Goal: Task Accomplishment & Management: Use online tool/utility

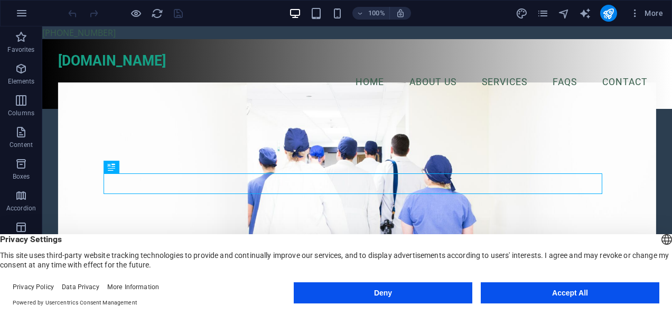
click at [572, 291] on button "Accept All" at bounding box center [570, 292] width 179 height 21
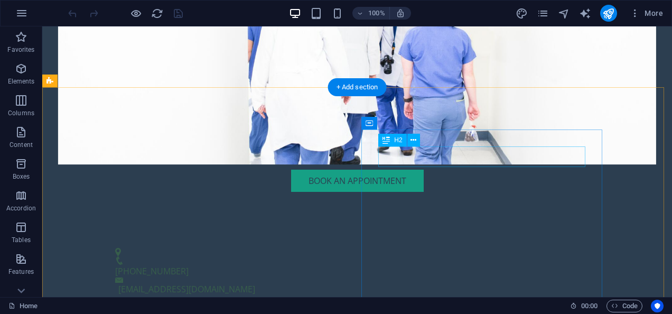
scroll to position [275, 0]
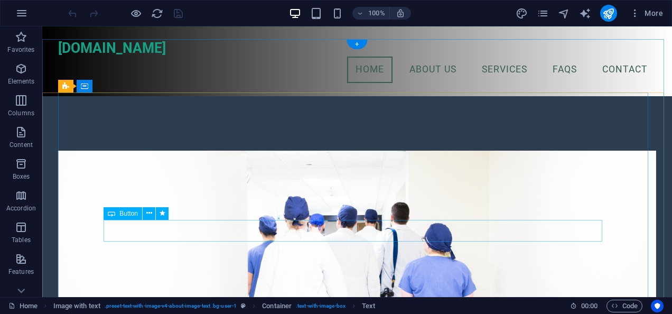
scroll to position [0, 0]
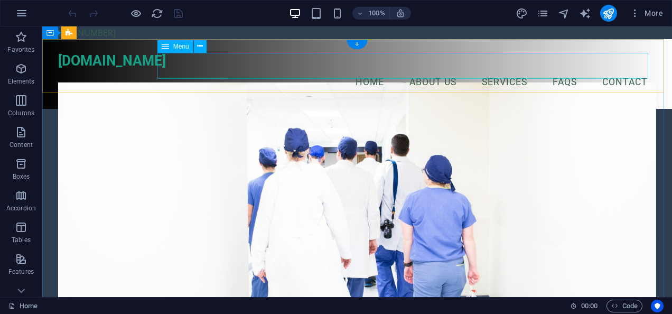
click at [558, 69] on nav "Home About Us Services FAQs Contact" at bounding box center [357, 82] width 598 height 26
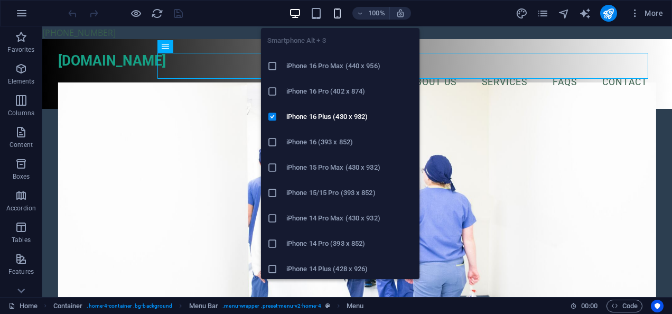
click at [336, 13] on icon "button" at bounding box center [337, 13] width 12 height 12
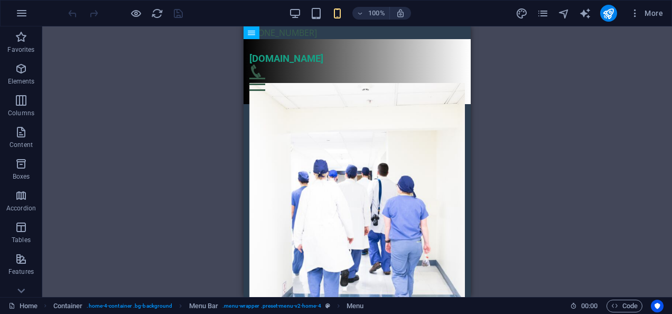
click at [568, 116] on div "Drag here to replace the existing content. Press “Ctrl” if you want to create a…" at bounding box center [357, 161] width 630 height 271
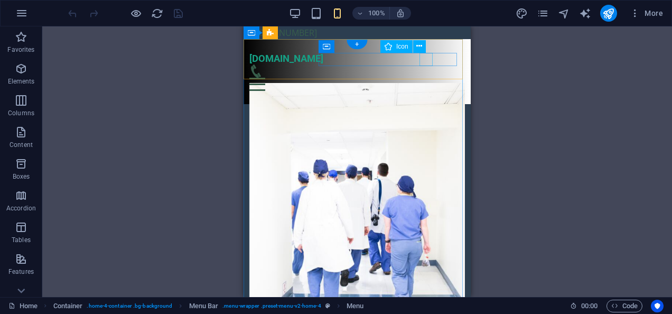
click at [420, 64] on figure at bounding box center [354, 70] width 208 height 13
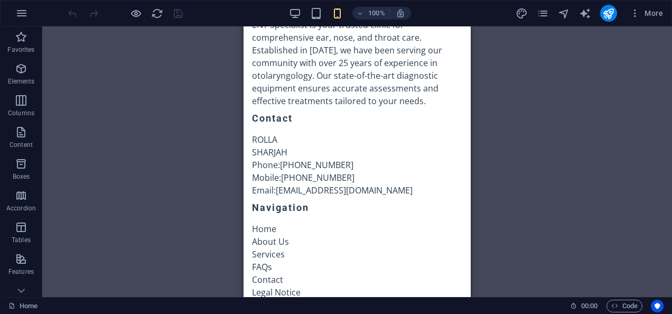
scroll to position [3256, 0]
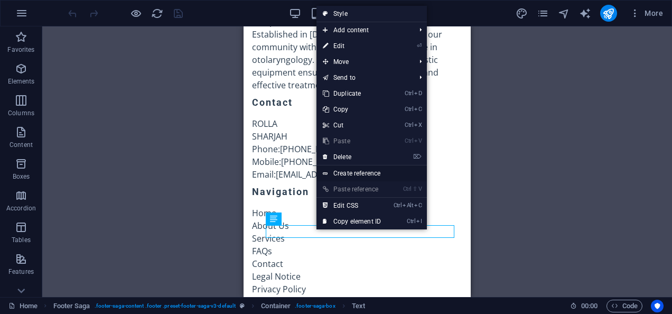
click at [352, 172] on link "Create reference" at bounding box center [372, 173] width 110 height 16
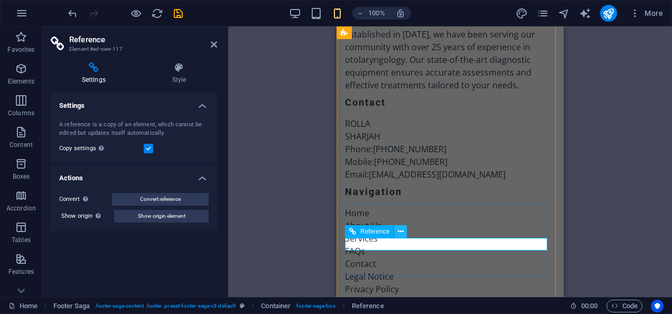
click at [404, 229] on button at bounding box center [400, 231] width 13 height 13
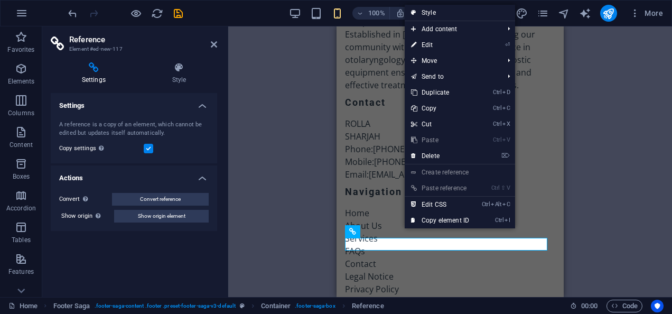
click at [293, 225] on div "H2 Container Banner Container H3 Spacer Button Container Menu Bar Container Men…" at bounding box center [450, 161] width 444 height 271
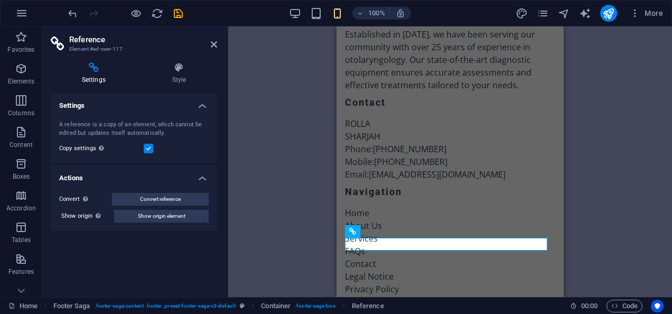
click at [93, 78] on h4 "Settings" at bounding box center [96, 73] width 90 height 22
click at [214, 46] on header "Reference Element #ed-new-117" at bounding box center [134, 39] width 167 height 27
click at [214, 46] on icon at bounding box center [214, 44] width 6 height 8
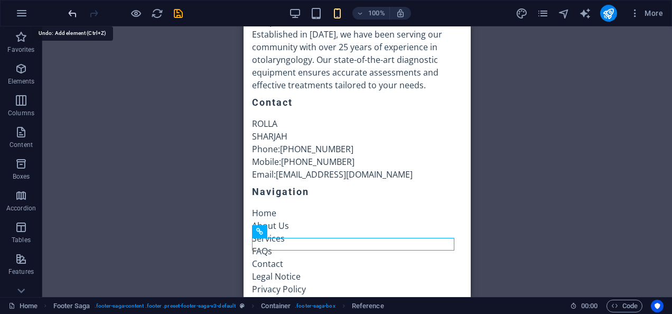
click at [78, 13] on icon "undo" at bounding box center [73, 13] width 12 height 12
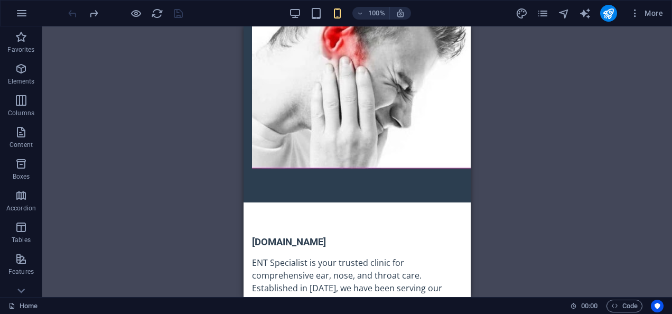
scroll to position [3239, 0]
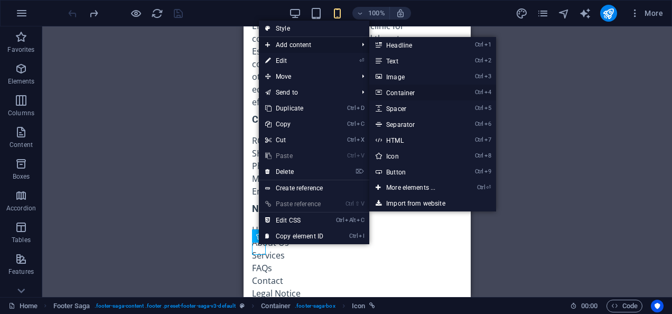
click at [401, 89] on link "Ctrl 4 Container" at bounding box center [413, 93] width 87 height 16
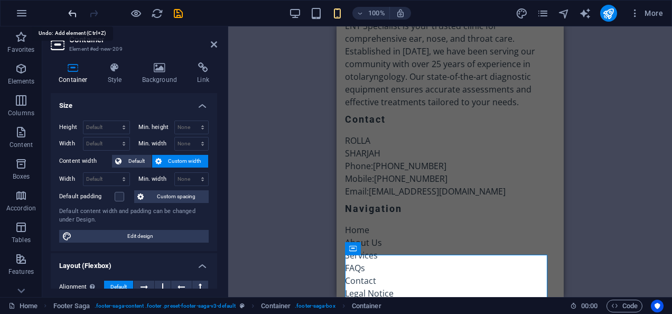
click at [72, 14] on icon "undo" at bounding box center [73, 13] width 12 height 12
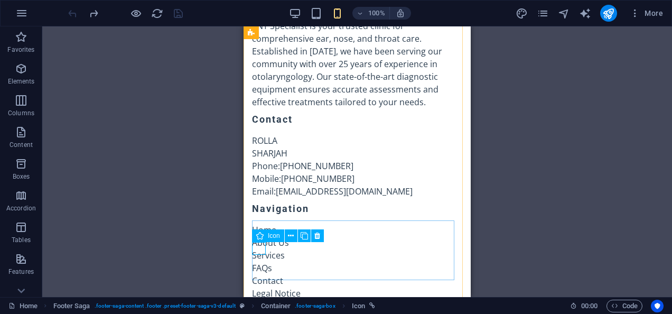
click at [264, 237] on div "Icon" at bounding box center [268, 235] width 32 height 13
click at [293, 238] on icon at bounding box center [291, 235] width 6 height 11
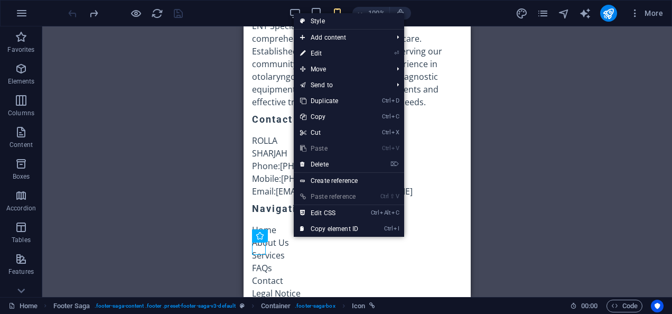
click at [353, 195] on link "Ctrl ⇧ V Paste reference" at bounding box center [329, 197] width 71 height 16
click at [341, 228] on link "Ctrl I Copy element ID" at bounding box center [329, 229] width 71 height 16
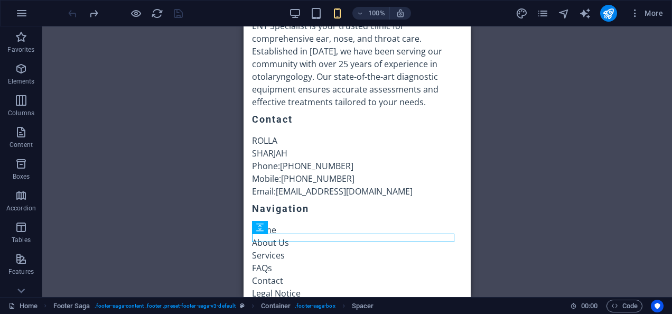
click at [517, 236] on div "Drag here to replace the existing content. Press “Ctrl” if you want to create a…" at bounding box center [357, 161] width 630 height 271
click at [560, 151] on div "Drag here to replace the existing content. Press “Ctrl” if you want to create a…" at bounding box center [357, 161] width 630 height 271
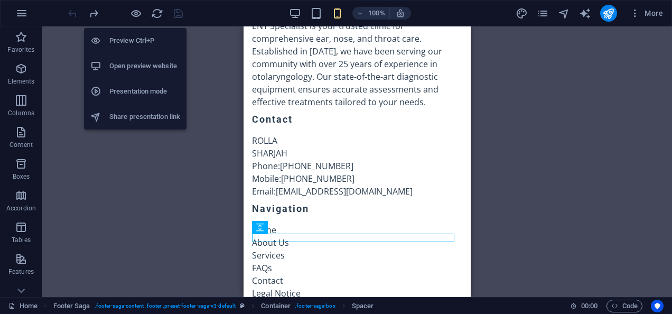
click at [131, 60] on h6 "Open preview website" at bounding box center [144, 66] width 71 height 13
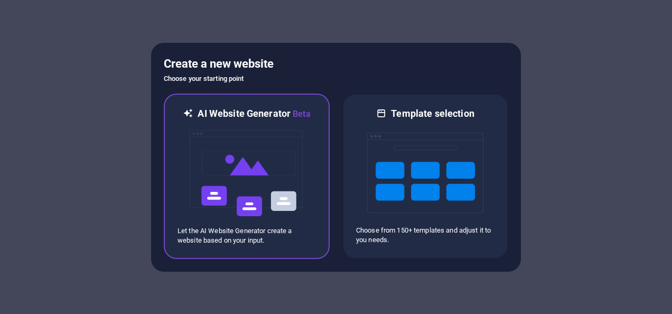
click at [278, 163] on img at bounding box center [247, 174] width 116 height 106
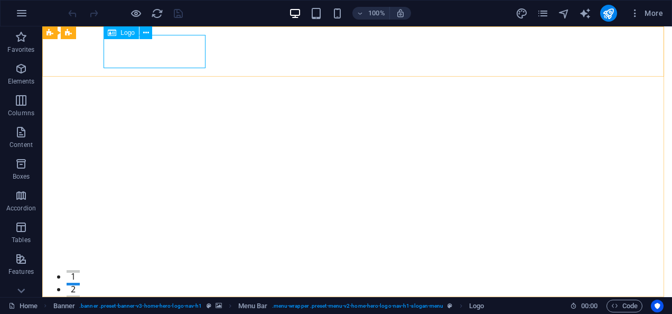
click at [128, 33] on span "Logo" at bounding box center [128, 33] width 14 height 6
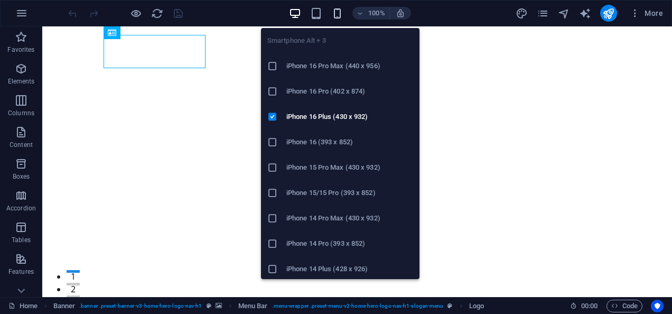
click at [337, 11] on icon "button" at bounding box center [337, 13] width 12 height 12
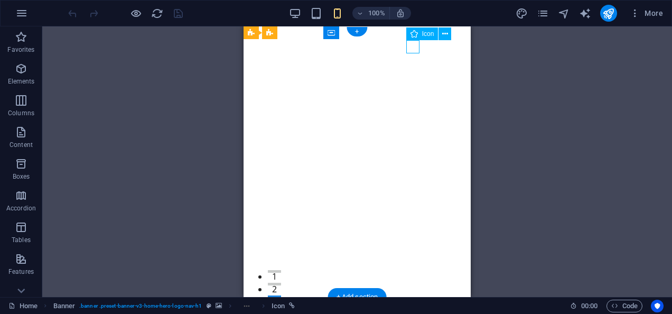
select select "xMidYMid"
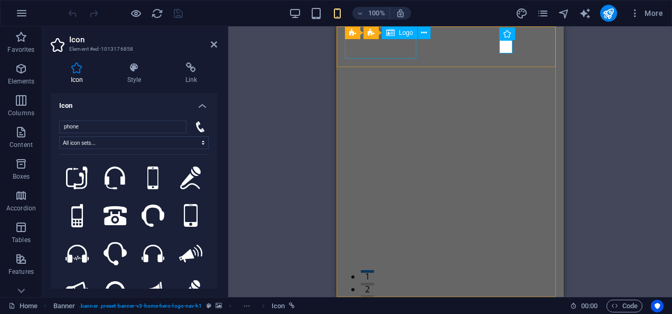
type input ")"
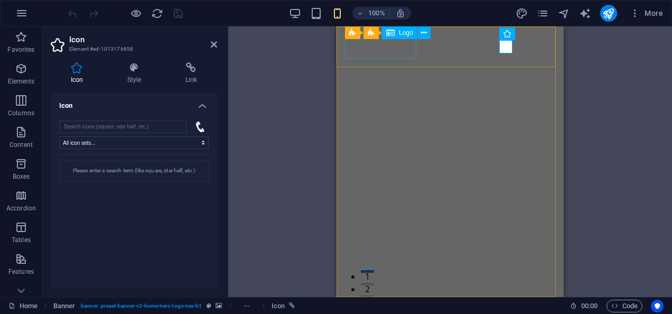
type input "0"
type input "0509803434"
click at [174, 227] on div "We couldn't find any icons for your search term." at bounding box center [134, 230] width 150 height 153
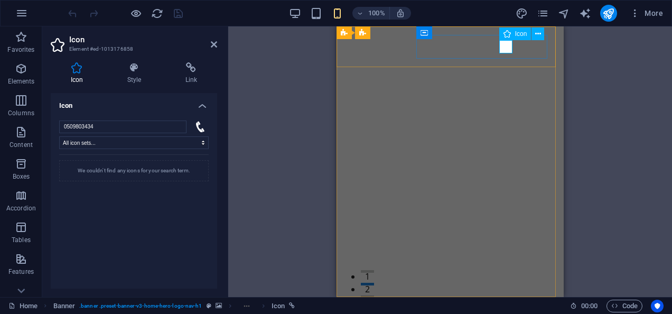
click at [616, 62] on div "H2 Banner Container Container Banner Menu Bar Spacer Banner Logo HTML Icon" at bounding box center [450, 161] width 444 height 271
click at [312, 169] on div "H2 Banner Container Container Banner Menu Bar Spacer Banner Logo HTML Icon" at bounding box center [450, 161] width 444 height 271
click at [174, 228] on div "We couldn't find any icons for your search term." at bounding box center [134, 230] width 150 height 153
click at [602, 80] on div "H2 Banner Container Container Banner Menu Bar Spacer Banner Logo HTML Icon" at bounding box center [450, 161] width 444 height 271
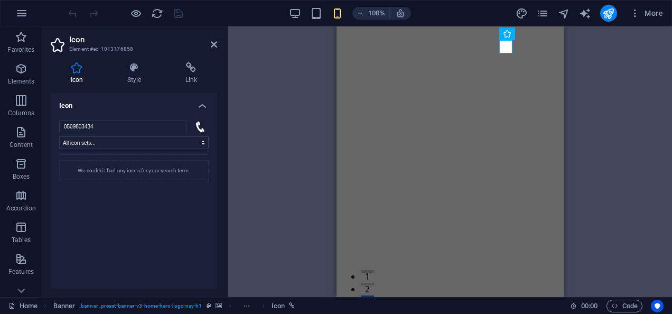
click at [73, 14] on div at bounding box center [125, 13] width 118 height 17
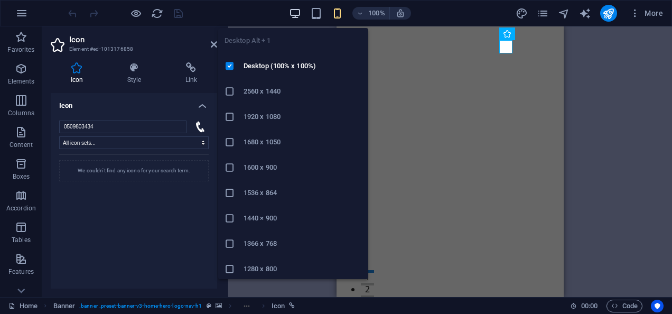
click at [298, 17] on icon "button" at bounding box center [295, 13] width 12 height 12
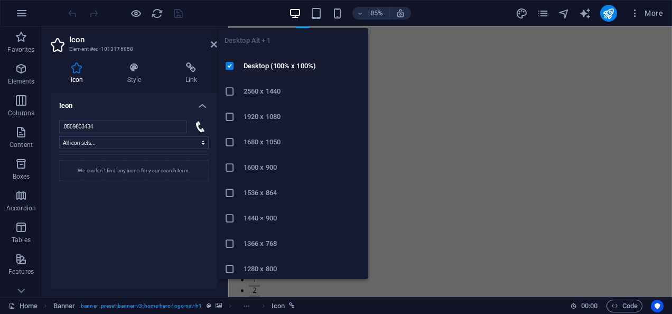
click at [298, 17] on icon "button" at bounding box center [295, 13] width 12 height 12
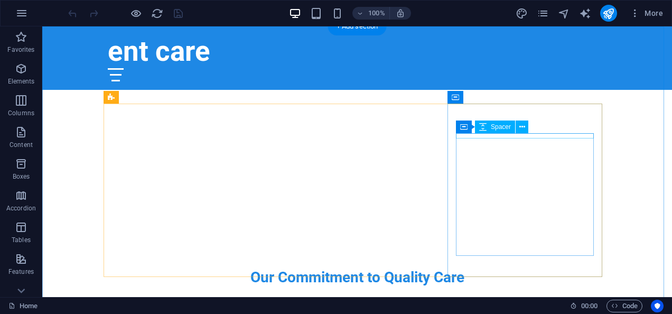
scroll to position [272, 0]
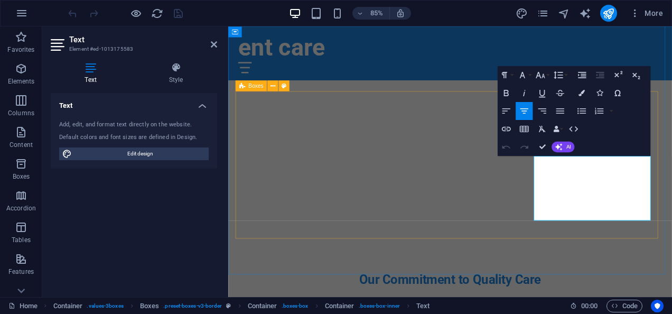
scroll to position [319, 0]
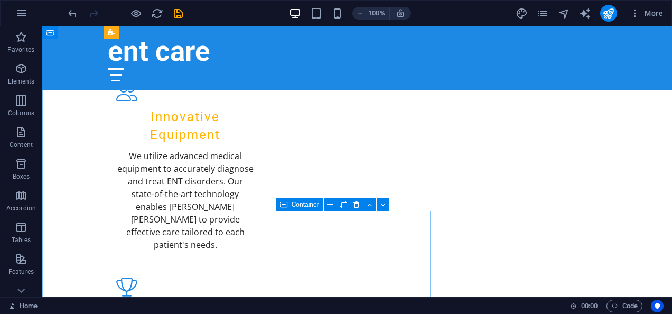
scroll to position [686, 0]
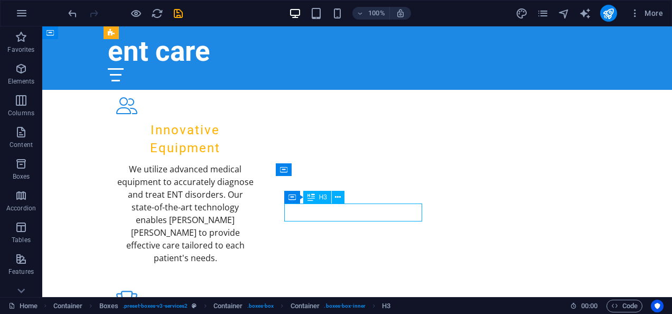
scroll to position [734, 0]
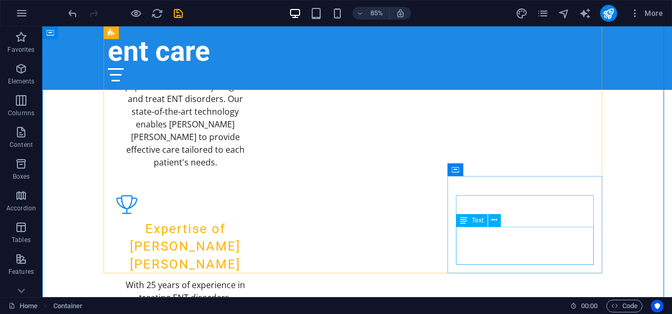
scroll to position [686, 0]
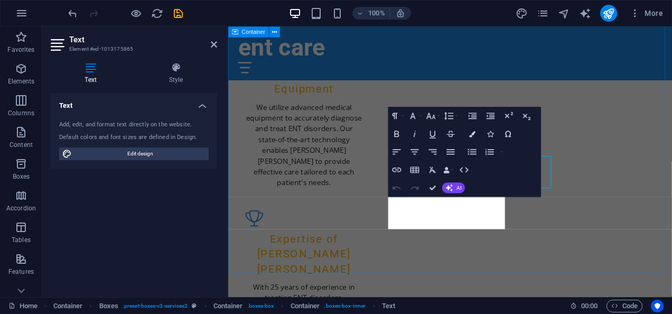
scroll to position [734, 0]
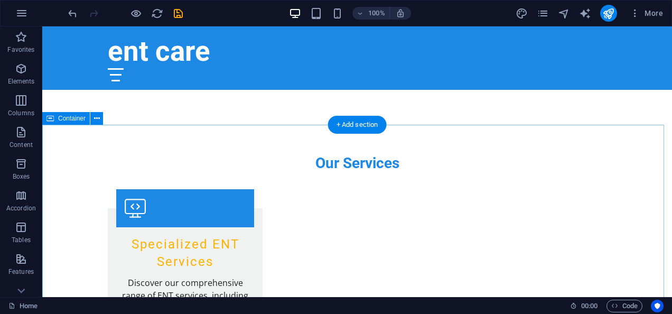
scroll to position [1053, 0]
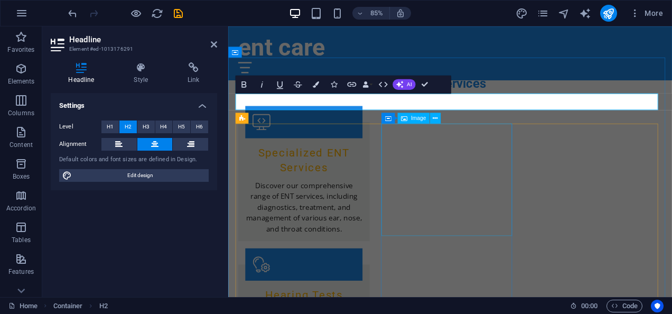
scroll to position [1171, 0]
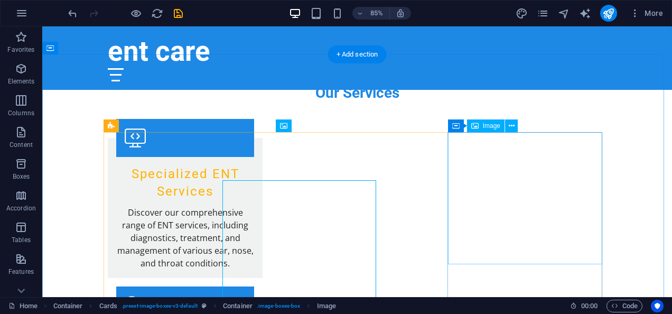
scroll to position [1123, 0]
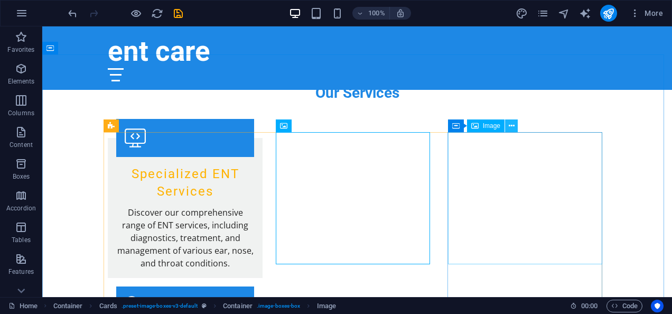
click at [512, 124] on icon at bounding box center [512, 126] width 6 height 11
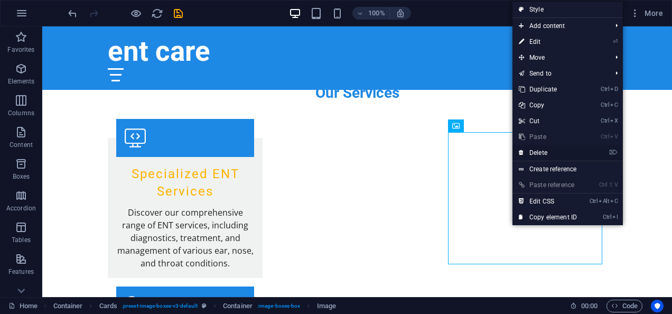
click at [537, 155] on link "⌦ Delete" at bounding box center [548, 153] width 71 height 16
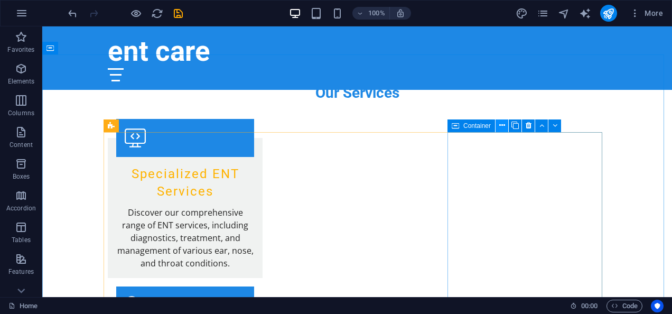
click at [496, 125] on button at bounding box center [502, 125] width 13 height 13
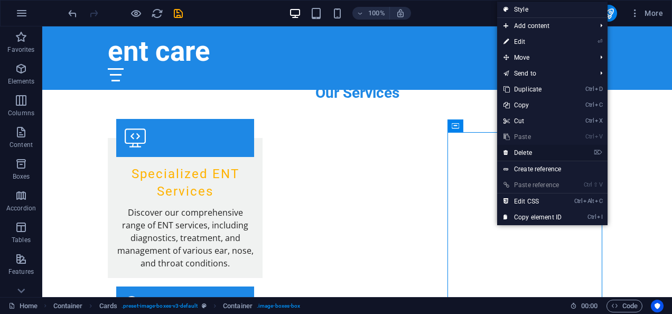
click at [523, 156] on link "⌦ Delete" at bounding box center [532, 153] width 71 height 16
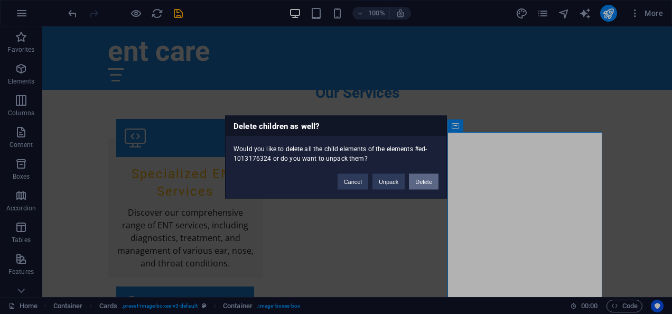
click at [431, 181] on button "Delete" at bounding box center [424, 182] width 30 height 16
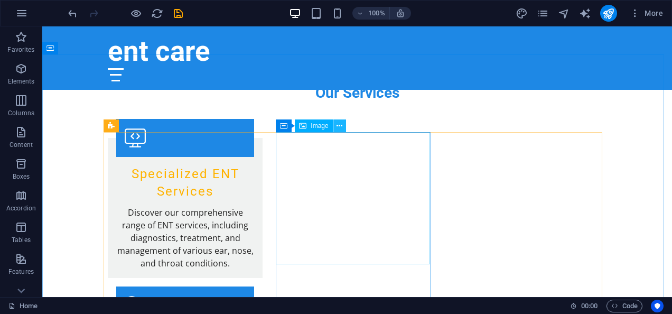
click at [343, 126] on icon at bounding box center [340, 126] width 6 height 11
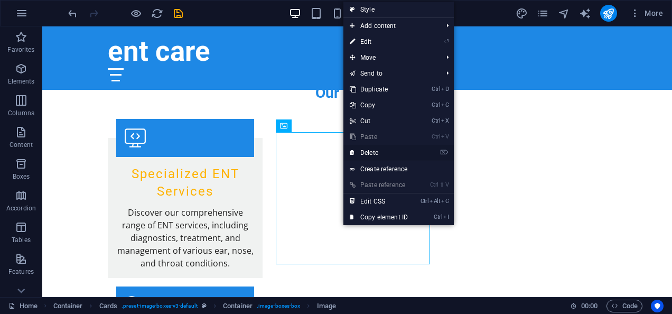
click at [377, 154] on link "⌦ Delete" at bounding box center [379, 153] width 71 height 16
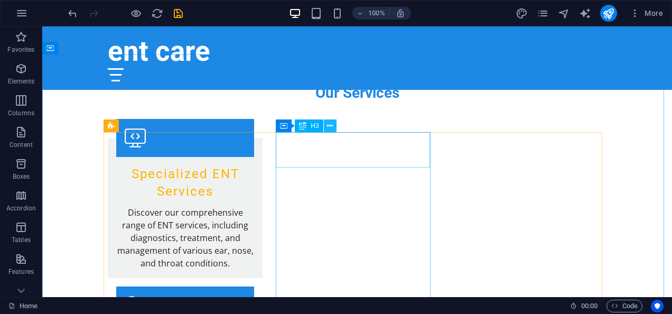
click at [332, 127] on icon at bounding box center [330, 126] width 6 height 11
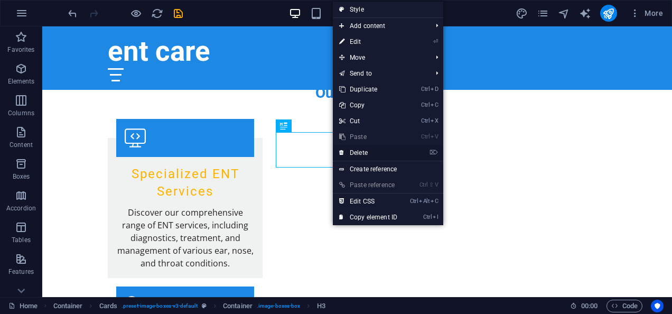
click at [360, 152] on link "⌦ Delete" at bounding box center [368, 153] width 71 height 16
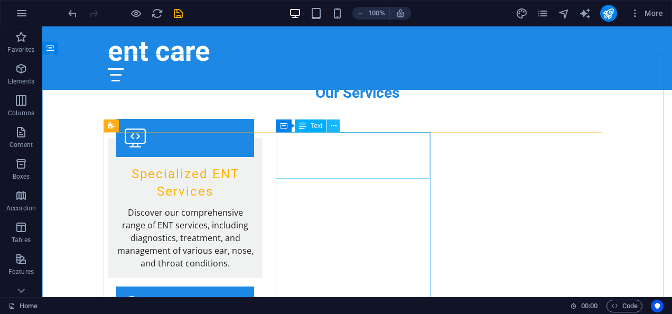
click at [338, 126] on button at bounding box center [333, 125] width 13 height 13
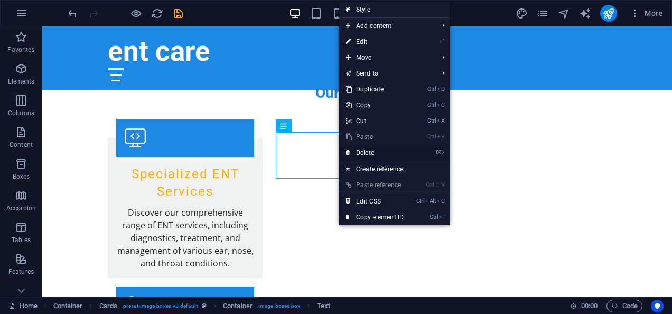
click at [370, 156] on link "⌦ Delete" at bounding box center [374, 153] width 71 height 16
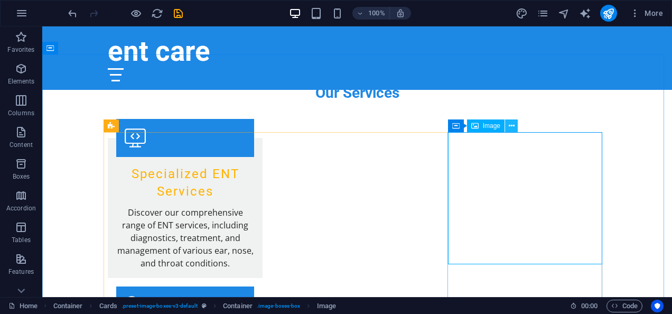
click at [511, 124] on icon at bounding box center [512, 126] width 6 height 11
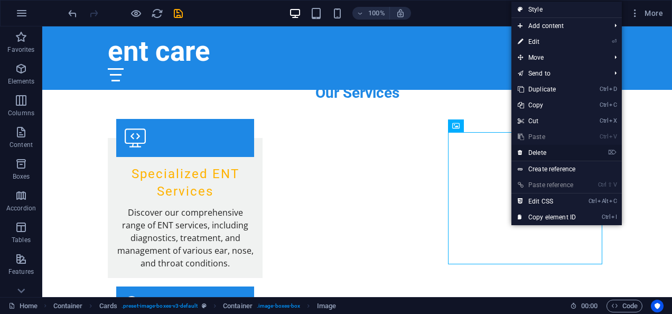
click at [539, 151] on link "⌦ Delete" at bounding box center [547, 153] width 71 height 16
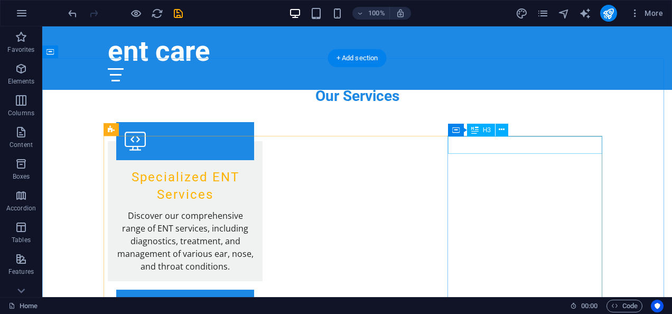
scroll to position [1120, 0]
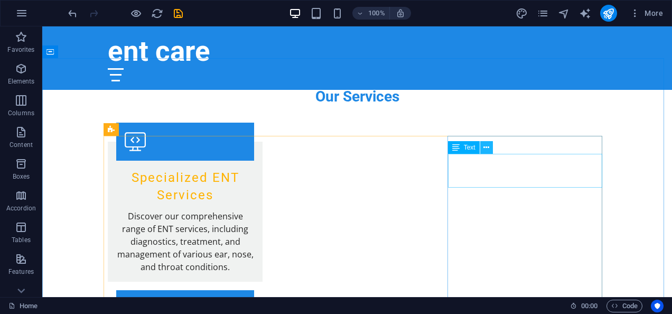
click at [482, 143] on button at bounding box center [487, 147] width 13 height 13
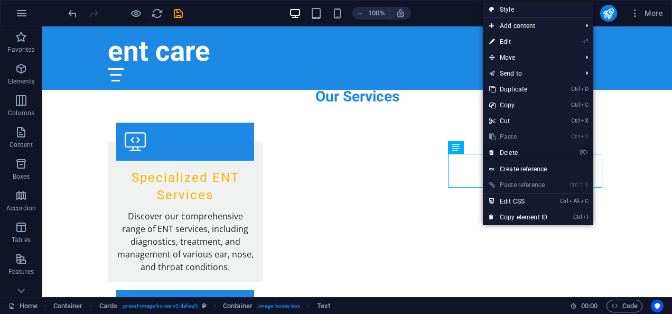
click at [511, 154] on link "⌦ Delete" at bounding box center [518, 153] width 71 height 16
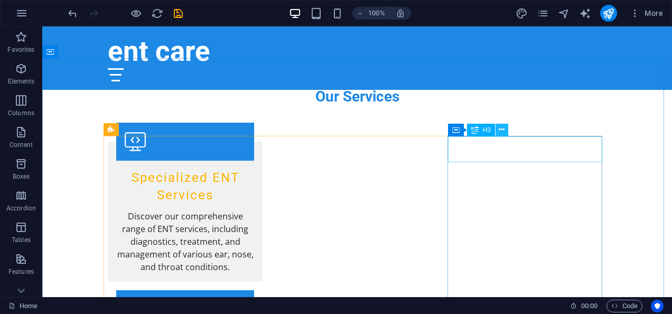
click at [501, 126] on icon at bounding box center [502, 129] width 6 height 11
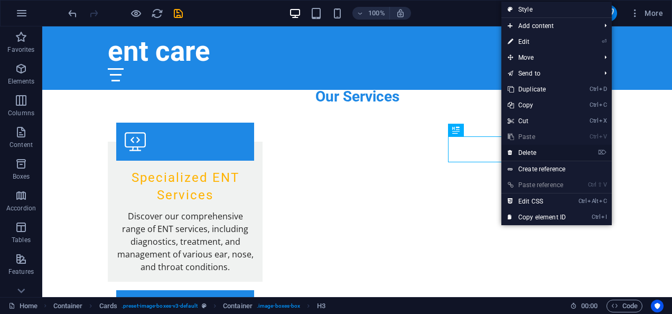
click at [527, 150] on link "⌦ Delete" at bounding box center [537, 153] width 71 height 16
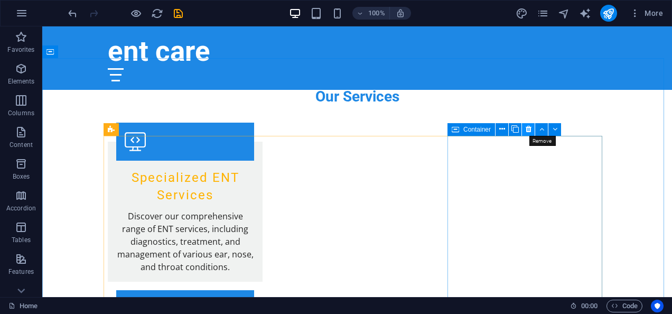
click at [529, 129] on icon at bounding box center [529, 129] width 6 height 11
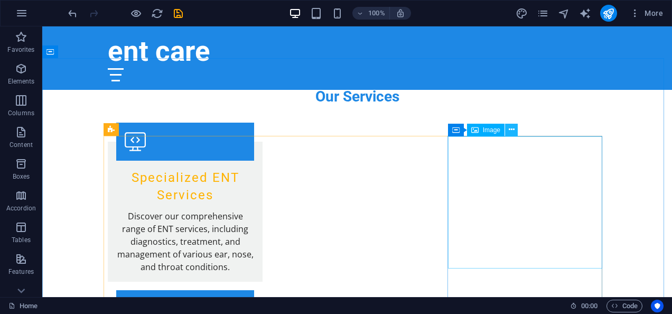
click at [511, 131] on icon at bounding box center [512, 129] width 6 height 11
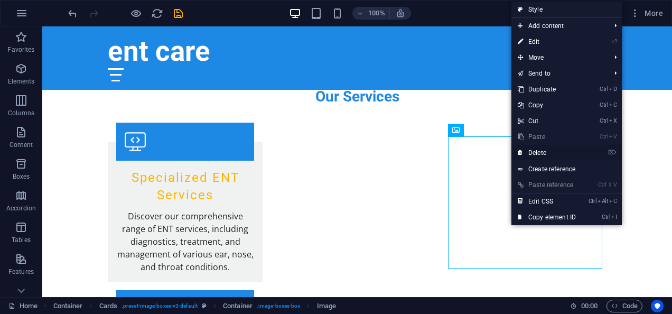
click at [528, 150] on link "⌦ Delete" at bounding box center [547, 153] width 71 height 16
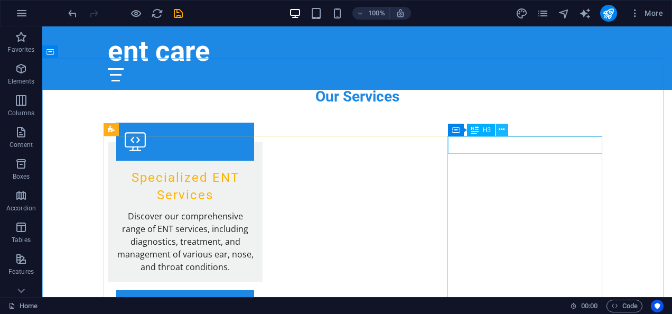
click at [501, 131] on icon at bounding box center [502, 129] width 6 height 11
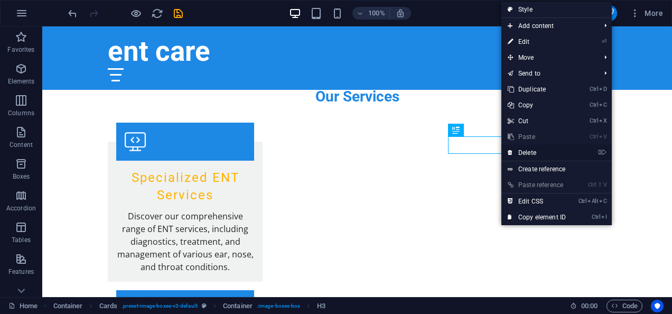
click at [533, 152] on link "⌦ Delete" at bounding box center [537, 153] width 71 height 16
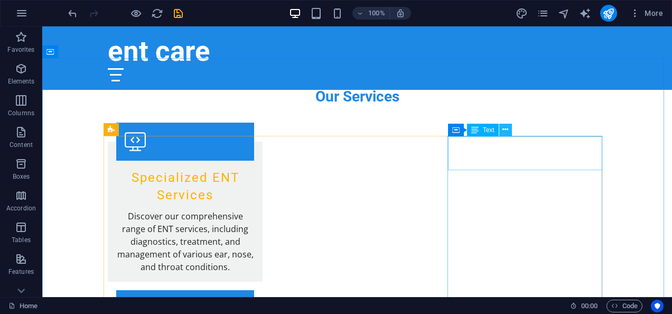
click at [507, 126] on icon at bounding box center [506, 129] width 6 height 11
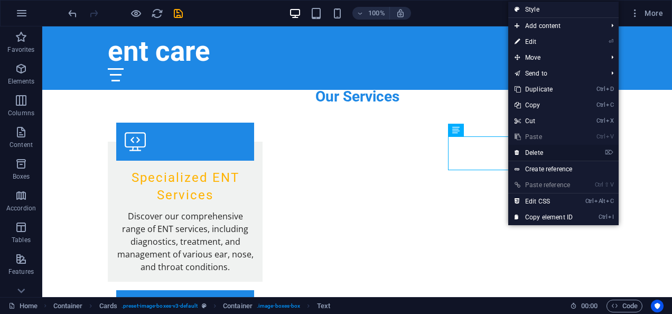
click at [536, 149] on link "⌦ Delete" at bounding box center [544, 153] width 71 height 16
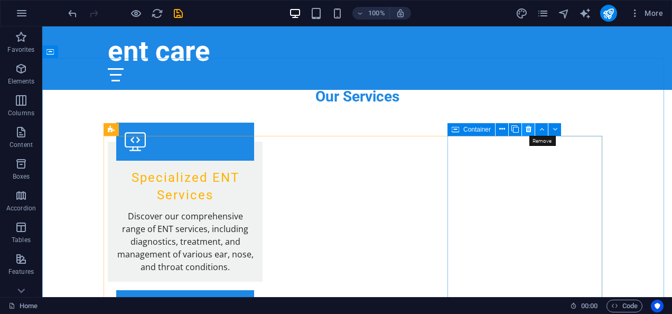
click at [528, 129] on icon at bounding box center [529, 129] width 6 height 11
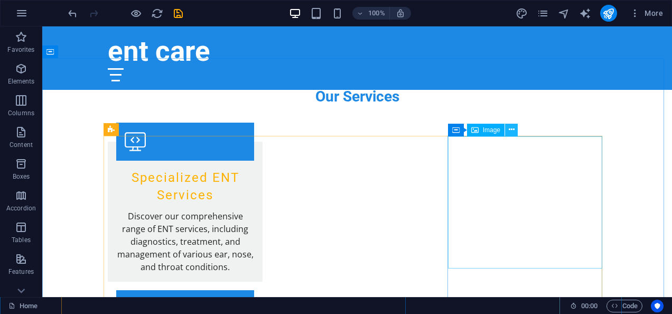
click at [513, 130] on icon at bounding box center [512, 129] width 6 height 11
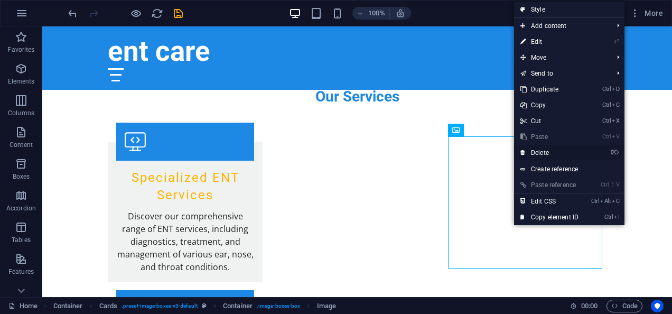
click at [540, 149] on link "⌦ Delete" at bounding box center [549, 153] width 71 height 16
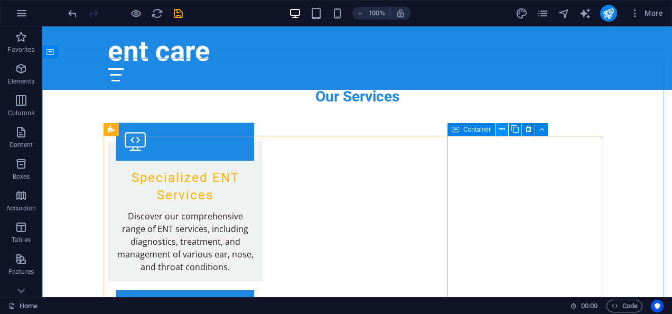
click at [505, 127] on icon at bounding box center [503, 129] width 6 height 11
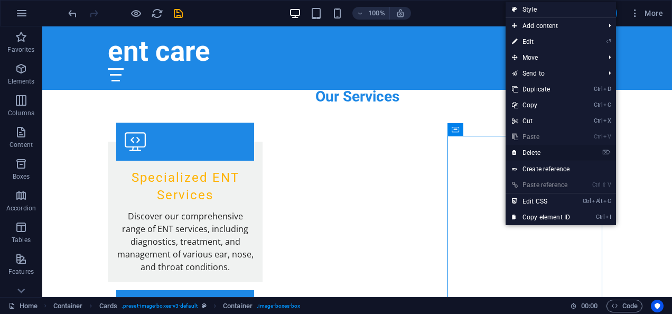
click at [528, 151] on link "⌦ Delete" at bounding box center [541, 153] width 71 height 16
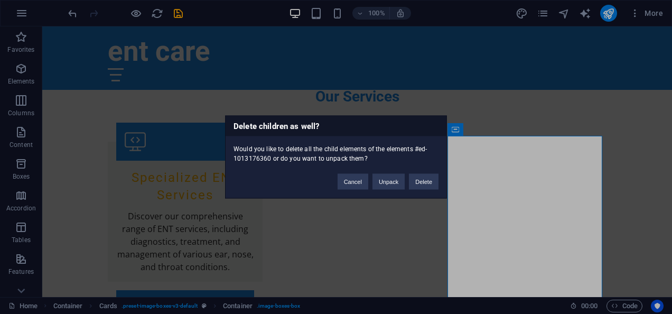
click at [550, 171] on div "Delete children as well? Would you like to delete all the child elements of the…" at bounding box center [336, 157] width 672 height 314
click at [432, 179] on button "Delete" at bounding box center [424, 182] width 30 height 16
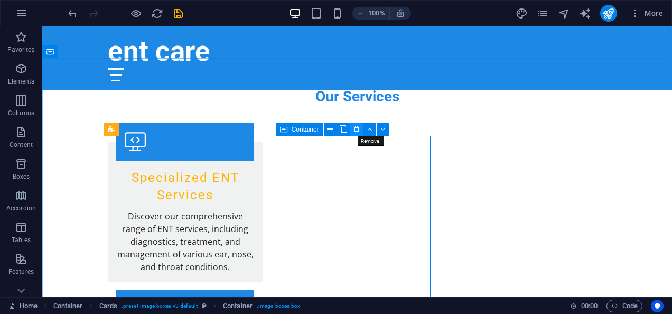
click at [355, 127] on icon at bounding box center [357, 129] width 6 height 11
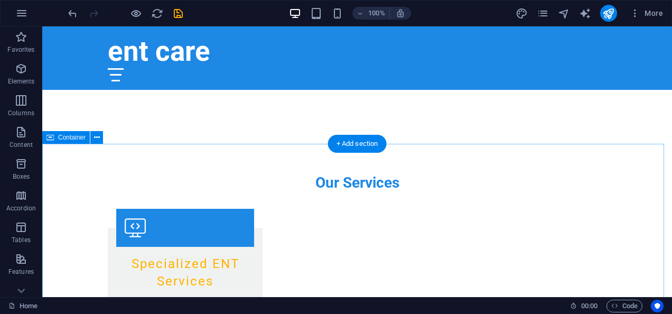
scroll to position [1035, 0]
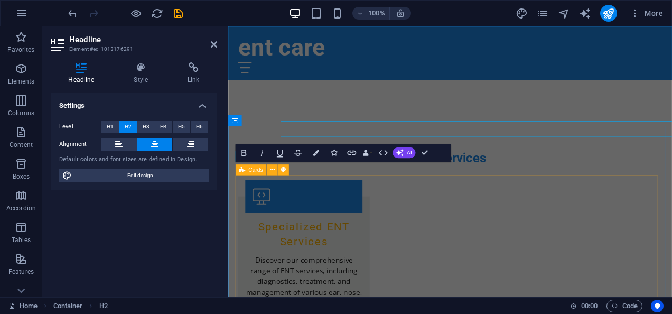
scroll to position [1083, 0]
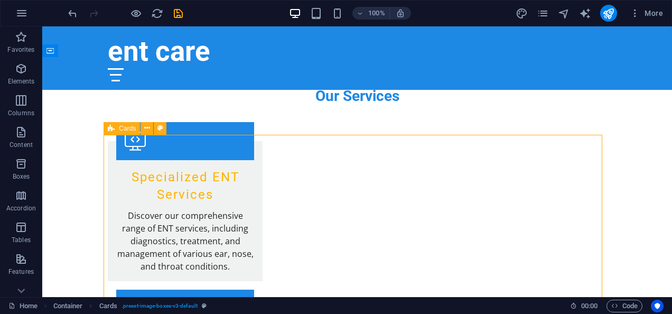
scroll to position [1121, 0]
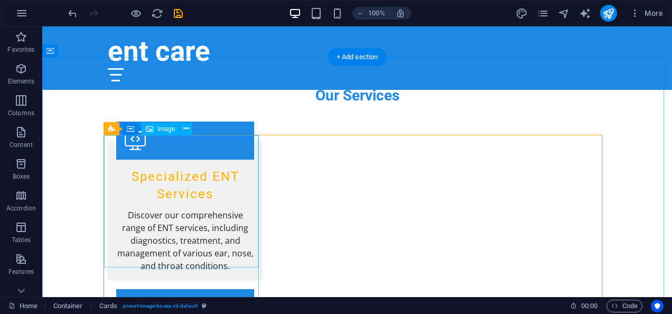
click at [157, 132] on div "Image" at bounding box center [161, 129] width 38 height 13
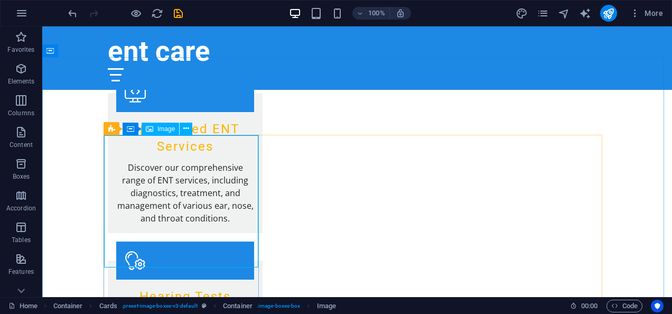
select select "vw"
select select "px"
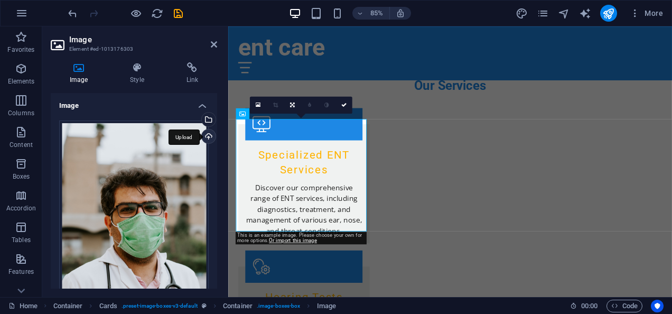
click at [205, 135] on div "Upload" at bounding box center [208, 138] width 16 height 16
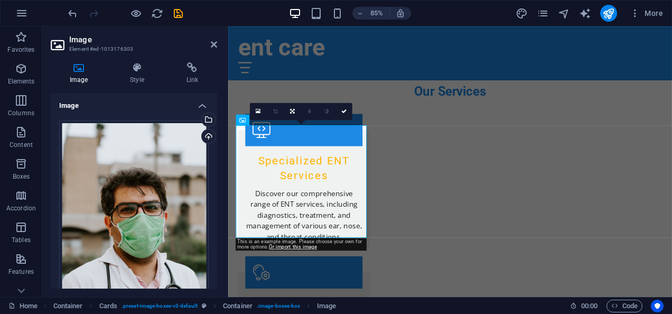
scroll to position [1161, 0]
click at [347, 110] on link at bounding box center [343, 111] width 17 height 17
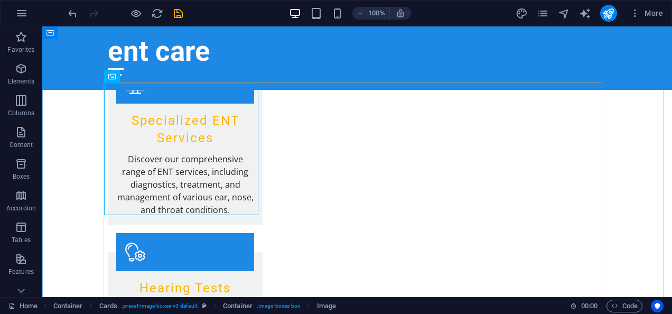
scroll to position [1173, 0]
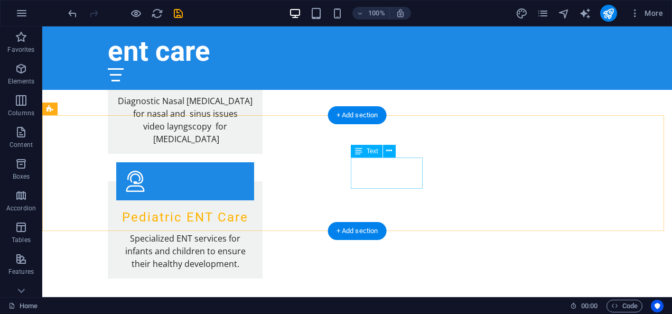
scroll to position [1759, 0]
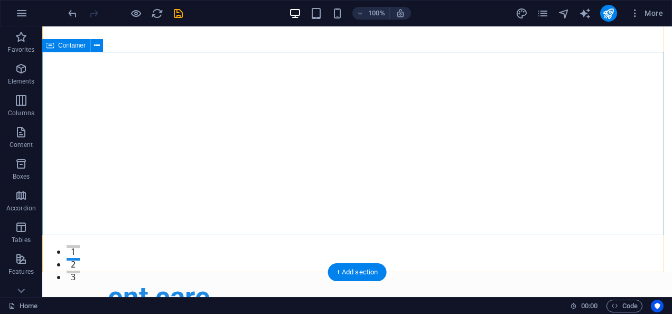
scroll to position [0, 0]
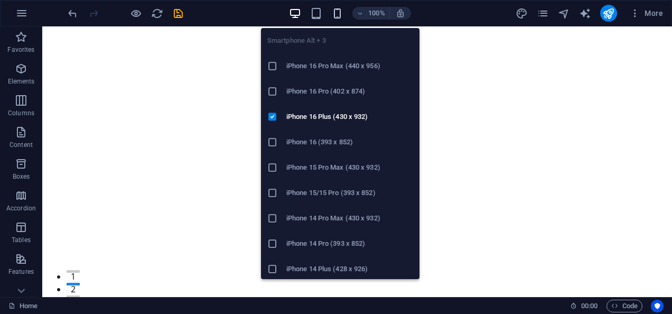
click at [342, 11] on icon "button" at bounding box center [337, 13] width 12 height 12
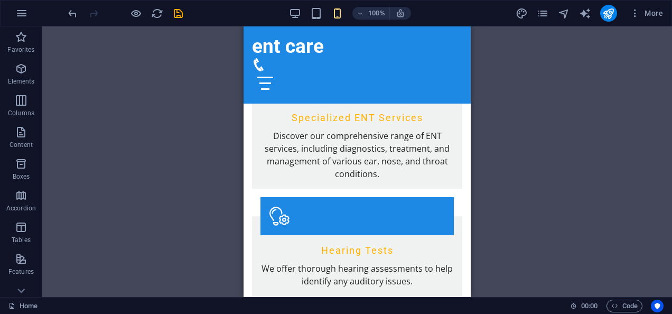
scroll to position [1184, 0]
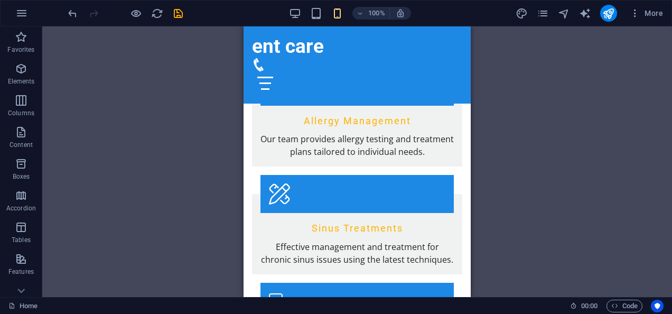
click at [473, 182] on div "H2 Banner Container Container Banner Menu Bar Spacer Logo HTML Icon Container H…" at bounding box center [357, 161] width 630 height 271
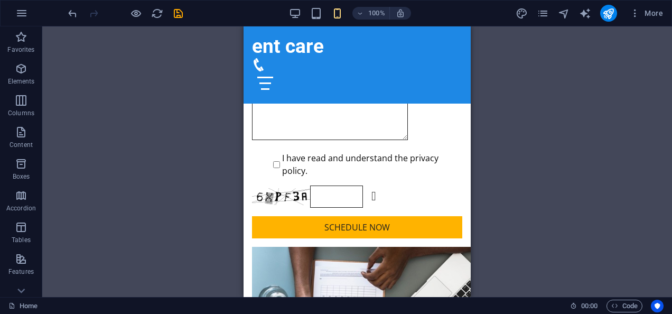
scroll to position [4020, 0]
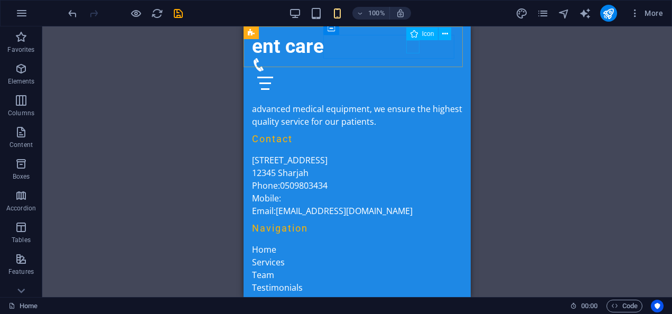
click at [413, 58] on figure at bounding box center [353, 64] width 202 height 13
click at [448, 33] on button at bounding box center [445, 33] width 13 height 13
click at [444, 33] on icon at bounding box center [445, 34] width 6 height 11
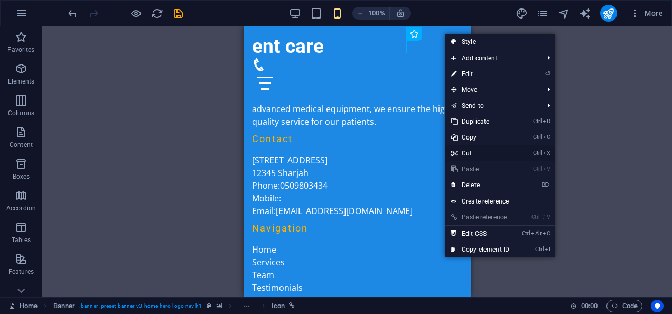
click at [465, 153] on link "Ctrl X Cut" at bounding box center [480, 153] width 71 height 16
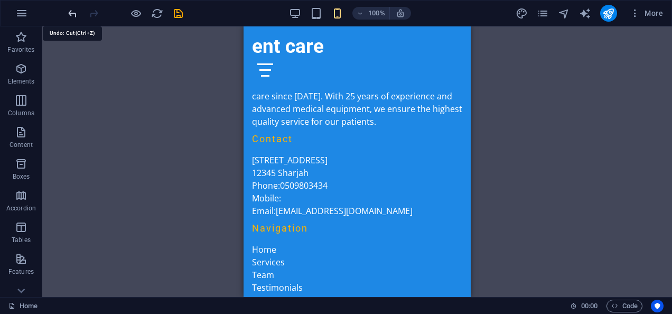
click at [74, 14] on icon "undo" at bounding box center [73, 13] width 12 height 12
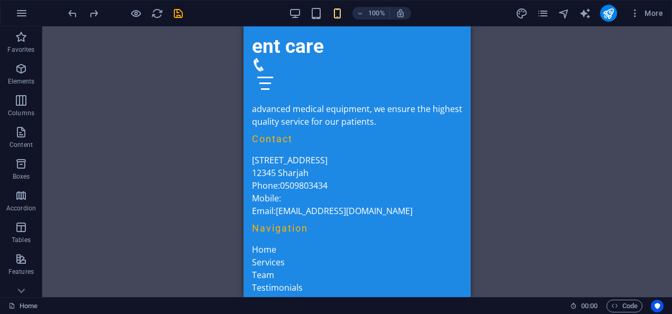
click at [539, 94] on div "H2 Banner Container Container Menu Bar Spacer Logo HTML Icon Container H2 Space…" at bounding box center [357, 161] width 630 height 271
click at [437, 71] on div at bounding box center [357, 83] width 210 height 24
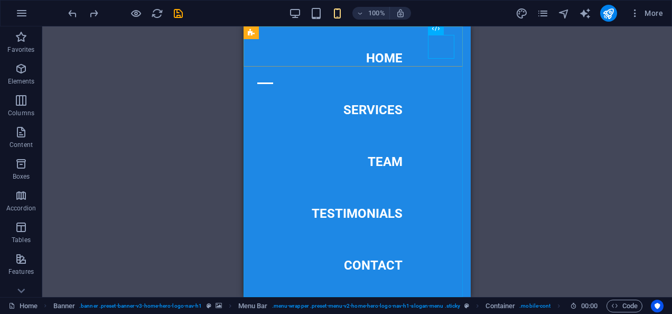
click at [396, 164] on nav "Home Services Team Testimonials Contact" at bounding box center [357, 161] width 227 height 271
click at [556, 101] on div "H2 Banner Container Container Menu Bar Spacer Logo HTML Icon Container H2 Space…" at bounding box center [357, 161] width 630 height 271
click at [383, 162] on nav "Home Services Team Testimonials Contact" at bounding box center [357, 161] width 227 height 271
select select
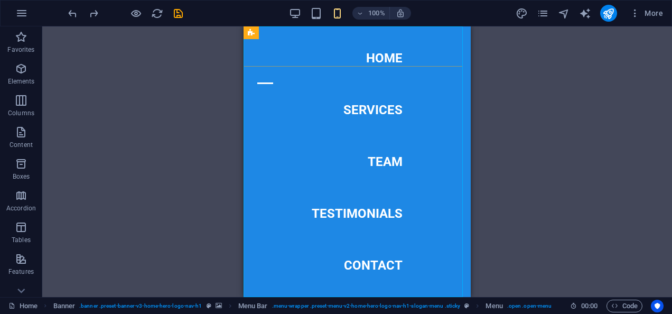
select select
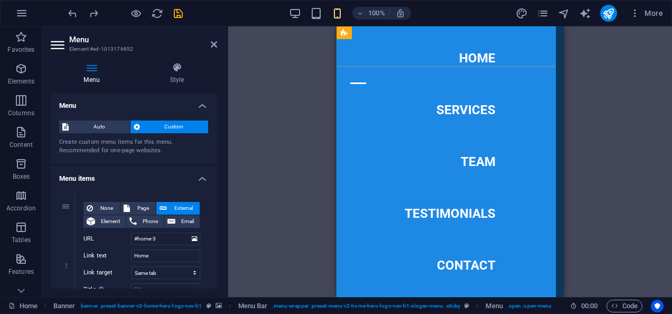
click at [478, 160] on nav "Home Services Team Testimonials Contact" at bounding box center [450, 161] width 227 height 271
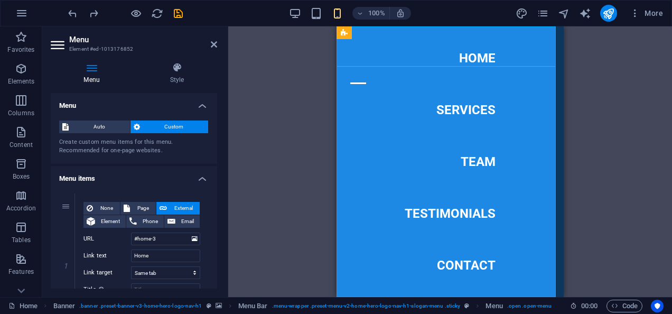
click at [478, 160] on nav "Home Services Team Testimonials Contact" at bounding box center [450, 161] width 227 height 271
click at [473, 161] on nav "Home Services Team Testimonials Contact" at bounding box center [450, 161] width 227 height 271
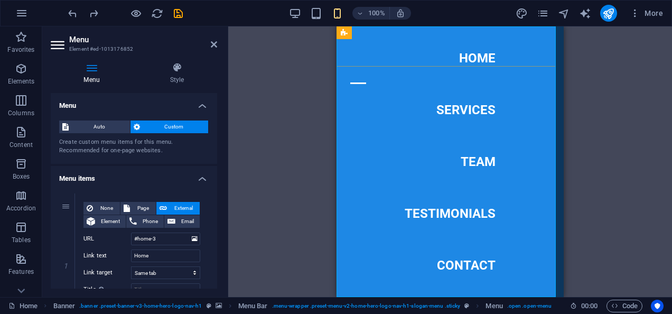
click at [473, 161] on nav "Home Services Team Testimonials Contact" at bounding box center [450, 161] width 227 height 271
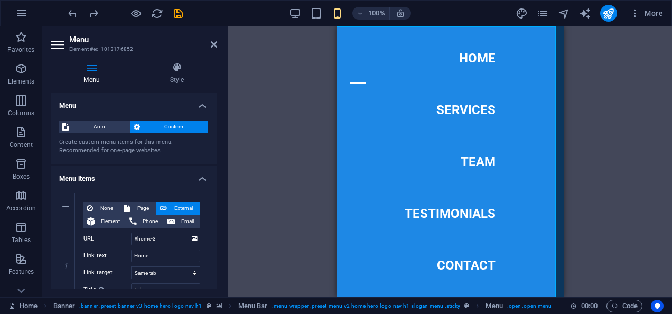
click at [583, 71] on div "H2 Banner Container Container Menu Bar Spacer Logo HTML Icon Container H2 Space…" at bounding box center [450, 161] width 444 height 271
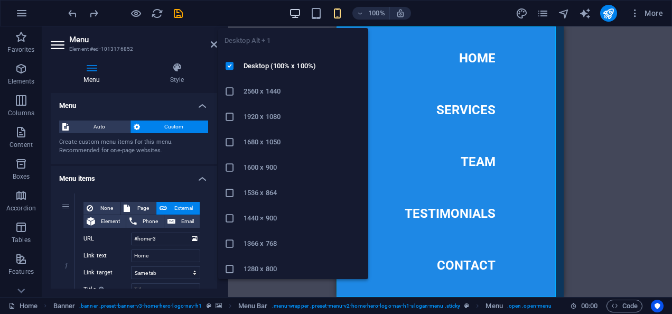
click at [300, 16] on icon "button" at bounding box center [295, 13] width 12 height 12
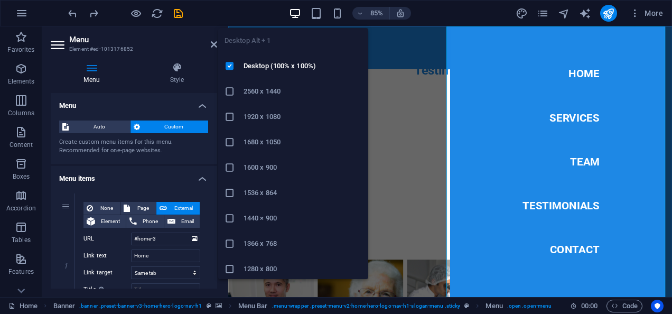
click at [300, 16] on icon "button" at bounding box center [295, 13] width 12 height 12
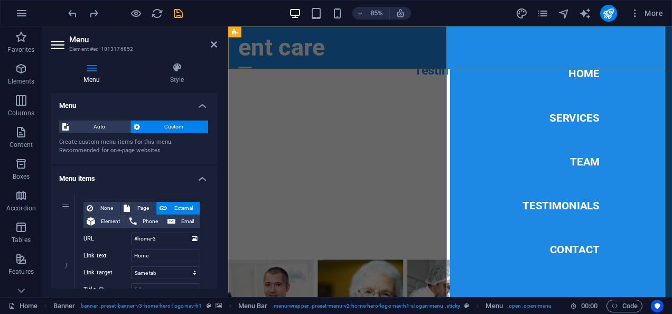
click at [524, 53] on nav "Home Services Team Testimonials Contact" at bounding box center [620, 185] width 261 height 318
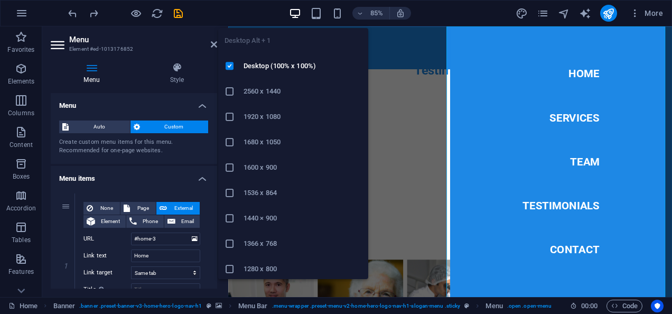
click at [294, 11] on icon "button" at bounding box center [295, 13] width 12 height 12
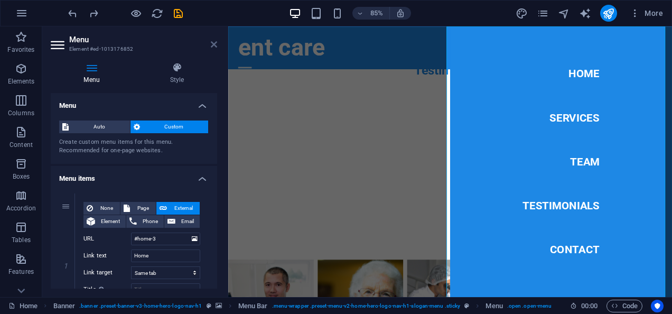
click at [213, 44] on icon at bounding box center [214, 44] width 6 height 8
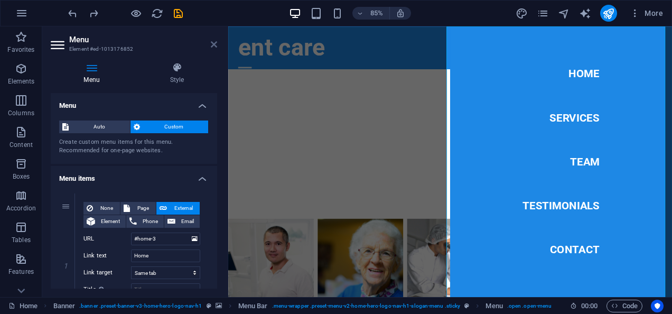
scroll to position [2551, 0]
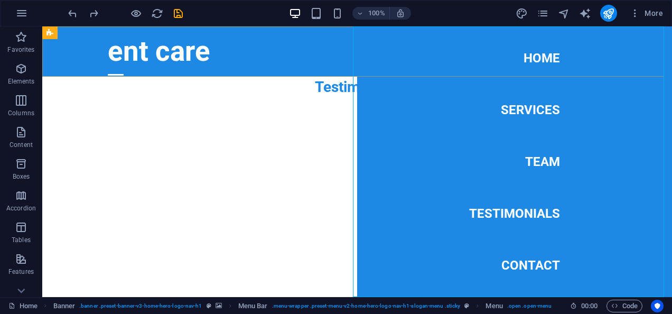
click at [544, 158] on nav "Home Services Team Testimonials Contact" at bounding box center [514, 161] width 315 height 271
select select
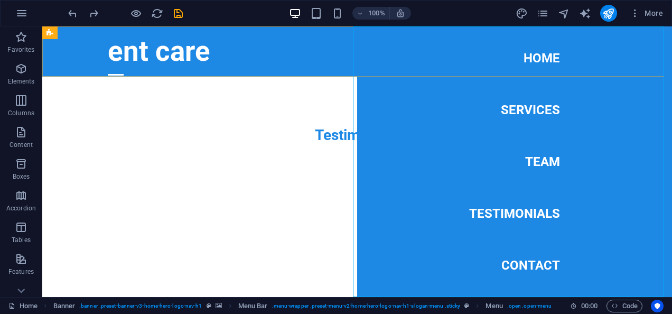
select select
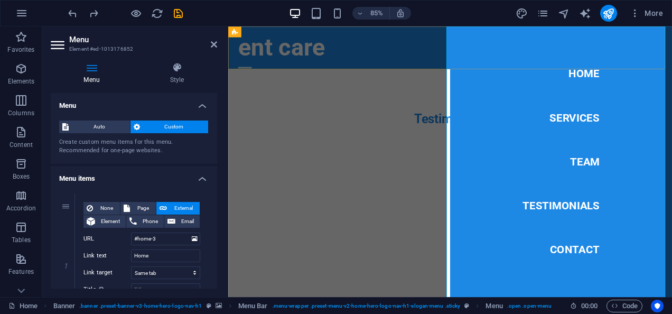
scroll to position [2608, 0]
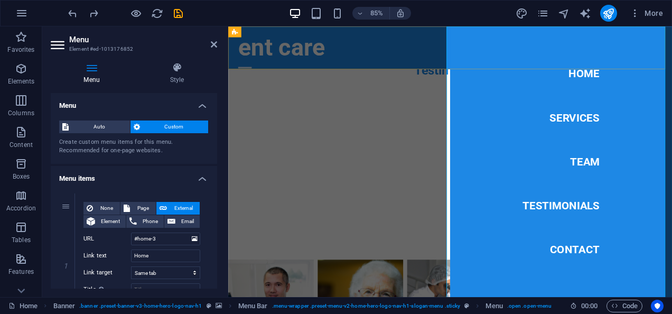
click at [636, 185] on nav "Home Services Team Testimonials Contact" at bounding box center [620, 185] width 261 height 318
click at [632, 190] on nav "Home Services Team Testimonials Contact" at bounding box center [620, 185] width 261 height 318
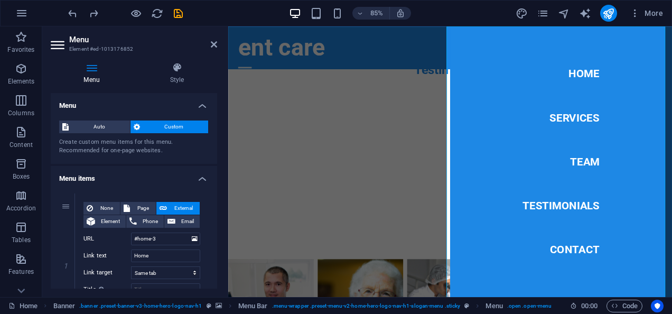
click at [98, 64] on icon at bounding box center [92, 67] width 82 height 11
click at [95, 66] on icon at bounding box center [92, 67] width 82 height 11
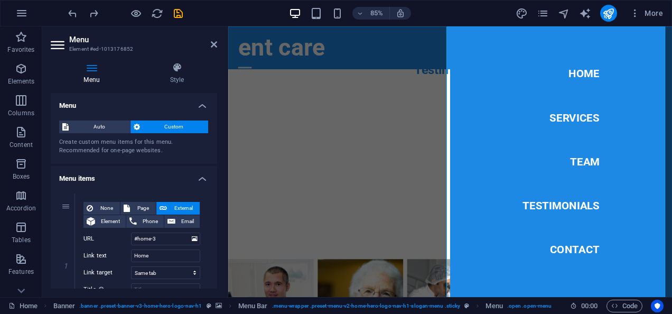
click at [95, 66] on icon at bounding box center [92, 67] width 82 height 11
click at [640, 187] on nav "Home Services Team Testimonials Contact" at bounding box center [620, 185] width 261 height 318
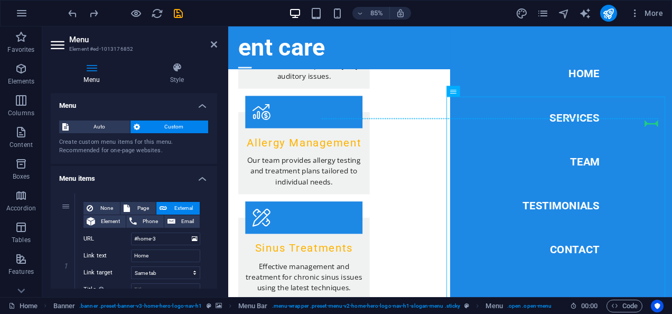
drag, startPoint x: 640, startPoint y: 187, endPoint x: 728, endPoint y: 55, distance: 158.9
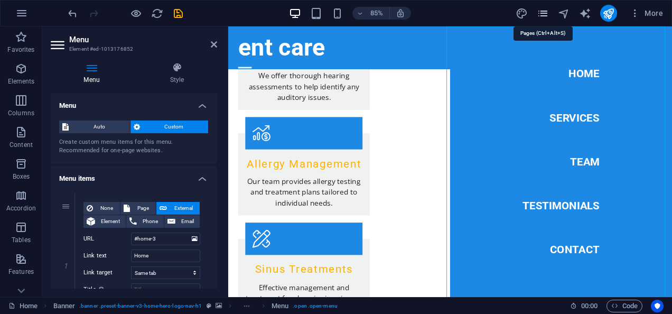
click at [547, 18] on icon "pages" at bounding box center [543, 13] width 12 height 12
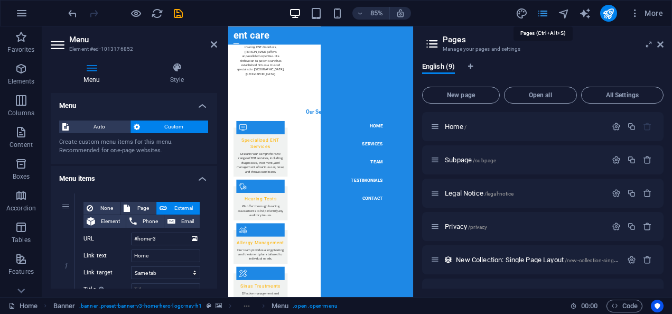
scroll to position [1904, 0]
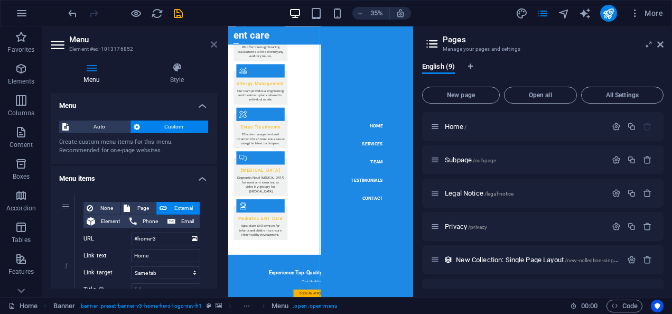
click at [213, 47] on icon at bounding box center [214, 44] width 6 height 8
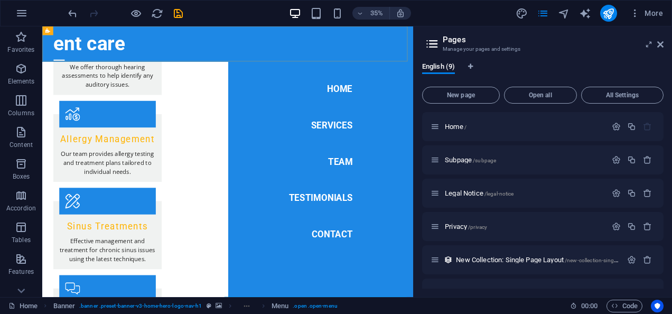
scroll to position [1517, 0]
click at [661, 43] on icon at bounding box center [661, 44] width 6 height 8
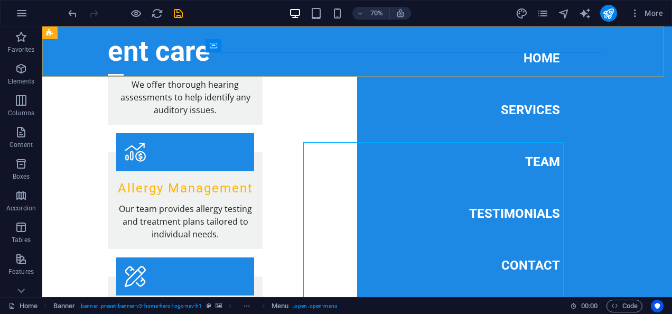
click at [661, 43] on nav "Home Services Team Testimonials Contact" at bounding box center [514, 161] width 315 height 271
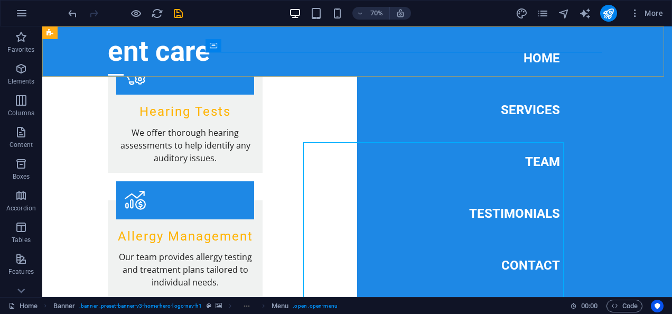
select select
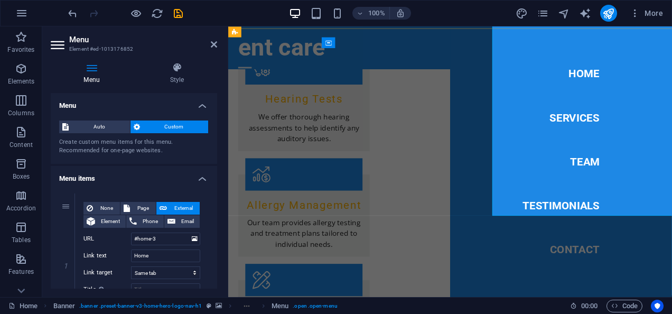
scroll to position [1450, 0]
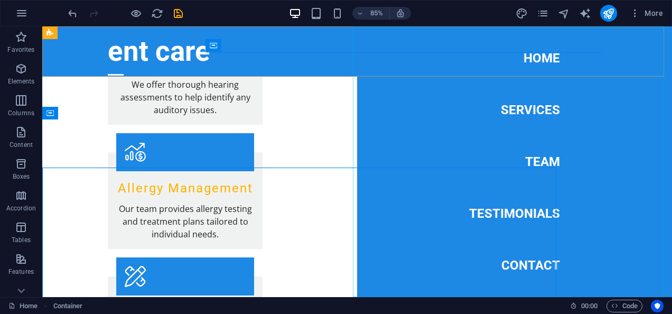
scroll to position [1401, 0]
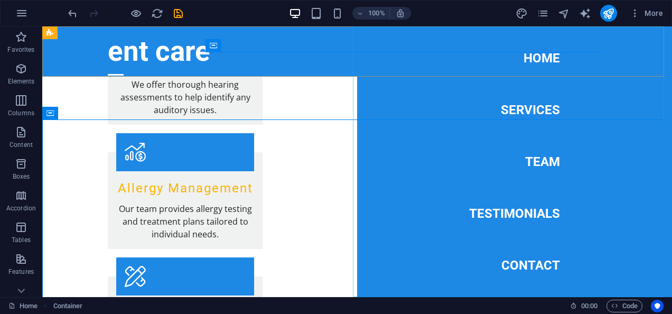
click at [378, 120] on nav "Home Services Team Testimonials Contact" at bounding box center [514, 161] width 315 height 271
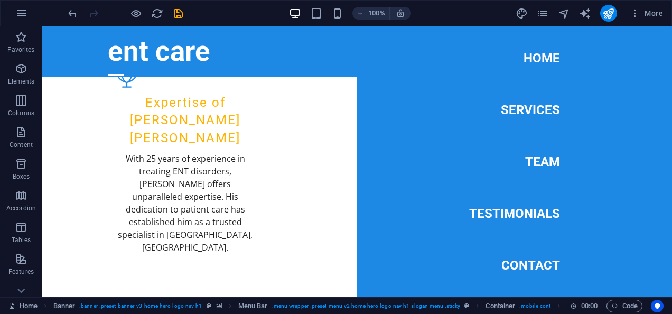
scroll to position [0, 0]
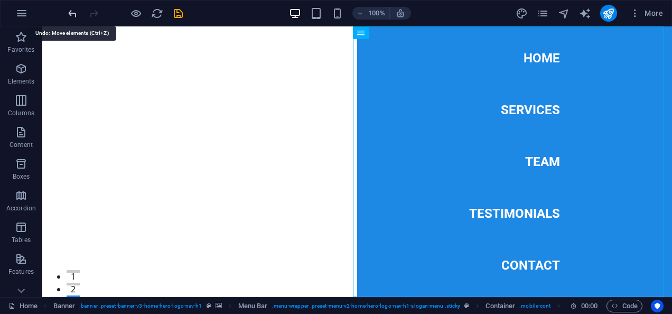
click at [70, 12] on icon "undo" at bounding box center [73, 13] width 12 height 12
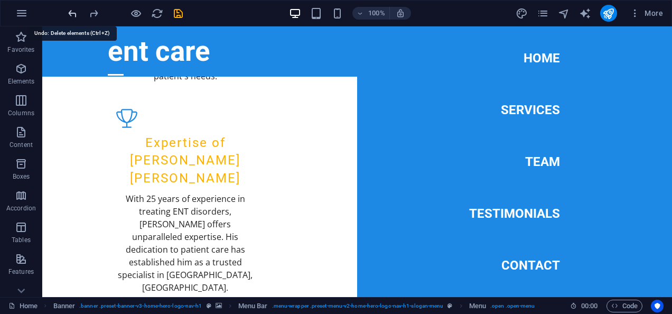
scroll to position [1068, 0]
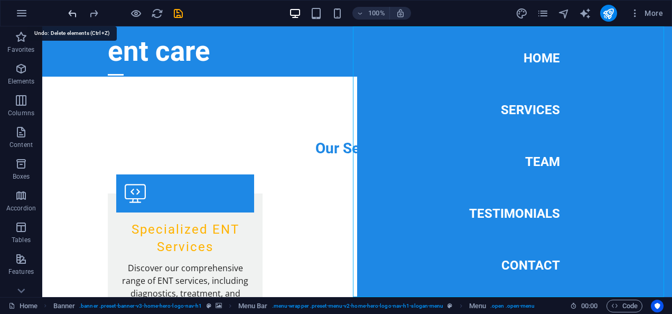
click at [70, 12] on icon "undo" at bounding box center [73, 13] width 12 height 12
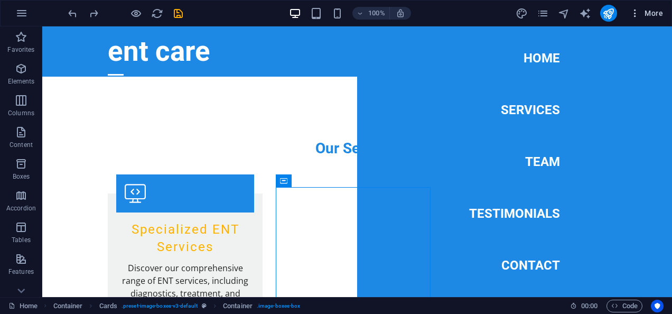
click at [642, 9] on span "More" at bounding box center [646, 13] width 33 height 11
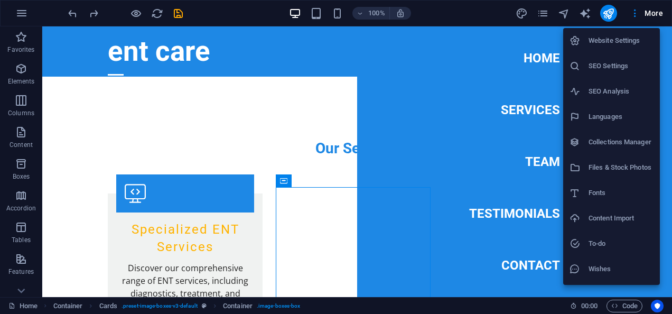
click at [466, 14] on div at bounding box center [336, 157] width 672 height 314
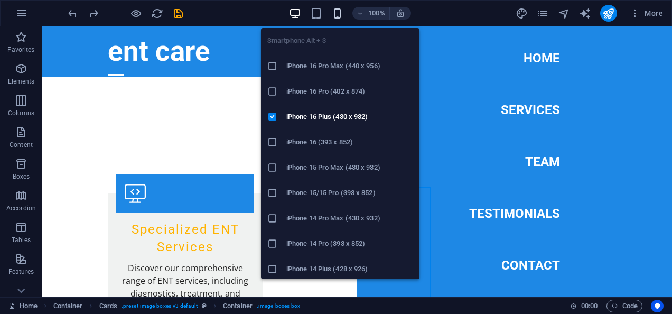
click at [341, 14] on icon "button" at bounding box center [337, 13] width 12 height 12
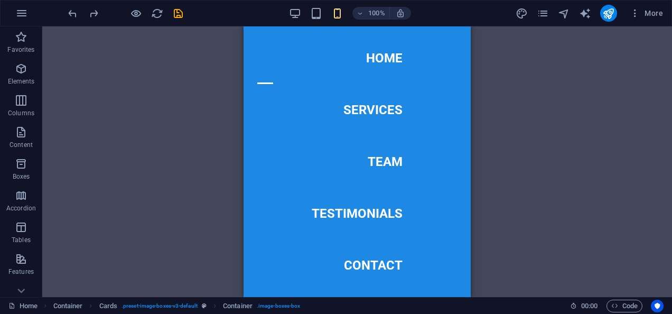
scroll to position [30, 0]
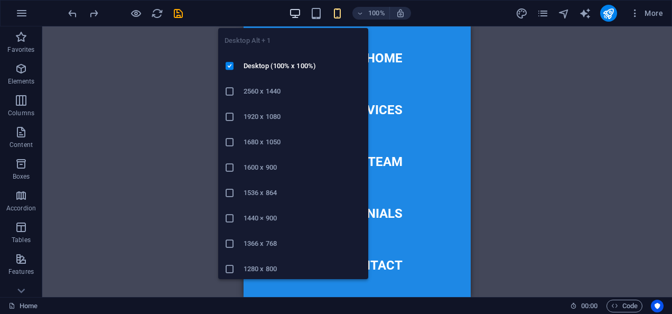
click at [298, 12] on icon "button" at bounding box center [295, 13] width 12 height 12
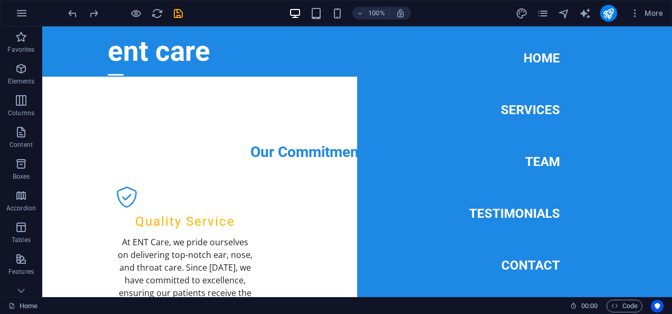
scroll to position [424, 0]
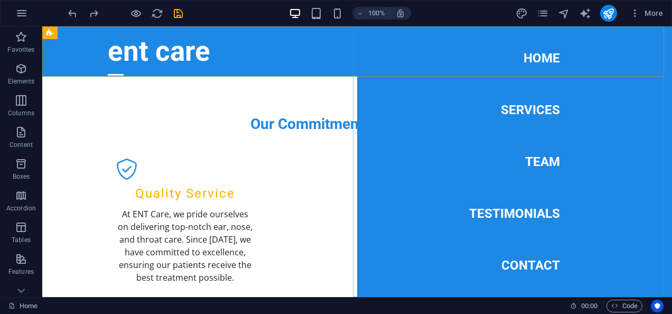
click at [445, 234] on nav "Home Services Team Testimonials Contact" at bounding box center [514, 161] width 315 height 271
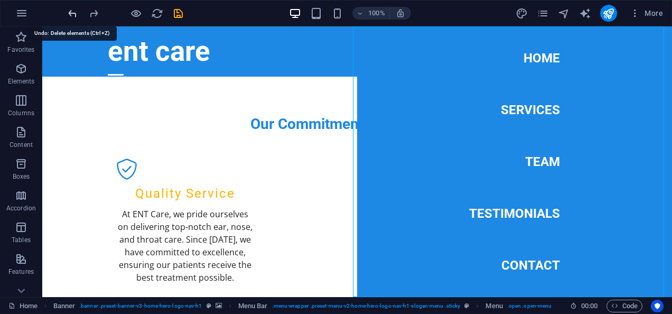
click at [73, 14] on icon "undo" at bounding box center [73, 13] width 12 height 12
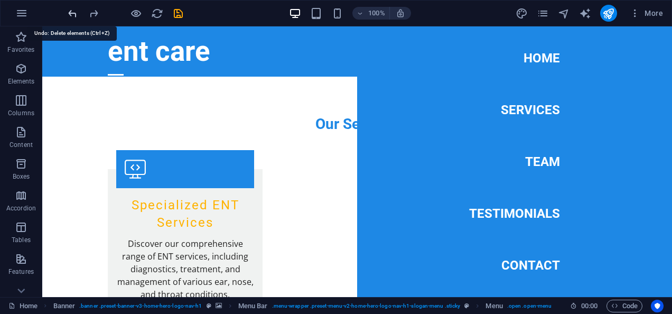
scroll to position [1160, 0]
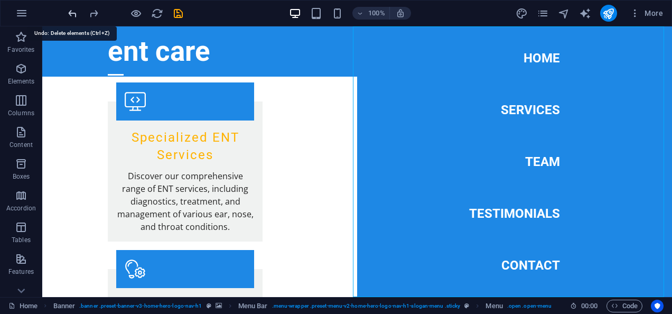
click at [73, 14] on icon "undo" at bounding box center [73, 13] width 12 height 12
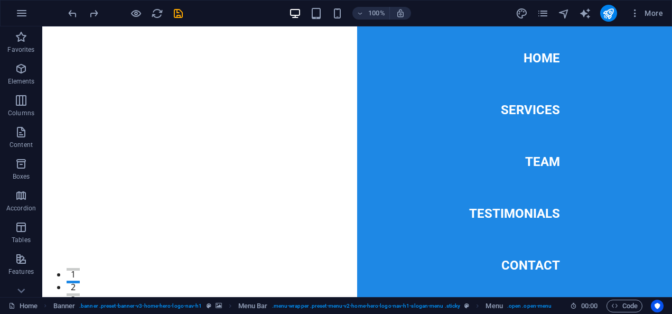
scroll to position [0, 0]
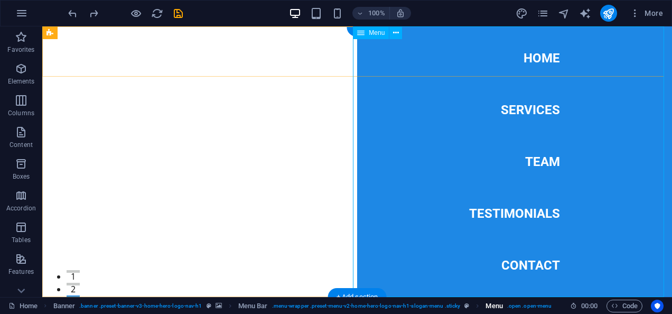
click at [513, 304] on span ". open .open-menu" at bounding box center [529, 306] width 45 height 13
click at [486, 308] on span "Menu" at bounding box center [494, 306] width 17 height 13
click at [548, 195] on nav "Home Services Team Testimonials Contact" at bounding box center [514, 161] width 315 height 271
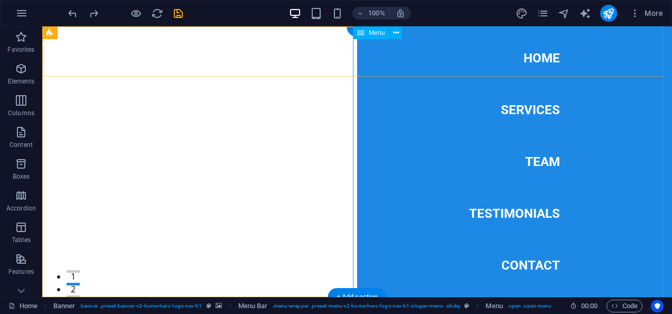
click at [548, 195] on nav "Home Services Team Testimonials Contact" at bounding box center [514, 161] width 315 height 271
click at [418, 225] on nav "Home Services Team Testimonials Contact" at bounding box center [514, 161] width 315 height 271
select select
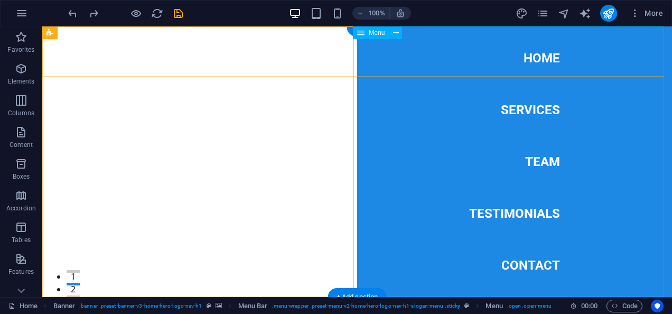
select select
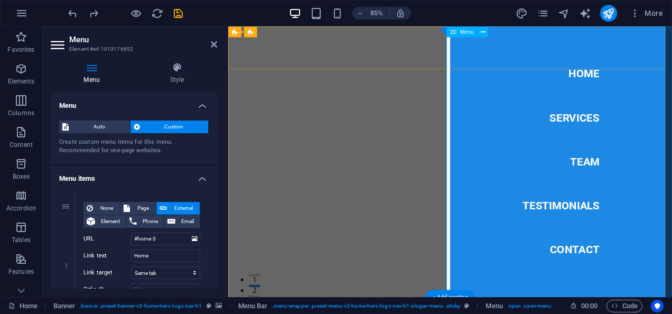
click at [604, 225] on nav "Home Services Team Testimonials Contact" at bounding box center [620, 185] width 261 height 318
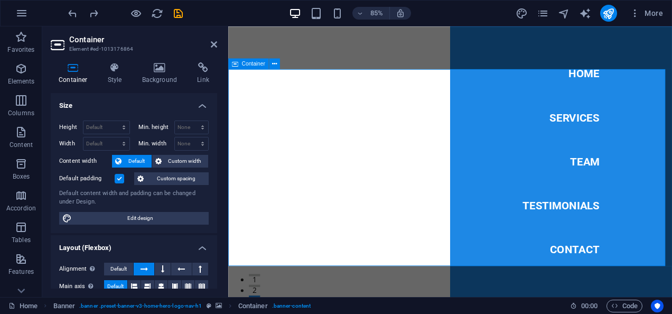
click at [126, 266] on span "Default" at bounding box center [118, 269] width 16 height 13
click at [114, 287] on span "Default" at bounding box center [115, 286] width 16 height 13
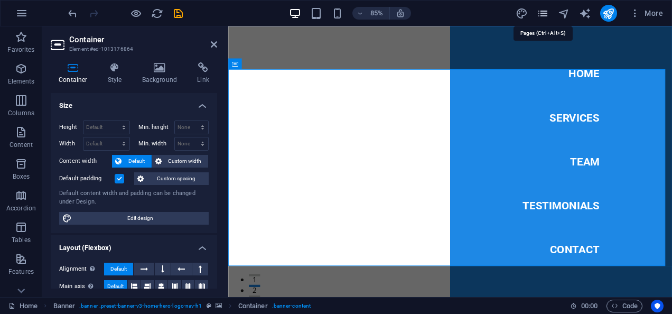
click at [544, 11] on icon "pages" at bounding box center [543, 13] width 12 height 12
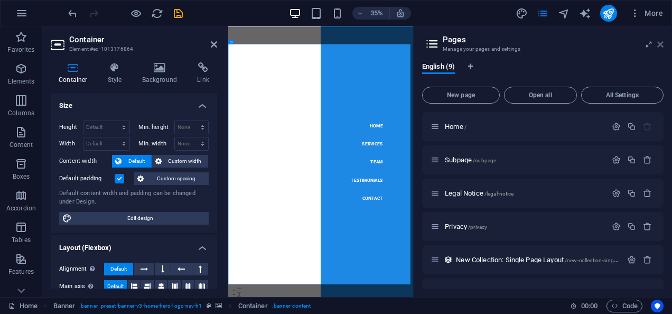
click at [661, 42] on icon at bounding box center [661, 44] width 6 height 8
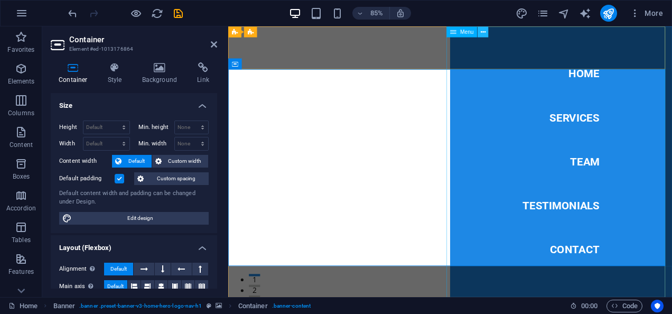
click at [486, 32] on button at bounding box center [483, 31] width 11 height 11
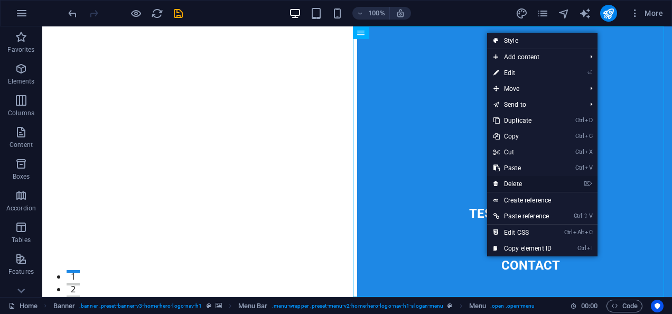
click at [517, 186] on link "⌦ Delete" at bounding box center [522, 184] width 71 height 16
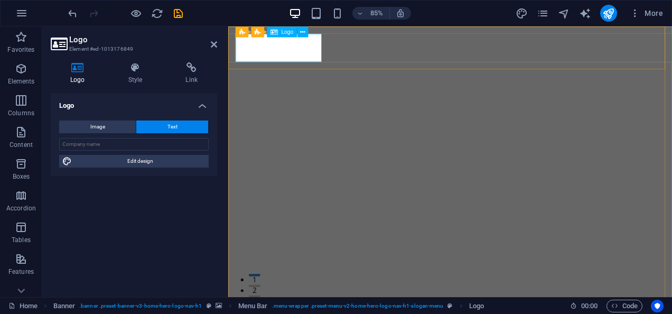
click at [305, 31] on icon at bounding box center [302, 32] width 5 height 10
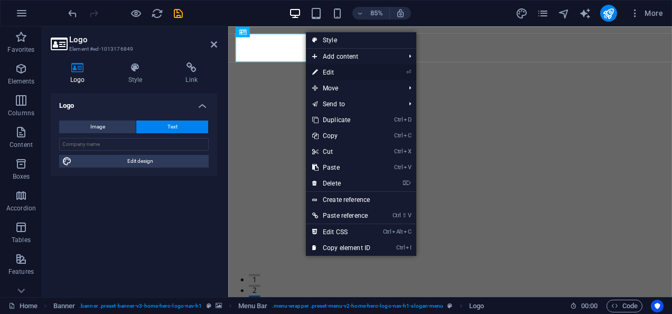
click at [345, 71] on link "⏎ Edit" at bounding box center [341, 72] width 71 height 16
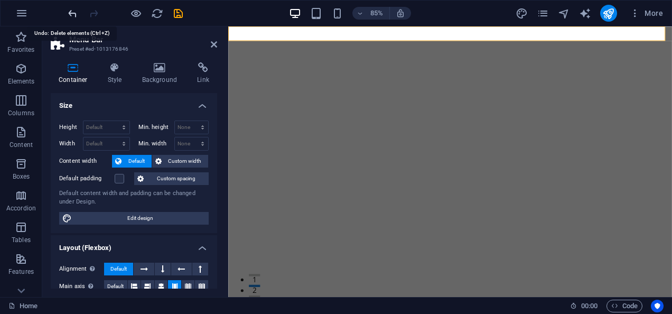
click at [75, 13] on icon "undo" at bounding box center [73, 13] width 12 height 12
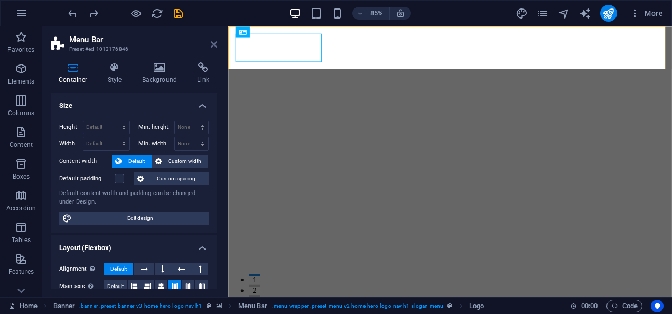
click at [213, 42] on icon at bounding box center [214, 44] width 6 height 8
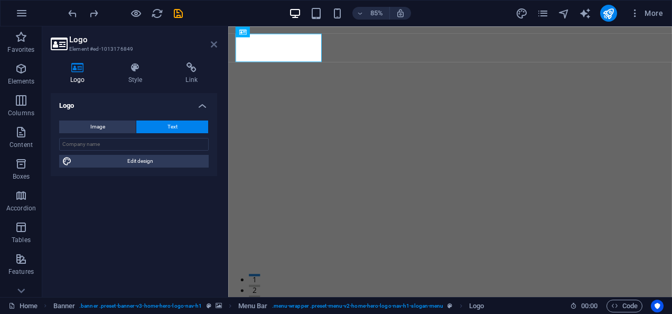
click at [212, 44] on icon at bounding box center [214, 44] width 6 height 8
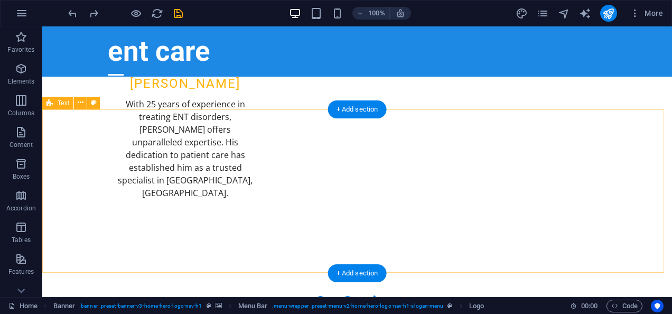
scroll to position [920, 0]
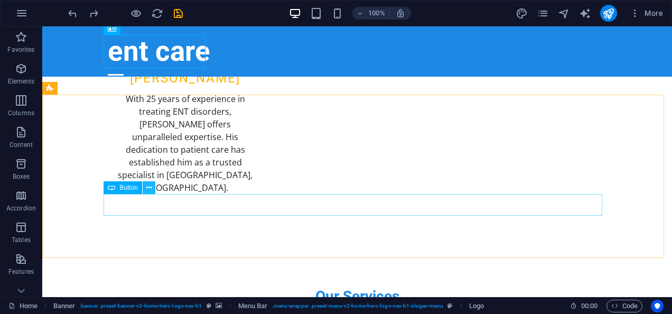
click at [151, 187] on icon at bounding box center [149, 187] width 6 height 11
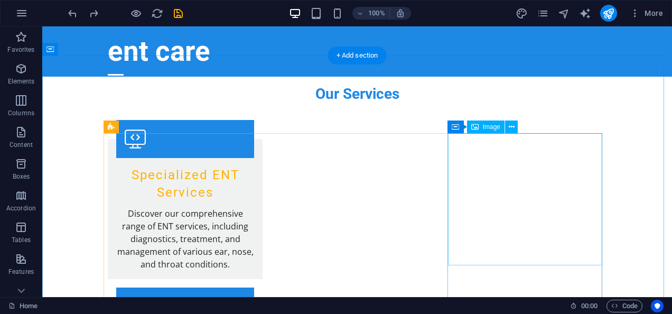
scroll to position [1133, 0]
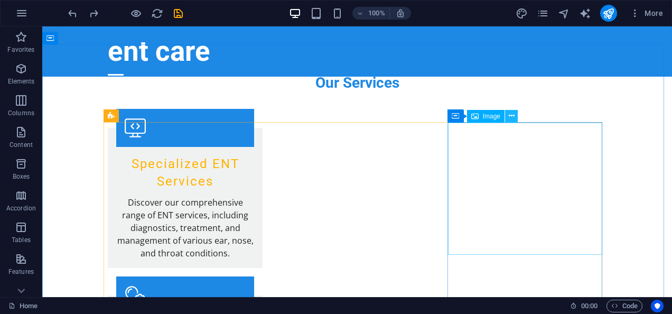
click at [512, 114] on icon at bounding box center [512, 115] width 6 height 11
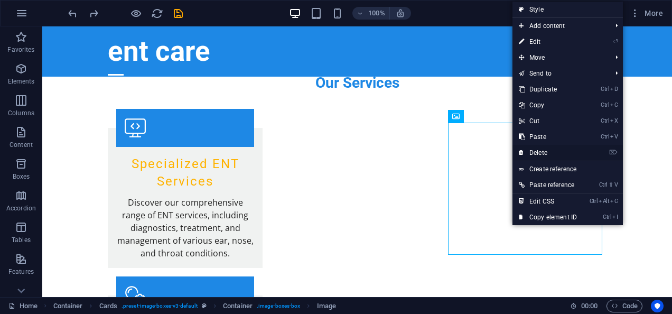
click at [547, 151] on link "⌦ Delete" at bounding box center [548, 153] width 71 height 16
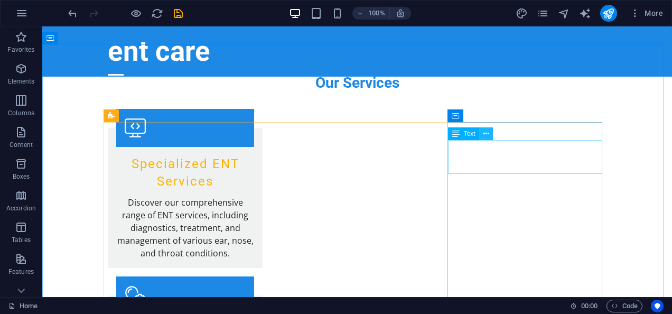
click at [490, 132] on button at bounding box center [487, 133] width 13 height 13
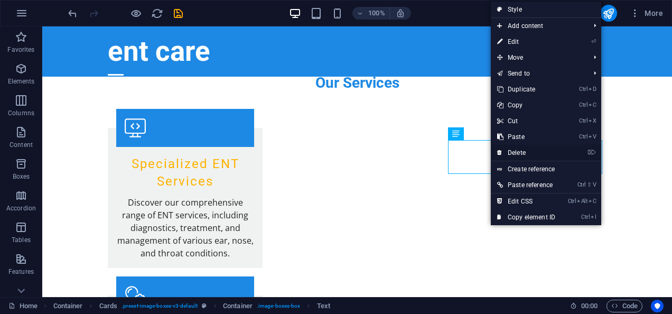
click at [514, 150] on link "⌦ Delete" at bounding box center [526, 153] width 71 height 16
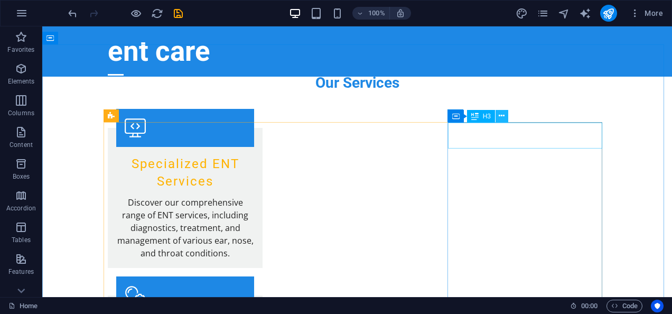
click at [502, 114] on icon at bounding box center [502, 115] width 6 height 11
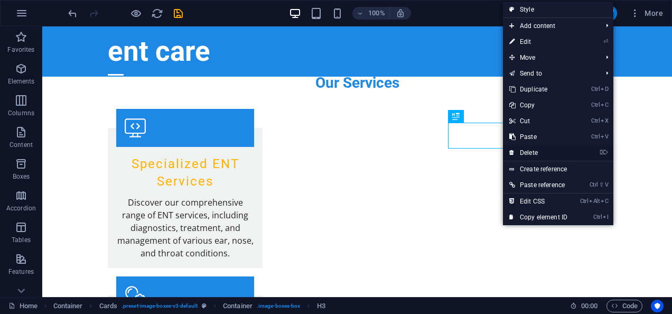
click at [525, 153] on link "⌦ Delete" at bounding box center [538, 153] width 71 height 16
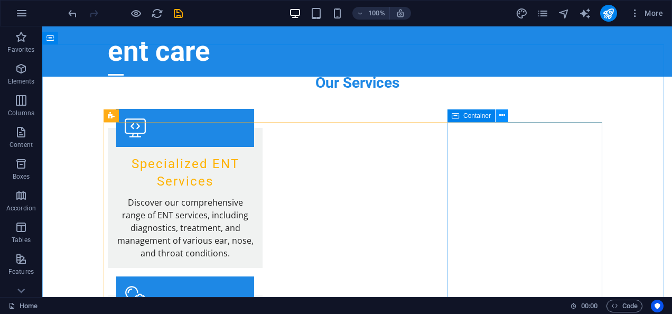
click at [502, 115] on icon at bounding box center [503, 115] width 6 height 11
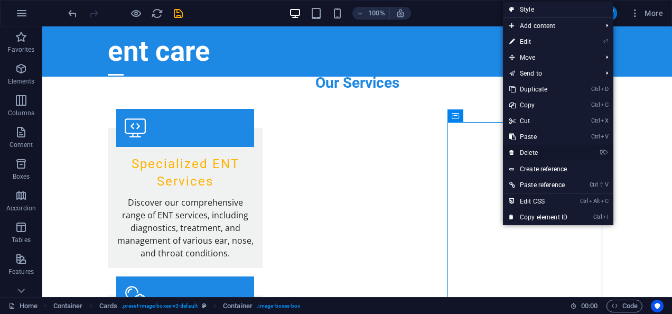
click at [533, 152] on link "⌦ Delete" at bounding box center [538, 153] width 71 height 16
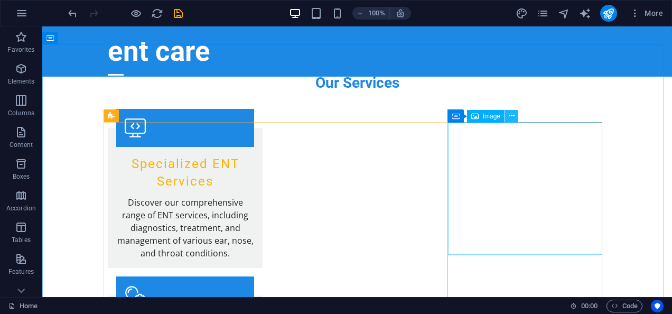
click at [511, 116] on icon at bounding box center [512, 115] width 6 height 11
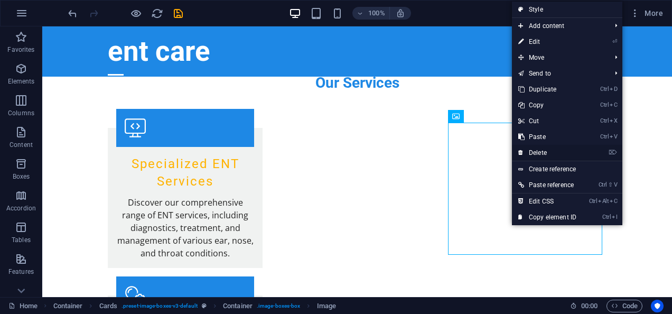
click at [534, 152] on link "⌦ Delete" at bounding box center [547, 153] width 71 height 16
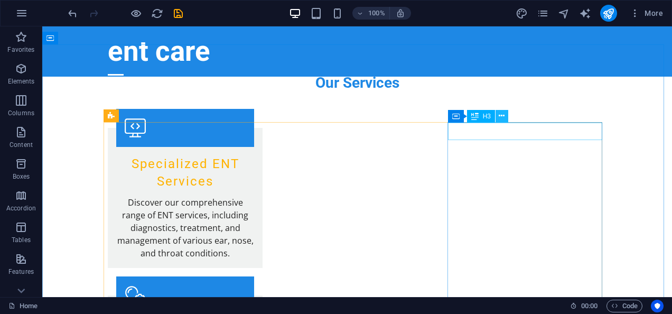
click at [505, 114] on button at bounding box center [502, 116] width 13 height 13
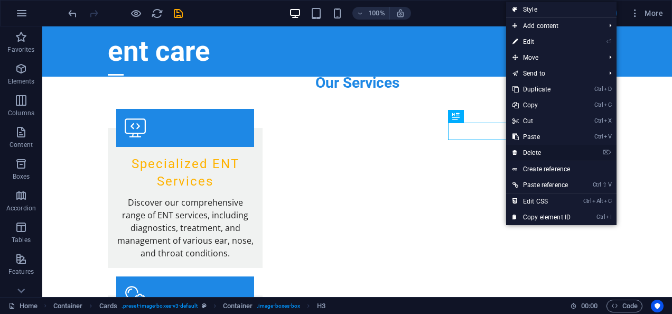
click at [528, 148] on link "⌦ Delete" at bounding box center [541, 153] width 71 height 16
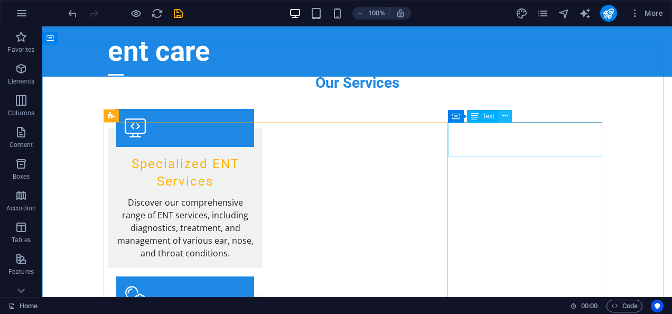
click at [505, 113] on icon at bounding box center [506, 115] width 6 height 11
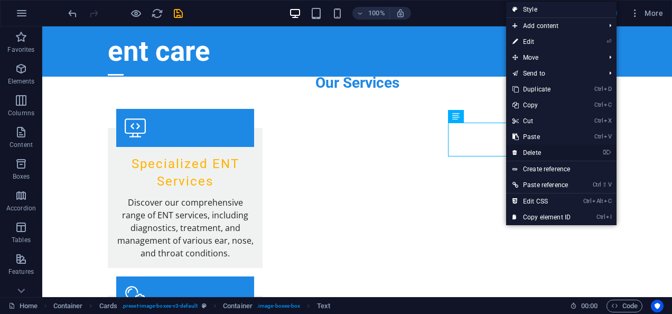
click at [537, 149] on link "⌦ Delete" at bounding box center [541, 153] width 71 height 16
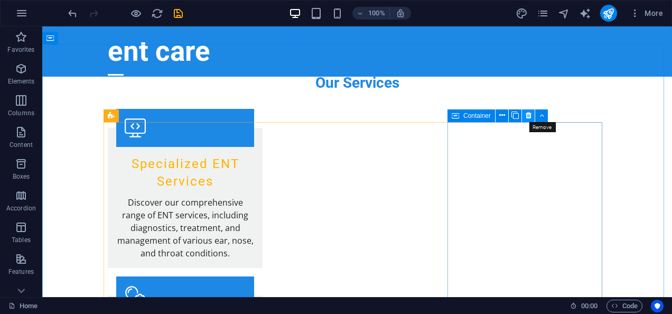
click at [526, 114] on icon at bounding box center [529, 115] width 6 height 11
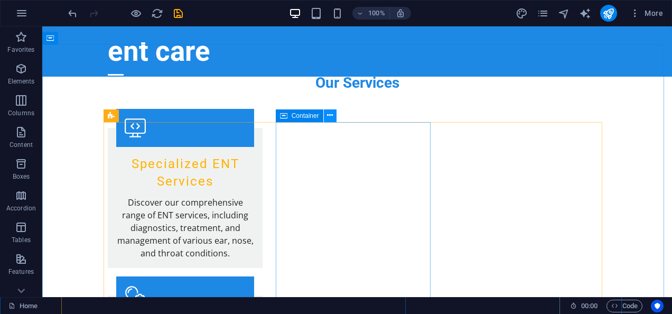
click at [331, 113] on icon at bounding box center [330, 115] width 6 height 11
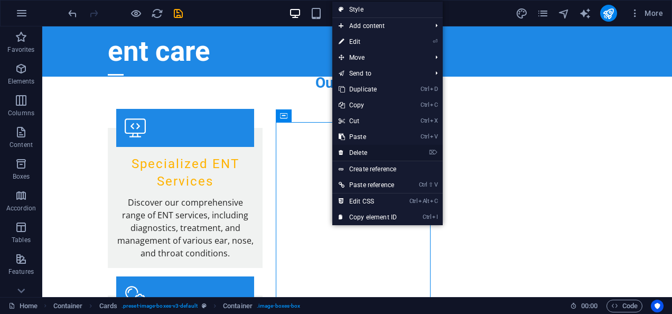
click at [349, 150] on link "⌦ Delete" at bounding box center [368, 153] width 71 height 16
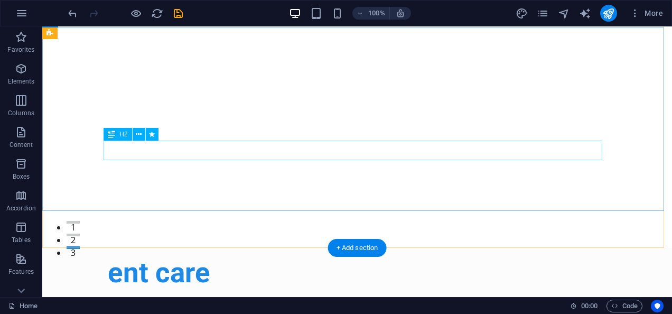
scroll to position [0, 0]
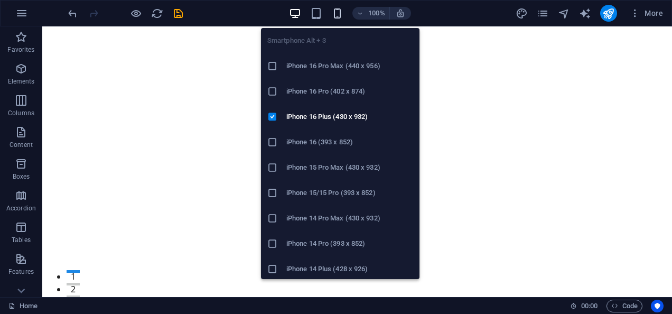
click at [338, 8] on icon "button" at bounding box center [337, 13] width 12 height 12
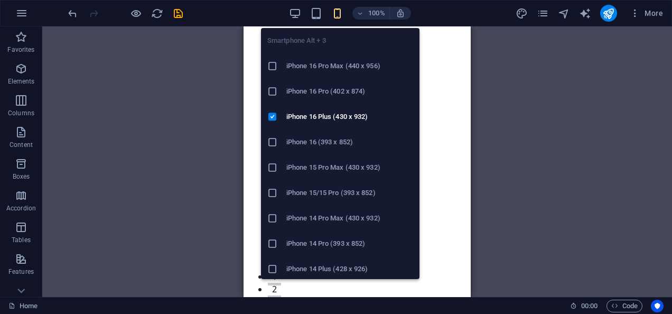
click at [331, 89] on h6 "iPhone 16 Pro (402 x 874)" at bounding box center [350, 91] width 127 height 13
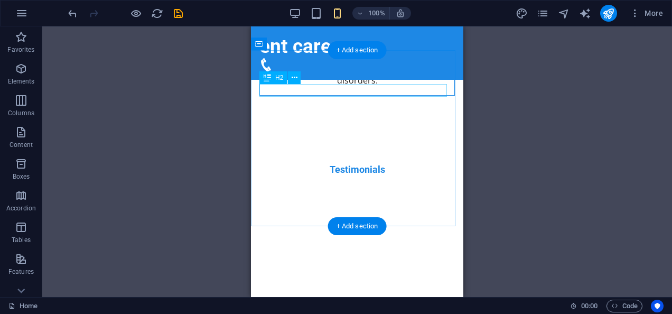
scroll to position [2061, 0]
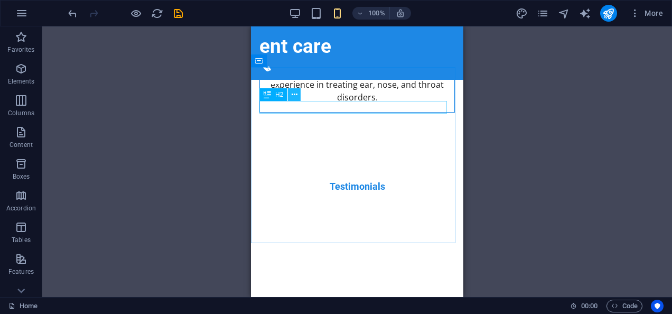
click at [297, 94] on icon at bounding box center [295, 94] width 6 height 11
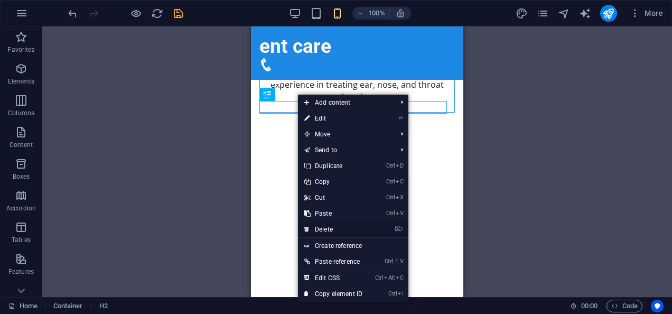
click at [331, 231] on link "⌦ Delete" at bounding box center [333, 229] width 71 height 16
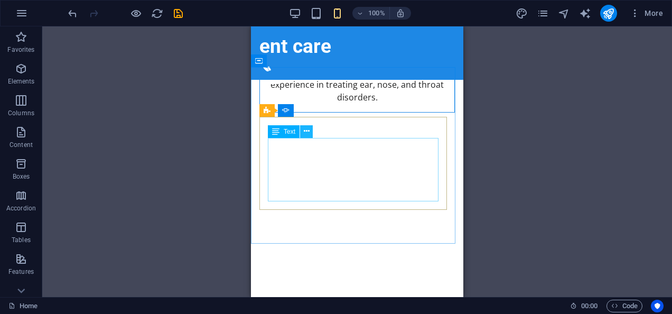
click at [307, 129] on icon at bounding box center [307, 131] width 6 height 11
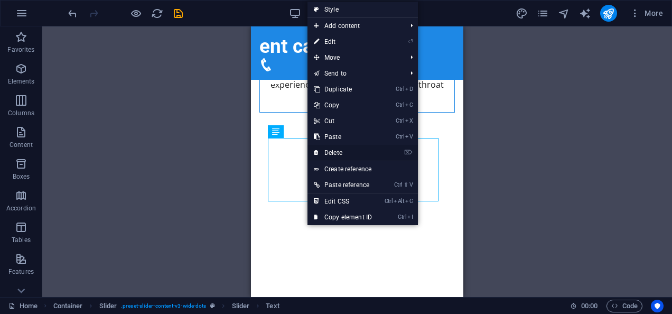
click at [338, 149] on link "⌦ Delete" at bounding box center [343, 153] width 71 height 16
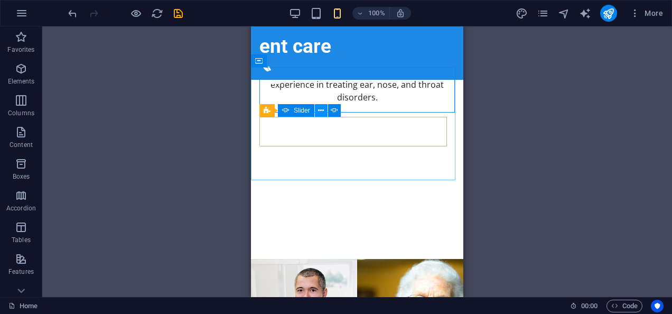
click at [320, 113] on icon at bounding box center [321, 110] width 6 height 11
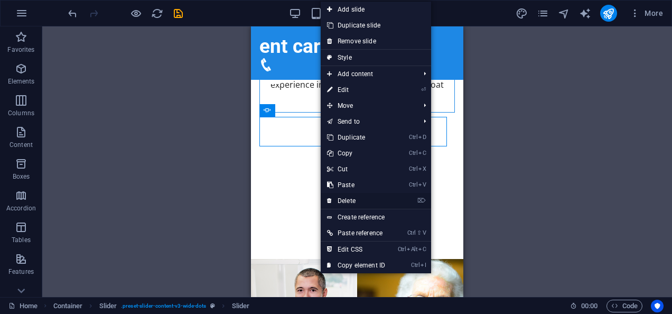
click at [347, 196] on link "⌦ Delete" at bounding box center [356, 201] width 71 height 16
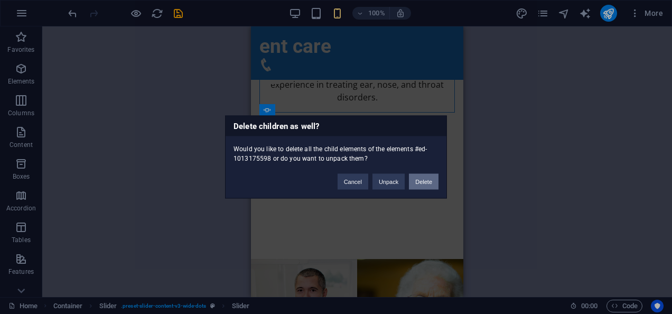
click at [424, 178] on button "Delete" at bounding box center [424, 182] width 30 height 16
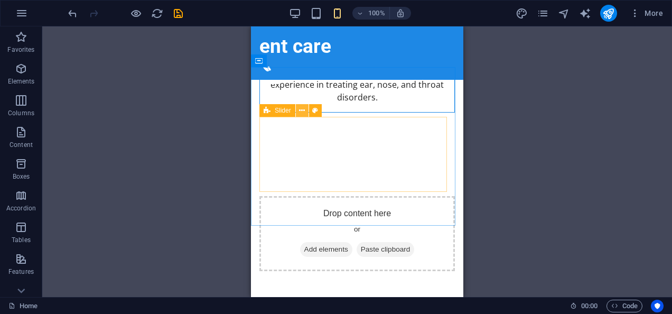
click at [302, 113] on icon at bounding box center [302, 110] width 6 height 11
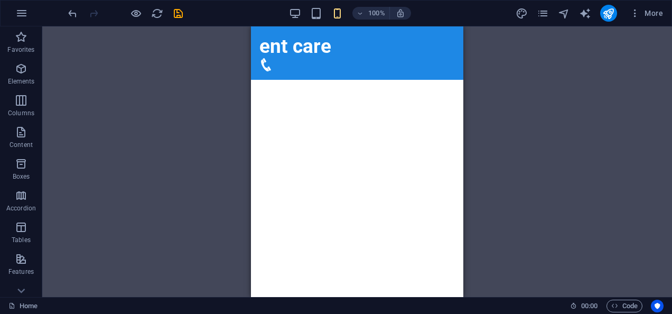
scroll to position [124, 0]
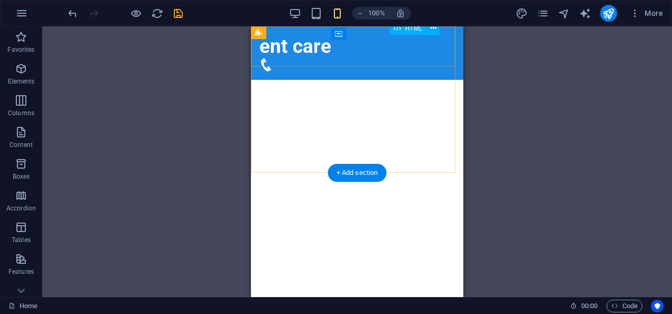
click at [286, 71] on div at bounding box center [273, 83] width 26 height 24
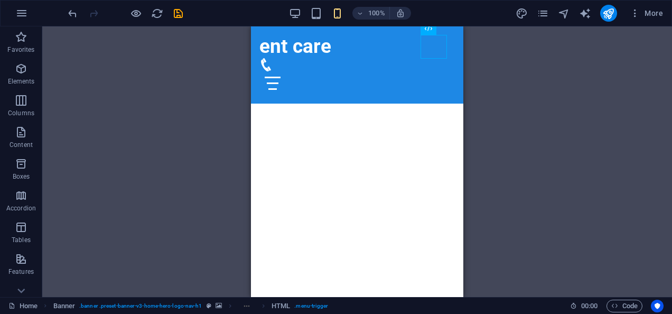
click at [513, 61] on div "H2 Banner Banner Container Container Menu Bar Spacer Logo HTML Icon Container H…" at bounding box center [357, 161] width 630 height 271
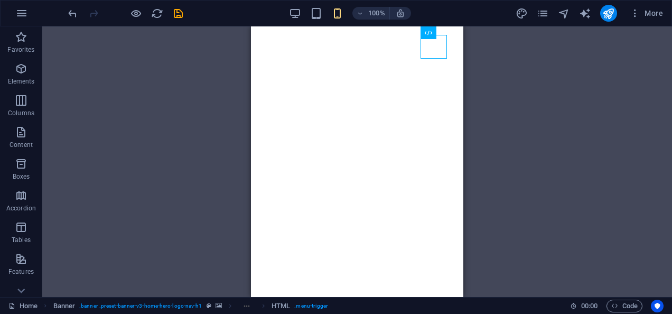
click at [567, 90] on div "H2 Banner Banner Container Container Menu Bar Spacer Logo HTML Icon Container H…" at bounding box center [357, 161] width 630 height 271
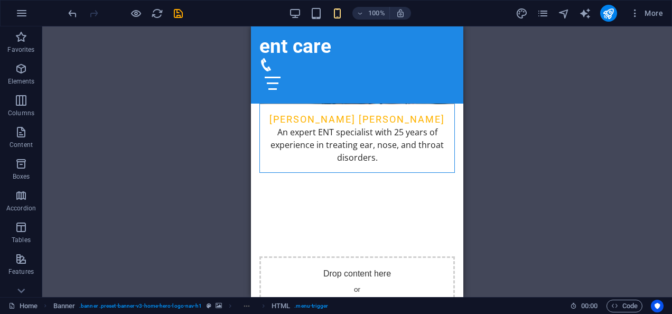
scroll to position [2022, 0]
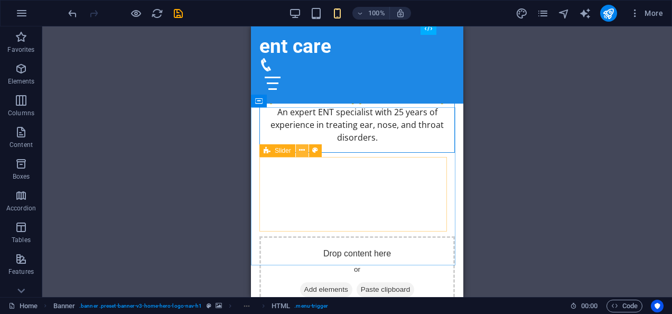
click at [303, 148] on icon at bounding box center [302, 150] width 6 height 11
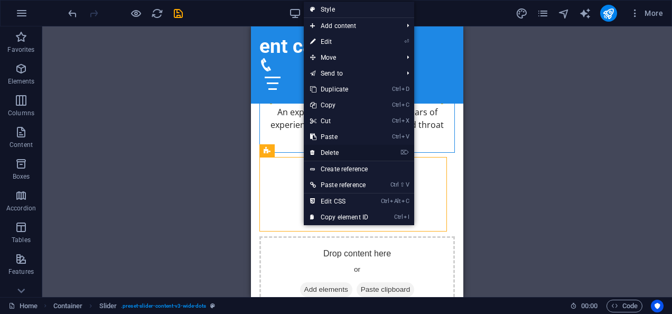
click at [327, 146] on link "⌦ Delete" at bounding box center [339, 153] width 71 height 16
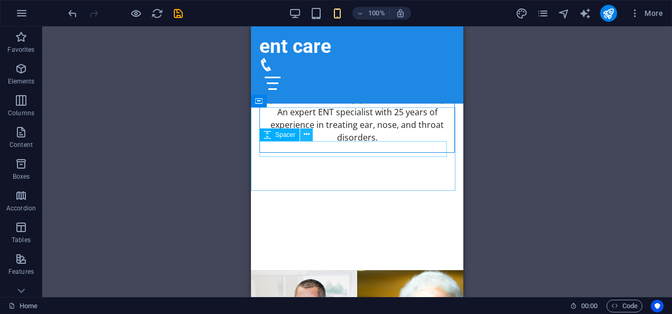
click at [307, 131] on icon at bounding box center [307, 134] width 6 height 11
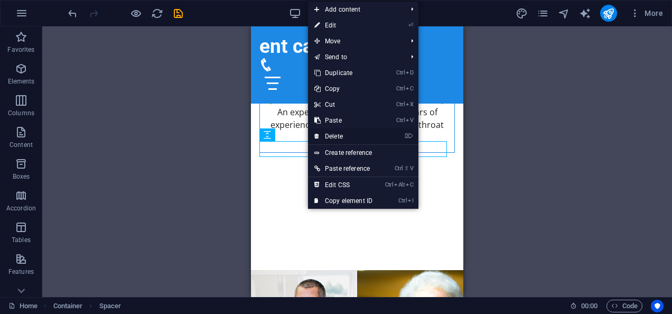
click at [326, 139] on link "⌦ Delete" at bounding box center [343, 136] width 71 height 16
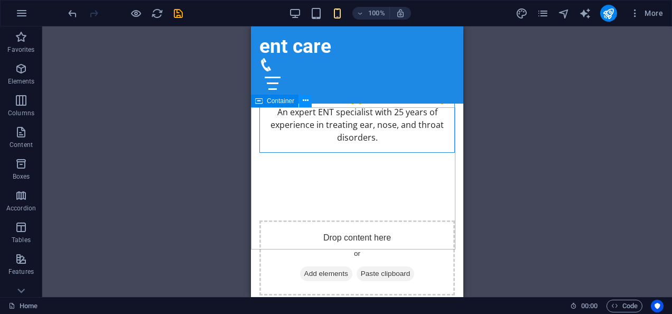
click at [306, 100] on icon at bounding box center [306, 100] width 6 height 11
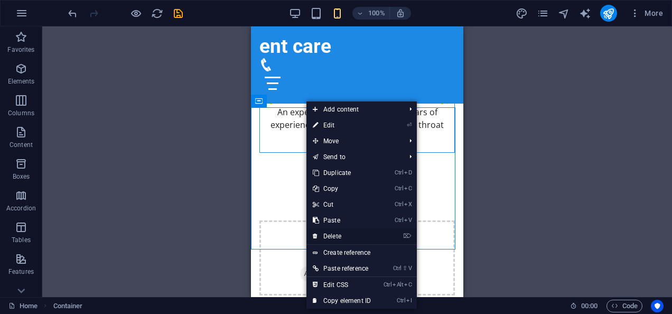
click at [335, 233] on link "⌦ Delete" at bounding box center [342, 236] width 71 height 16
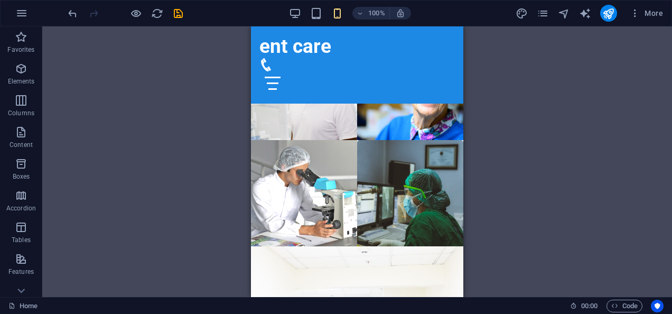
scroll to position [2165, 0]
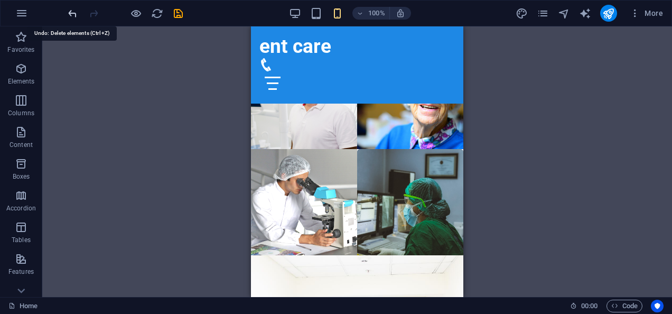
click at [73, 14] on icon "undo" at bounding box center [73, 13] width 12 height 12
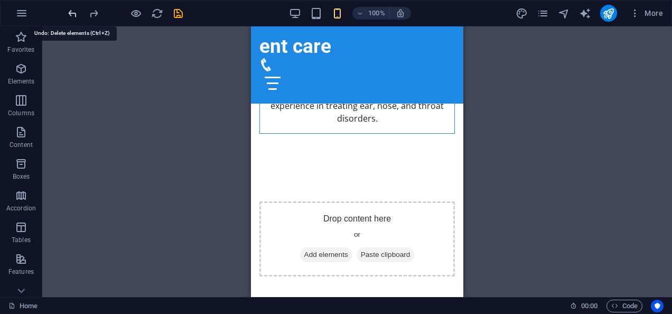
scroll to position [2038, 0]
click at [73, 14] on icon "undo" at bounding box center [73, 13] width 12 height 12
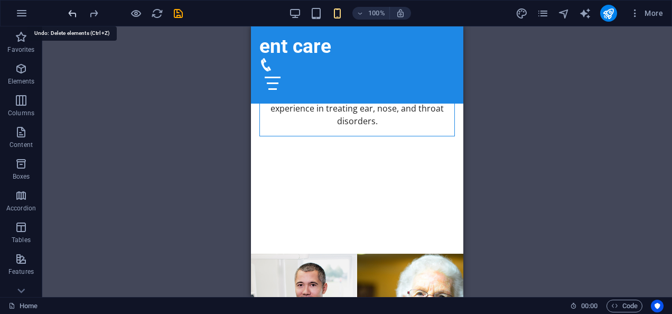
click at [73, 14] on icon "undo" at bounding box center [73, 13] width 12 height 12
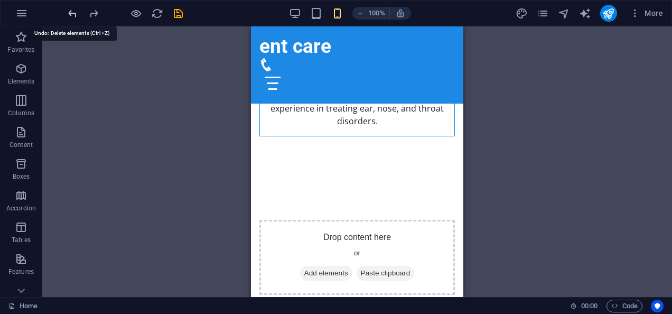
click at [73, 14] on icon "undo" at bounding box center [73, 13] width 12 height 12
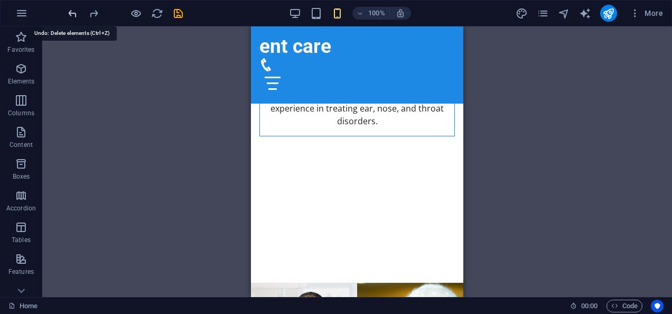
click at [73, 14] on icon "undo" at bounding box center [73, 13] width 12 height 12
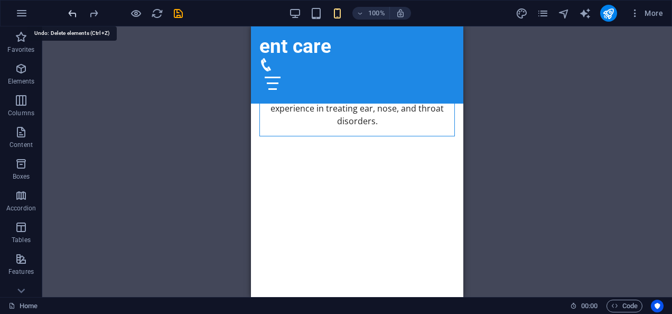
click at [73, 14] on icon "undo" at bounding box center [73, 13] width 12 height 12
click at [71, 12] on icon "undo" at bounding box center [73, 13] width 12 height 12
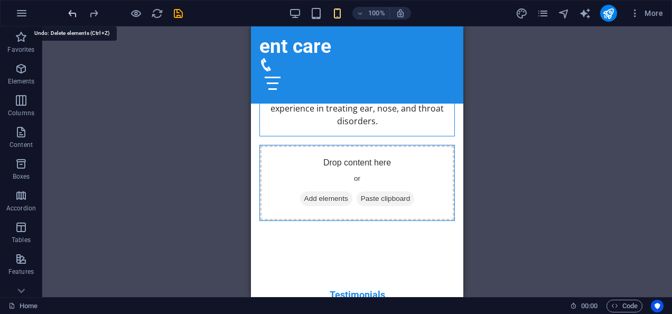
click at [71, 12] on icon "undo" at bounding box center [73, 13] width 12 height 12
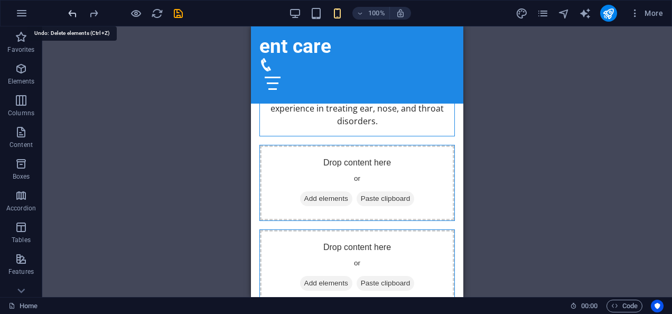
click at [71, 12] on icon "undo" at bounding box center [73, 13] width 12 height 12
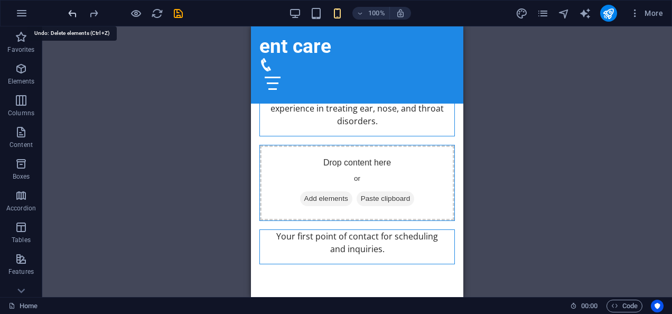
click at [71, 12] on icon "undo" at bounding box center [73, 13] width 12 height 12
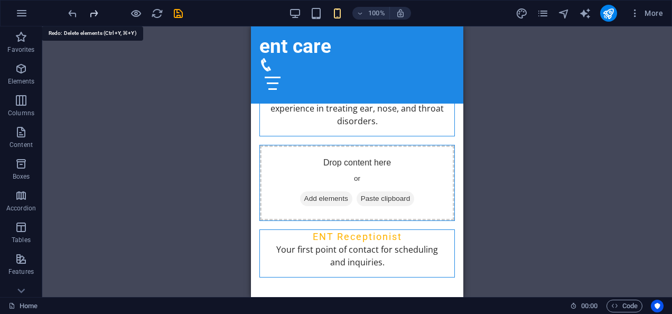
click at [91, 12] on icon "redo" at bounding box center [94, 13] width 12 height 12
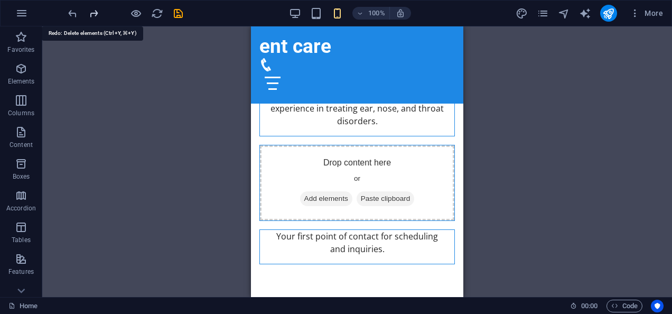
click at [91, 12] on icon "redo" at bounding box center [94, 13] width 12 height 12
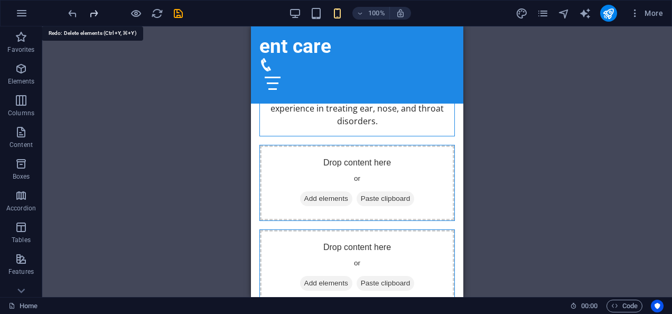
click at [91, 12] on icon "redo" at bounding box center [94, 13] width 12 height 12
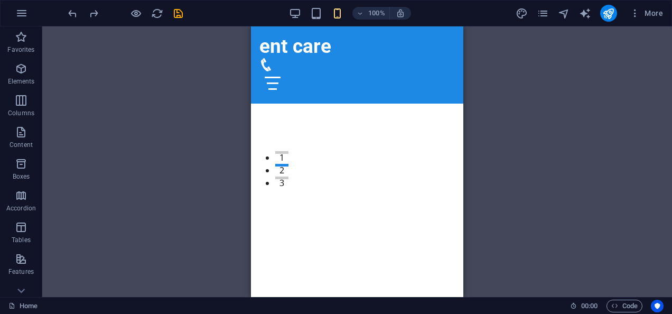
scroll to position [0, 0]
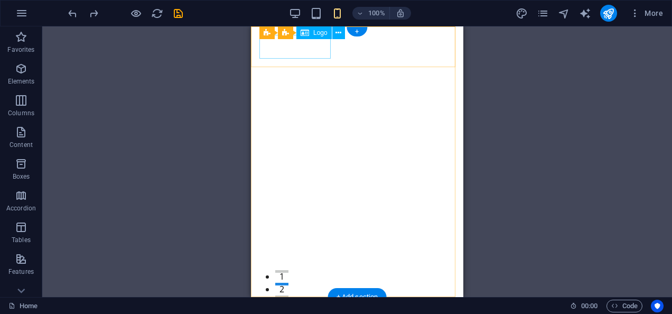
click at [304, 306] on div "ent care" at bounding box center [358, 317] width 196 height 23
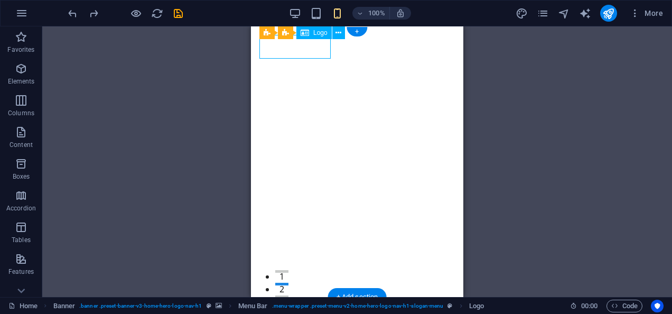
click at [283, 306] on div "ent care" at bounding box center [358, 317] width 196 height 23
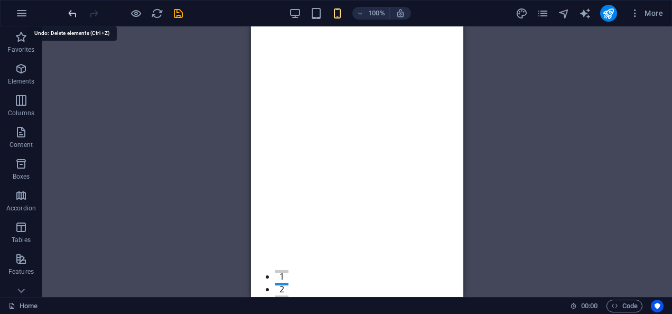
click at [75, 12] on icon "undo" at bounding box center [73, 13] width 12 height 12
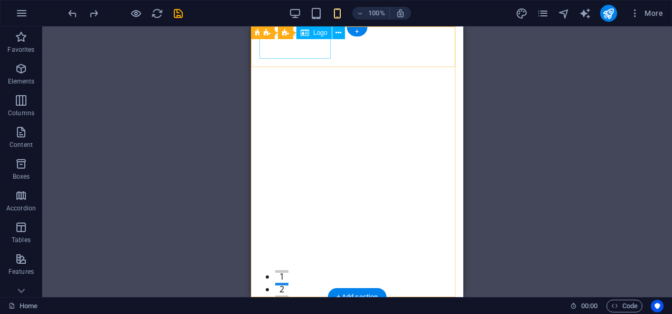
click at [307, 306] on div "ent care" at bounding box center [358, 317] width 196 height 23
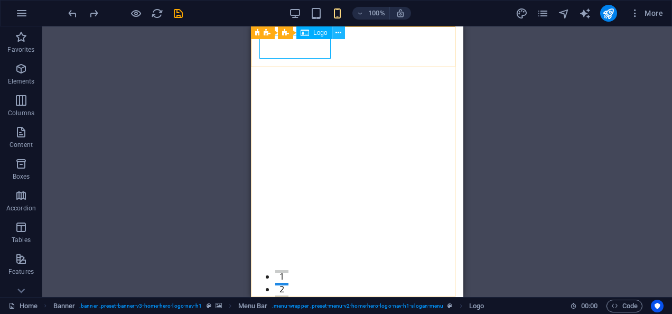
click at [340, 33] on icon at bounding box center [339, 32] width 6 height 11
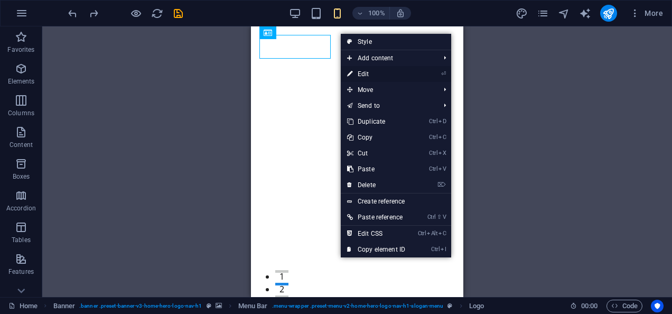
click at [363, 70] on link "⏎ Edit" at bounding box center [376, 74] width 71 height 16
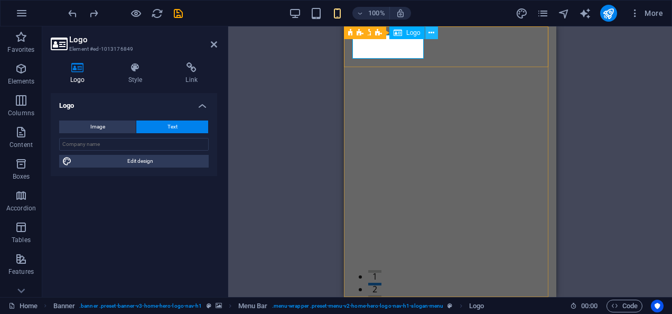
click at [433, 32] on icon at bounding box center [432, 32] width 6 height 11
click at [196, 126] on button "Text" at bounding box center [172, 127] width 72 height 13
click at [379, 306] on div "ent care" at bounding box center [451, 317] width 196 height 23
click at [416, 306] on div "ent care" at bounding box center [451, 317] width 196 height 23
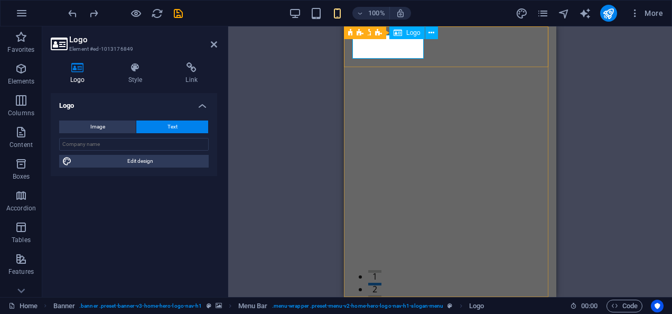
click at [416, 306] on div "ent care" at bounding box center [451, 317] width 196 height 23
click at [407, 306] on div "ent care" at bounding box center [451, 317] width 196 height 23
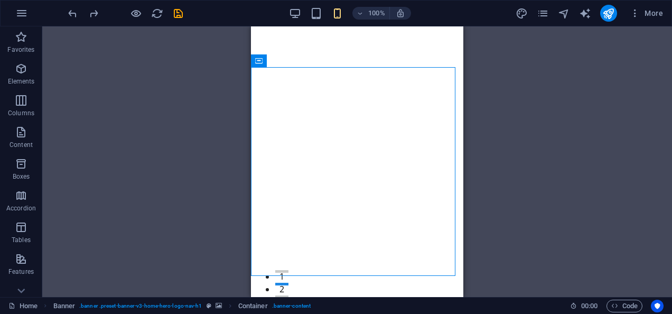
click at [136, 181] on div "H2 Banner Container Container Banner Menu Bar Spacer Menu Bar Banner Logo HTML …" at bounding box center [357, 161] width 630 height 271
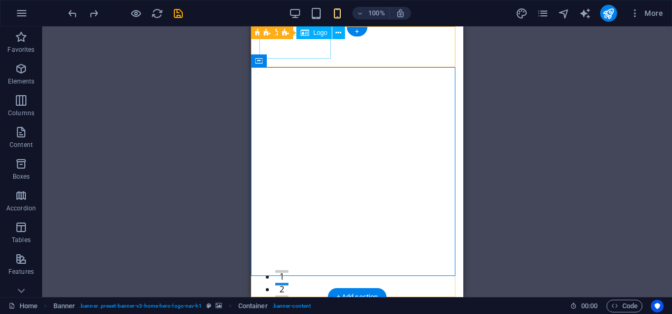
click at [285, 306] on div "ent care" at bounding box center [358, 317] width 196 height 23
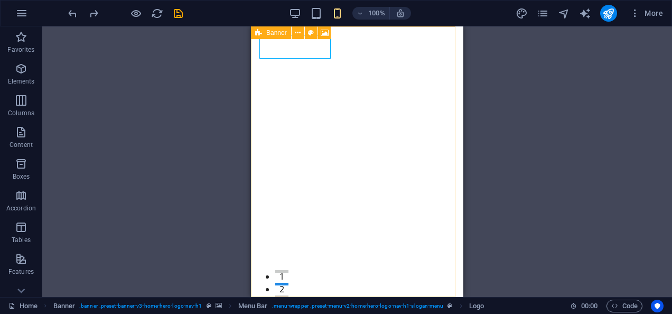
click at [282, 32] on span "Banner" at bounding box center [276, 33] width 21 height 6
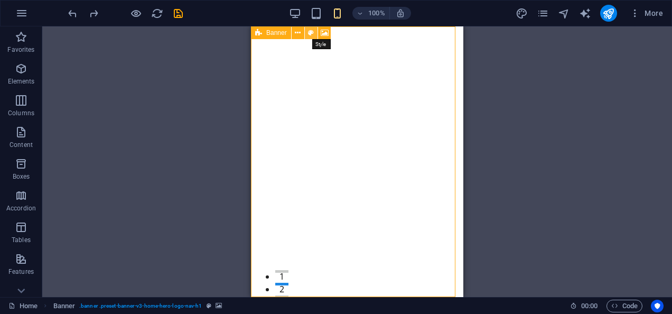
click at [310, 32] on icon at bounding box center [311, 32] width 6 height 11
select select "preset-banner-v3-home-hero-logo-nav-h1"
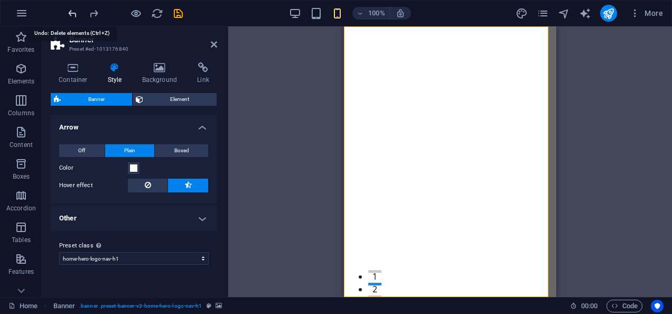
click at [75, 12] on icon "undo" at bounding box center [73, 13] width 12 height 12
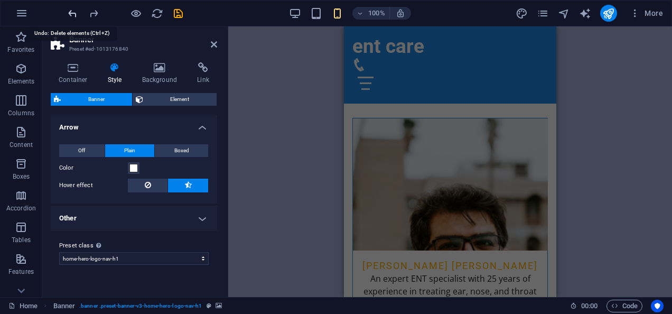
scroll to position [2080, 0]
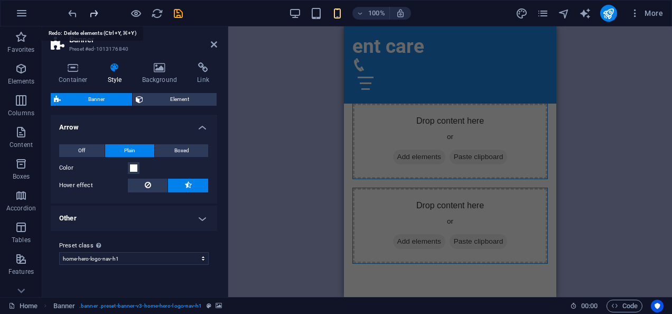
click at [97, 11] on icon "redo" at bounding box center [94, 13] width 12 height 12
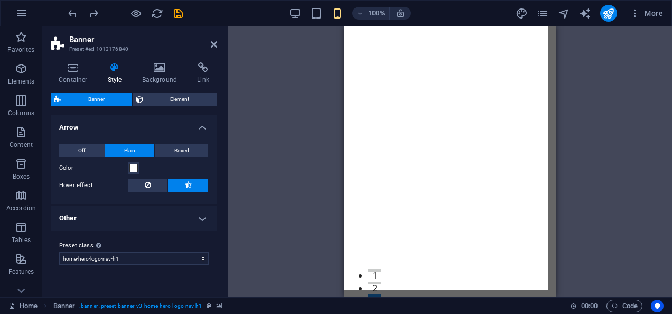
scroll to position [0, 0]
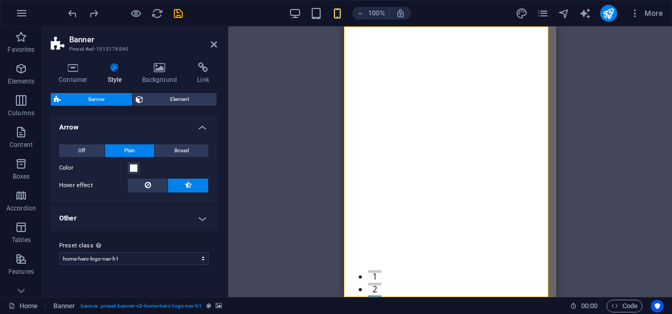
click at [583, 114] on div "Drag here to replace the existing content. Press “Ctrl” if you want to create a…" at bounding box center [450, 161] width 444 height 271
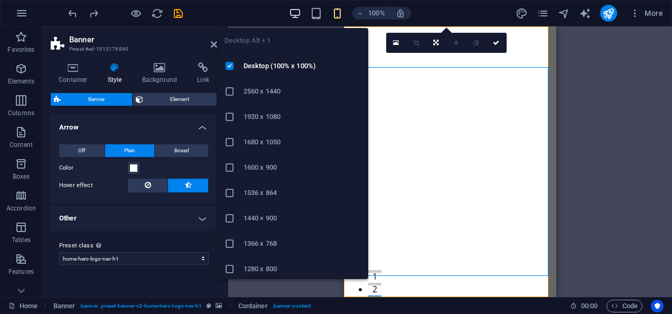
click at [299, 15] on icon "button" at bounding box center [295, 13] width 12 height 12
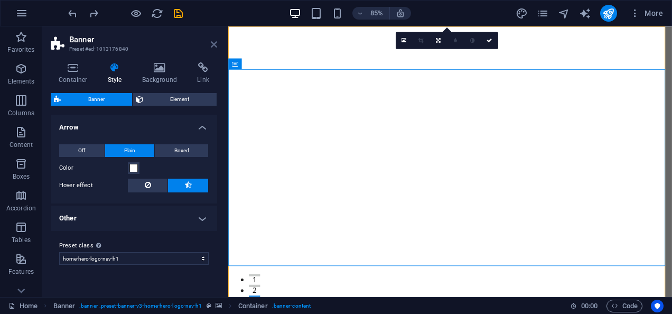
click at [216, 45] on icon at bounding box center [214, 44] width 6 height 8
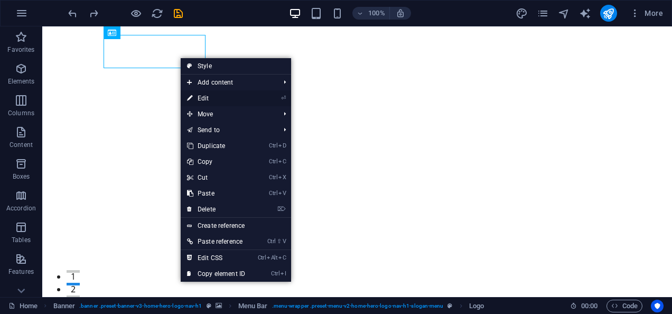
click at [208, 98] on link "⏎ Edit" at bounding box center [216, 98] width 71 height 16
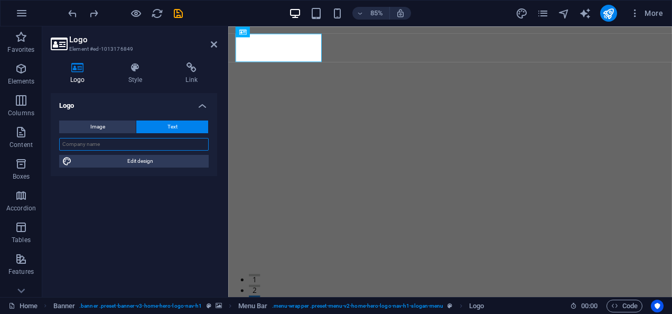
click at [149, 146] on input "text" at bounding box center [134, 144] width 150 height 13
type input "ENT Care"
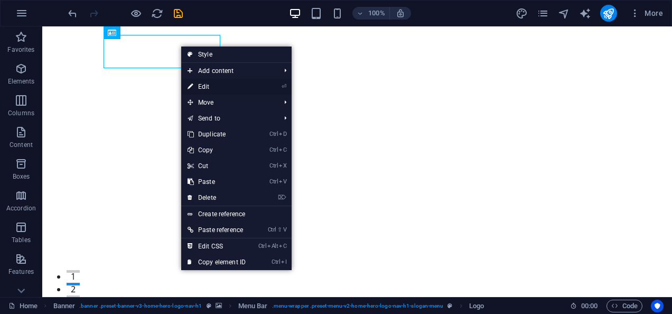
click at [209, 88] on link "⏎ Edit" at bounding box center [216, 87] width 71 height 16
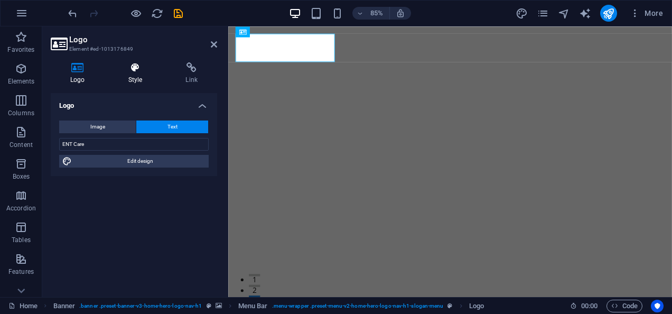
click at [134, 67] on icon at bounding box center [135, 67] width 53 height 11
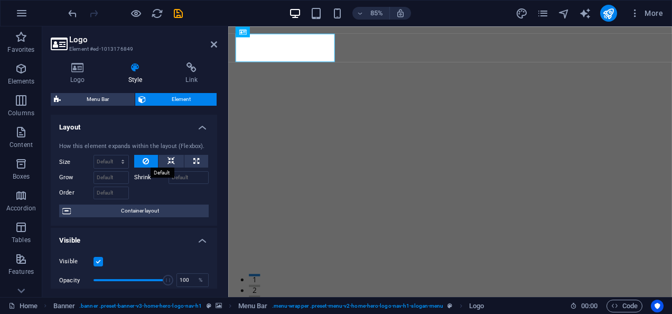
click at [147, 161] on icon at bounding box center [146, 161] width 6 height 13
click at [142, 178] on label "Shrink" at bounding box center [151, 177] width 34 height 13
click at [169, 178] on input "Shrink" at bounding box center [189, 177] width 41 height 13
click at [174, 159] on button at bounding box center [171, 161] width 25 height 13
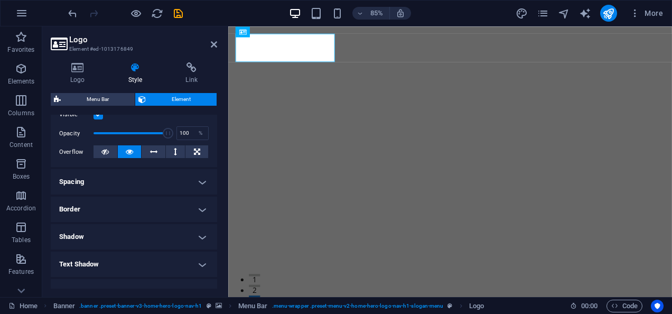
scroll to position [146, 0]
click at [198, 206] on h4 "Border" at bounding box center [134, 209] width 167 height 25
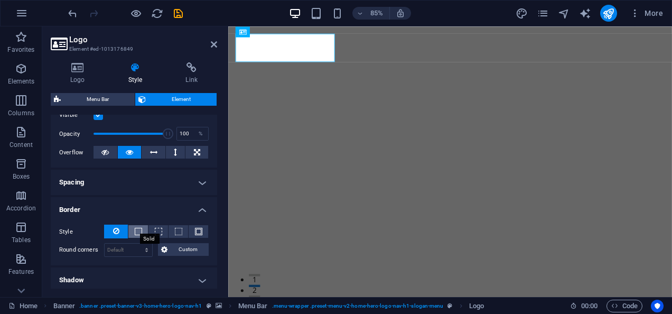
click at [139, 231] on span at bounding box center [138, 231] width 7 height 7
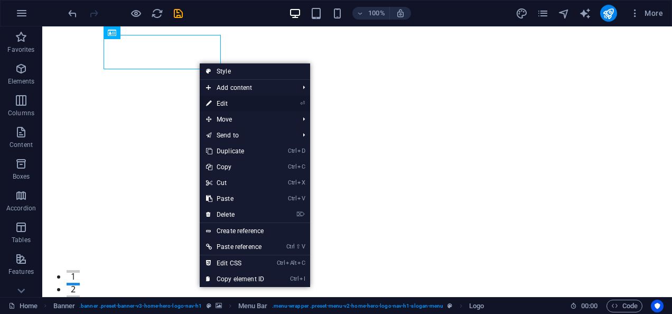
click at [234, 104] on link "⏎ Edit" at bounding box center [235, 104] width 71 height 16
select select "px"
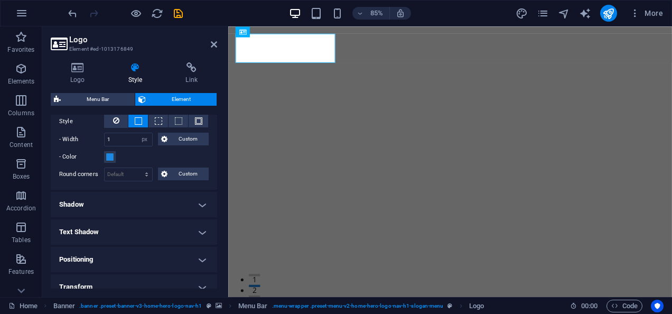
scroll to position [258, 0]
click at [200, 204] on h4 "Shadow" at bounding box center [134, 203] width 167 height 25
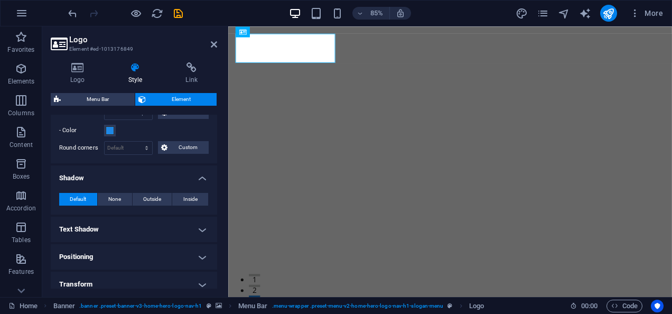
scroll to position [282, 0]
click at [137, 198] on button "Outside" at bounding box center [153, 200] width 40 height 13
type input "2"
type input "4"
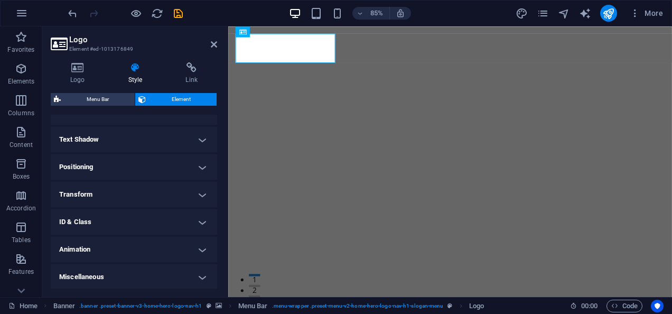
scroll to position [431, 0]
click at [195, 261] on h4 "Animation" at bounding box center [134, 249] width 167 height 25
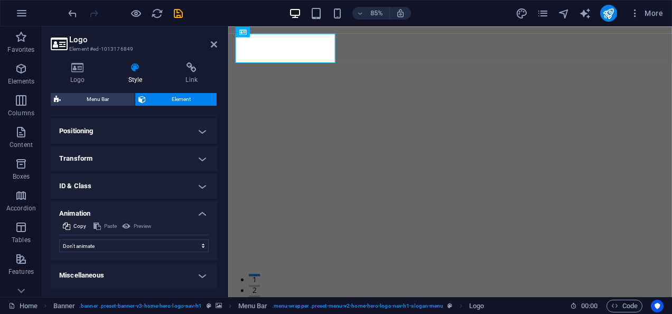
scroll to position [478, 0]
click at [200, 247] on select "Don't animate Show / Hide Slide up/down Zoom in/out Slide left to right Slide r…" at bounding box center [134, 245] width 150 height 13
select select "move-left-to-right"
click at [59, 240] on select "Don't animate Show / Hide Slide up/down Zoom in/out Slide left to right Slide r…" at bounding box center [134, 245] width 150 height 13
select select "scroll"
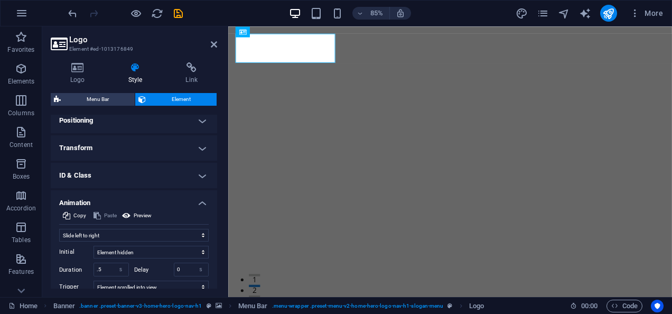
click at [195, 239] on div "Don't animate Show / Hide Slide up/down Zoom in/out Slide left to right Slide r…" at bounding box center [134, 270] width 150 height 91
click at [197, 242] on select "Don't animate Show / Hide Slide up/down Zoom in/out Slide left to right Slide r…" at bounding box center [134, 235] width 150 height 13
select select "move-bottom-to-top"
click at [59, 240] on select "Don't animate Show / Hide Slide up/down Zoom in/out Slide left to right Slide r…" at bounding box center [134, 235] width 150 height 13
click at [198, 185] on h4 "ID & Class" at bounding box center [134, 175] width 167 height 25
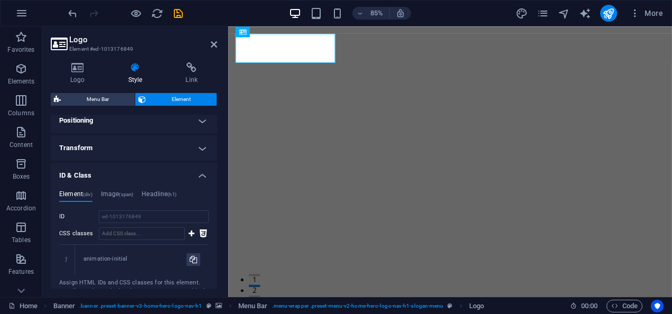
click at [202, 159] on h4 "Transform" at bounding box center [134, 147] width 167 height 25
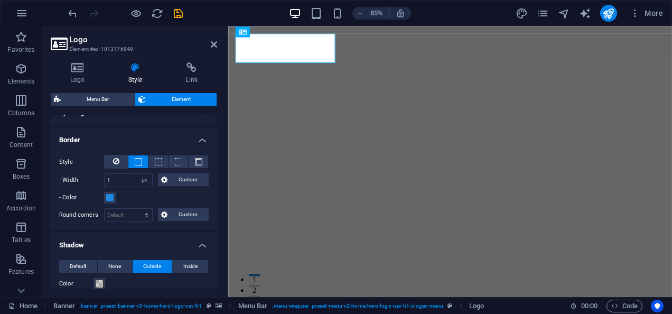
scroll to position [216, 0]
click at [161, 163] on button at bounding box center [159, 162] width 20 height 13
click at [172, 161] on button at bounding box center [179, 162] width 20 height 13
click at [131, 197] on div "- Color" at bounding box center [134, 198] width 150 height 13
click at [113, 197] on span at bounding box center [110, 198] width 8 height 8
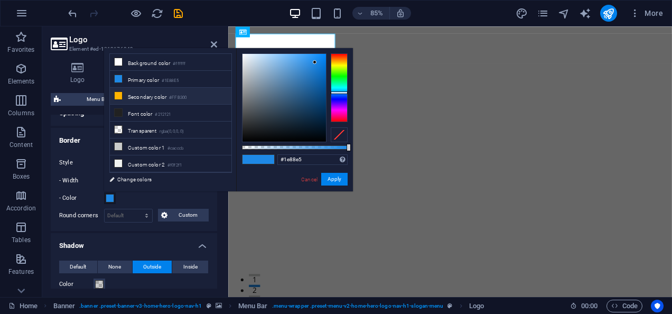
click at [143, 99] on li "Secondary color #FFB300" at bounding box center [171, 96] width 122 height 17
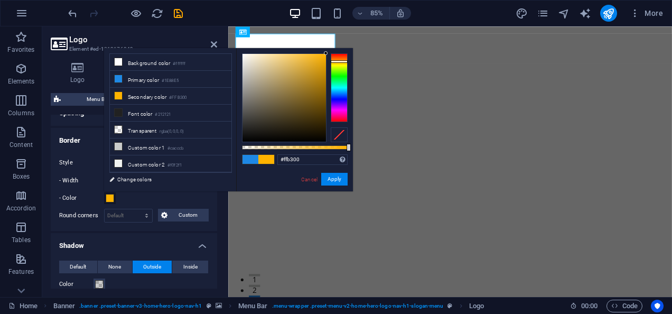
type input "#a17a1d"
click at [311, 86] on div at bounding box center [285, 98] width 84 height 88
click at [329, 178] on button "Apply" at bounding box center [334, 179] width 26 height 13
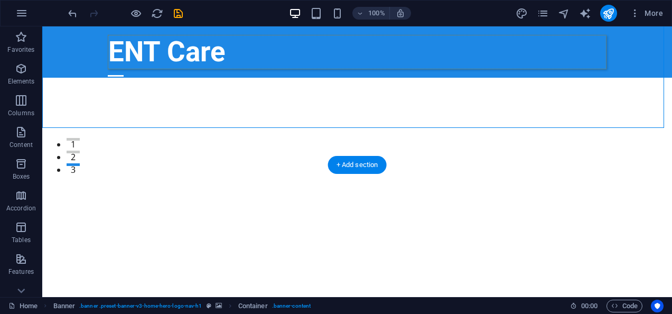
scroll to position [0, 0]
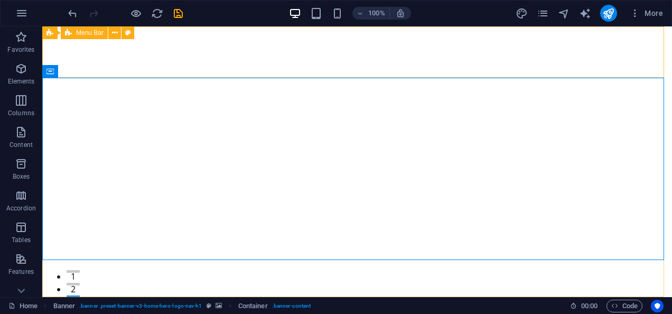
click at [89, 32] on span "Menu Bar" at bounding box center [89, 33] width 27 height 6
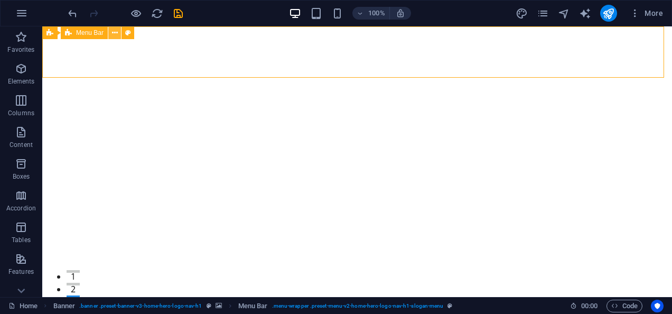
click at [114, 33] on icon at bounding box center [115, 32] width 6 height 11
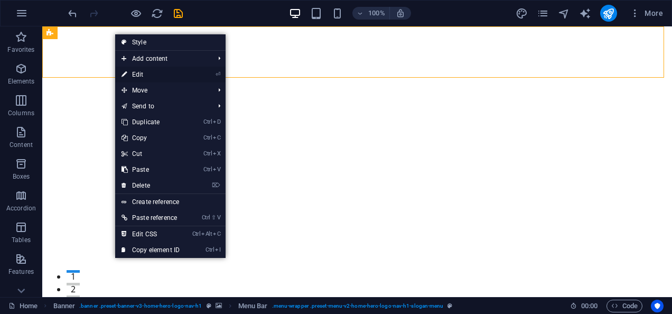
click at [133, 72] on link "⏎ Edit" at bounding box center [150, 75] width 71 height 16
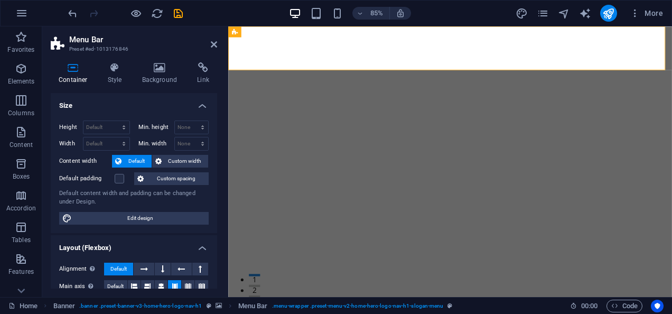
click at [73, 68] on icon at bounding box center [73, 67] width 45 height 11
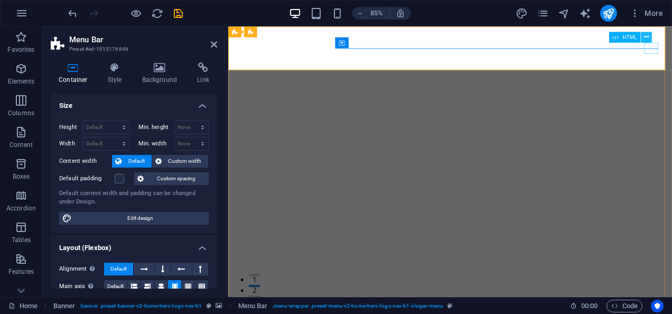
click at [645, 33] on icon at bounding box center [646, 37] width 5 height 10
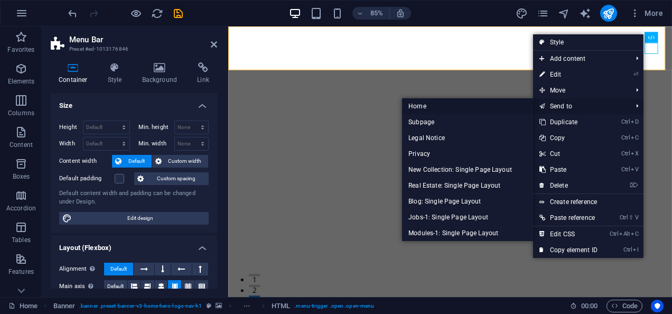
click at [425, 107] on link "Home" at bounding box center [467, 106] width 131 height 16
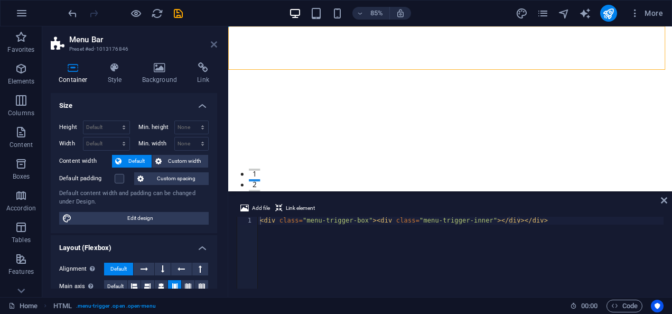
click at [215, 47] on icon at bounding box center [214, 44] width 6 height 8
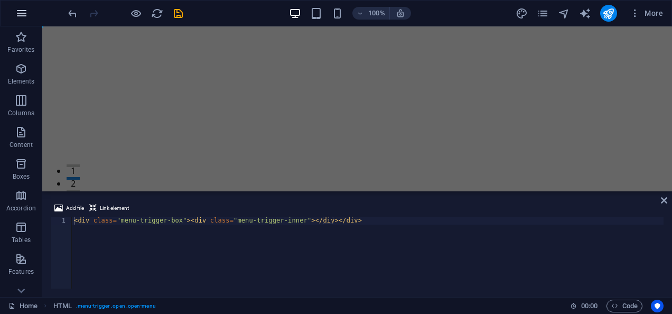
click at [19, 8] on icon "button" at bounding box center [21, 13] width 13 height 13
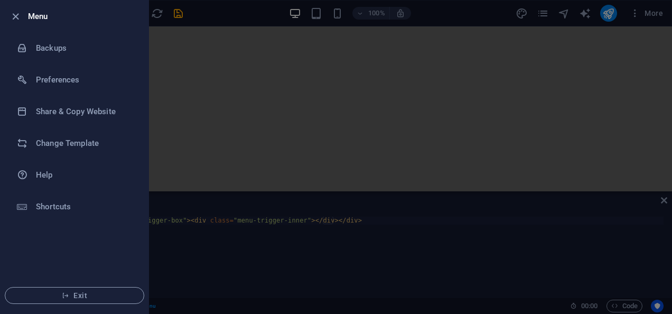
click at [204, 68] on div at bounding box center [336, 157] width 672 height 314
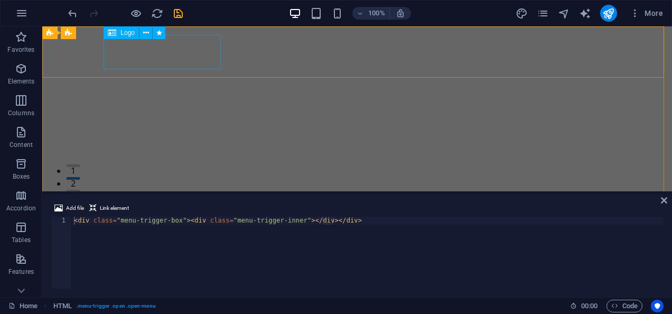
click at [194, 235] on div "ENT Care" at bounding box center [357, 252] width 499 height 34
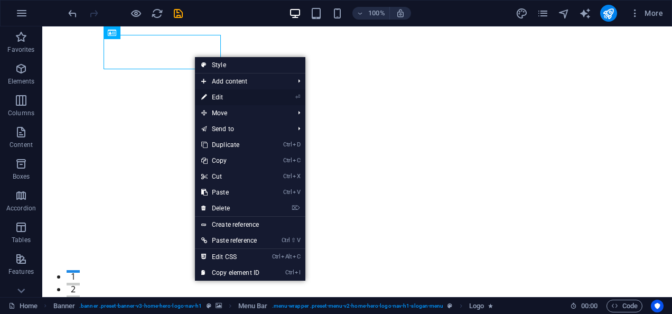
click at [237, 98] on link "⏎ Edit" at bounding box center [230, 97] width 71 height 16
select select "px"
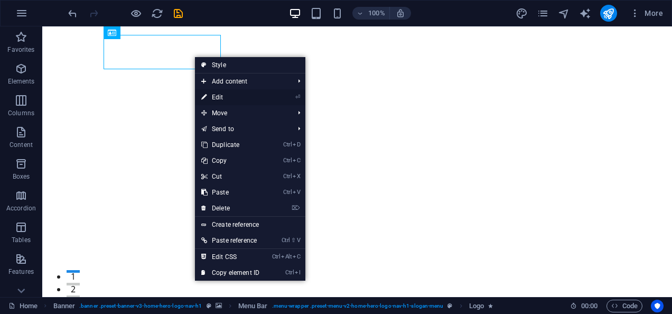
select select "px"
select select "move-bottom-to-top"
select select "s"
select select "scroll"
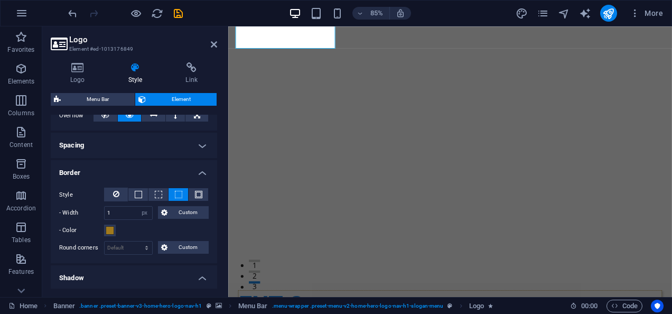
scroll to position [183, 0]
click at [110, 229] on span at bounding box center [110, 230] width 8 height 8
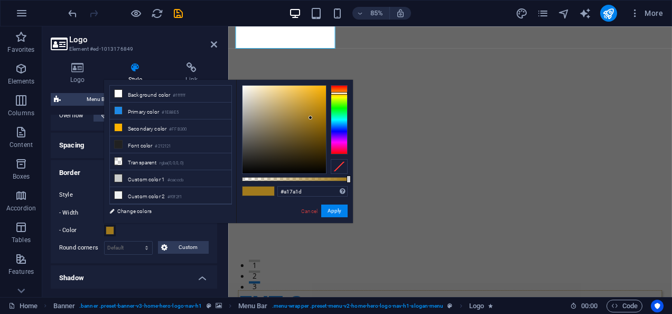
click at [110, 229] on span at bounding box center [110, 230] width 8 height 8
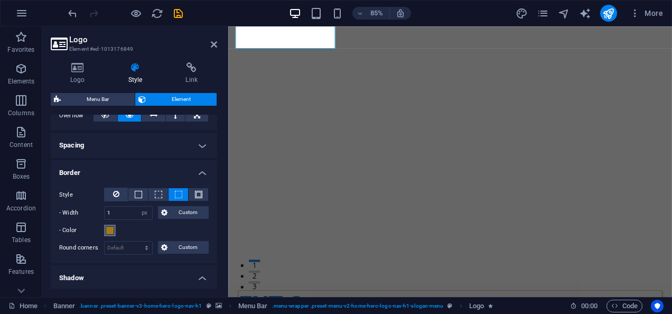
click at [110, 229] on span at bounding box center [110, 230] width 8 height 8
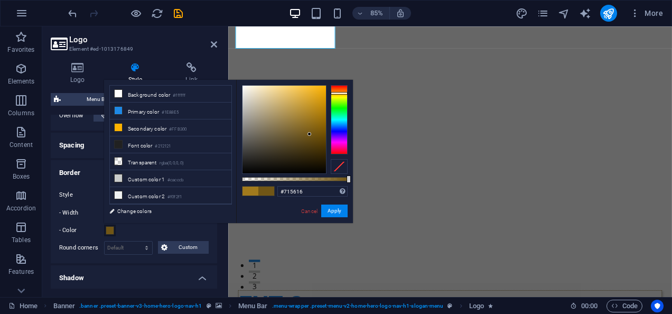
click at [310, 134] on div at bounding box center [285, 130] width 84 height 88
click at [310, 134] on div at bounding box center [310, 134] width 4 height 4
type input "#e9b844"
click at [301, 93] on div at bounding box center [285, 130] width 84 height 88
click at [301, 93] on div at bounding box center [301, 93] width 4 height 4
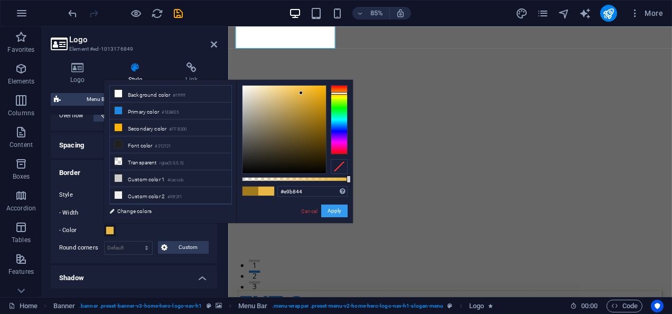
click at [335, 209] on button "Apply" at bounding box center [334, 211] width 26 height 13
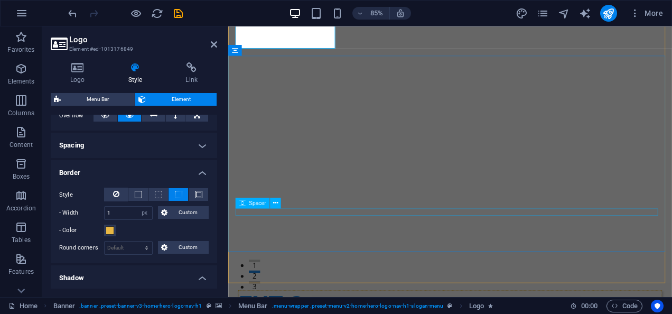
select select "px"
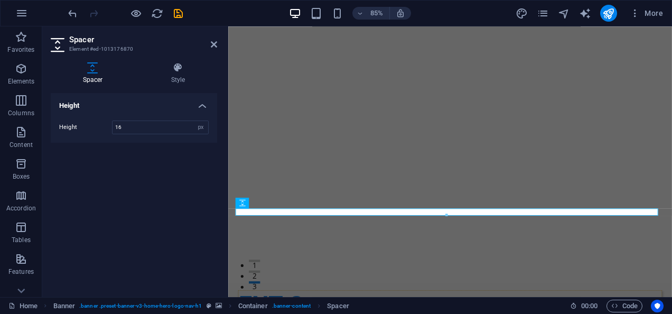
click at [122, 271] on div "Height Height 16 px rem vh vw" at bounding box center [134, 191] width 167 height 196
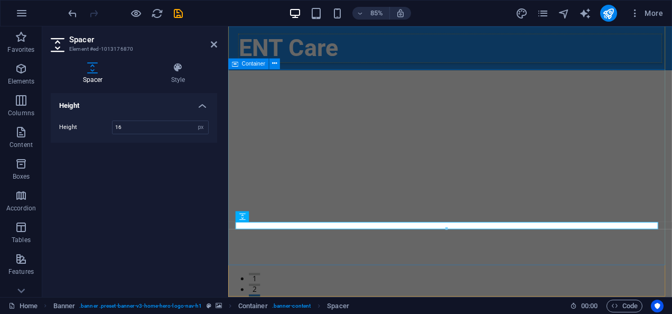
scroll to position [70, 0]
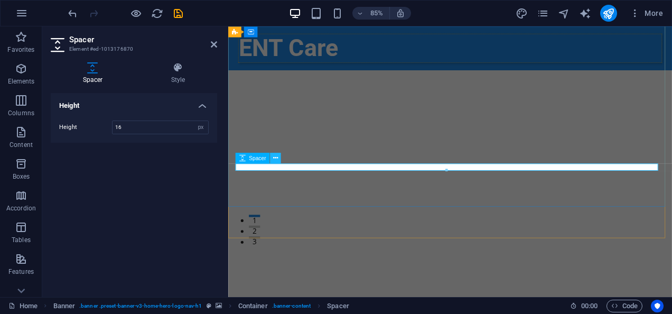
click at [276, 154] on icon at bounding box center [275, 158] width 5 height 10
click at [75, 13] on icon "undo" at bounding box center [73, 13] width 12 height 12
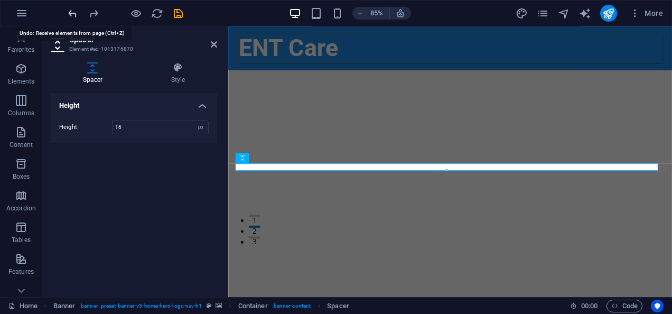
click at [75, 13] on icon "undo" at bounding box center [73, 13] width 12 height 12
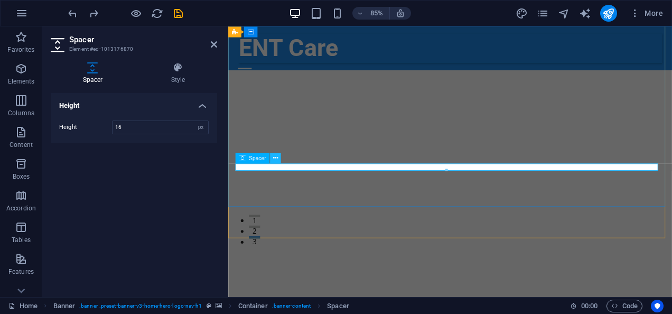
click at [274, 156] on icon at bounding box center [275, 158] width 5 height 10
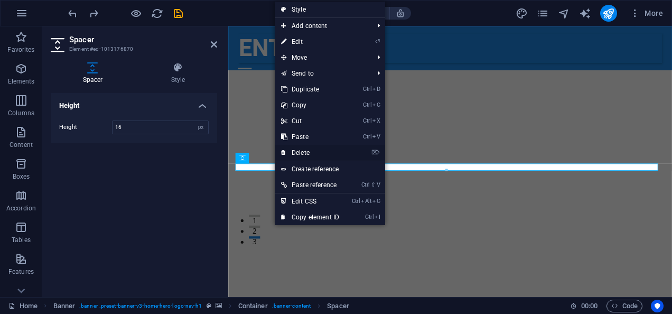
click at [300, 147] on link "⌦ Delete" at bounding box center [310, 153] width 71 height 16
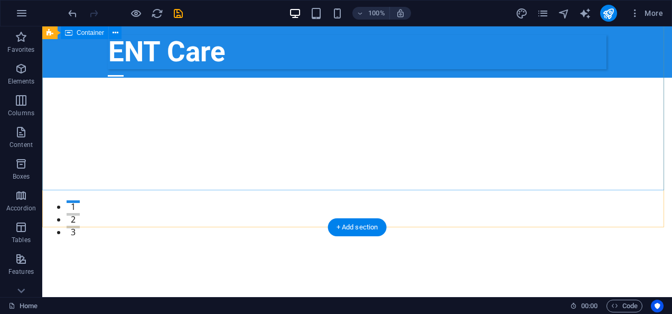
scroll to position [0, 0]
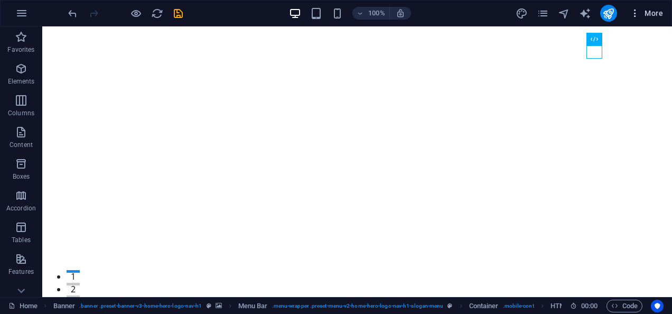
click at [636, 12] on icon "button" at bounding box center [635, 13] width 11 height 11
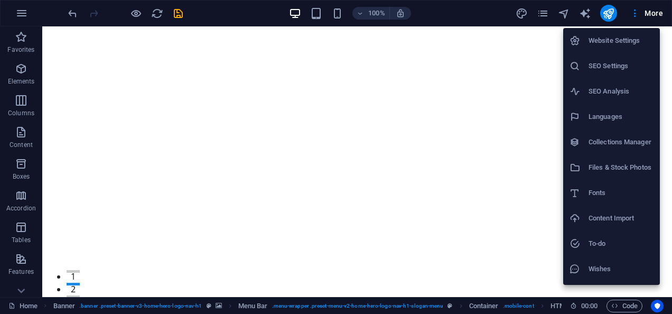
click at [495, 83] on div at bounding box center [336, 157] width 672 height 314
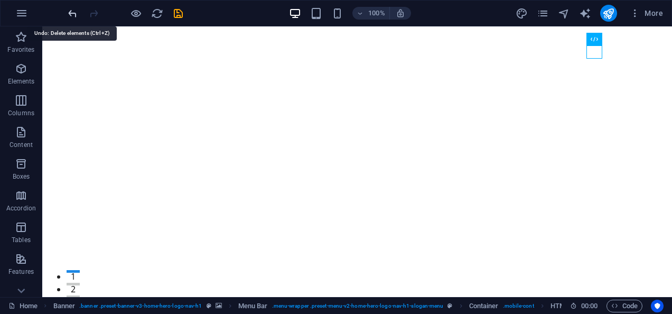
click at [73, 15] on icon "undo" at bounding box center [73, 13] width 12 height 12
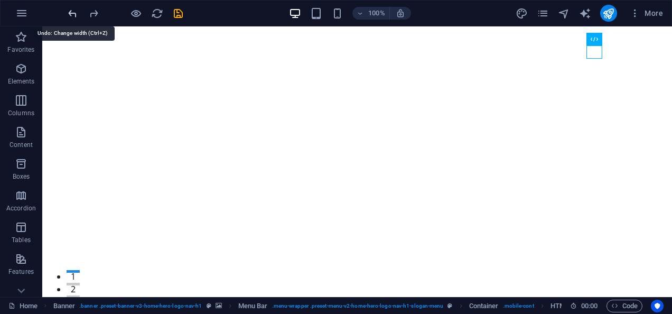
click at [73, 15] on icon "undo" at bounding box center [73, 13] width 12 height 12
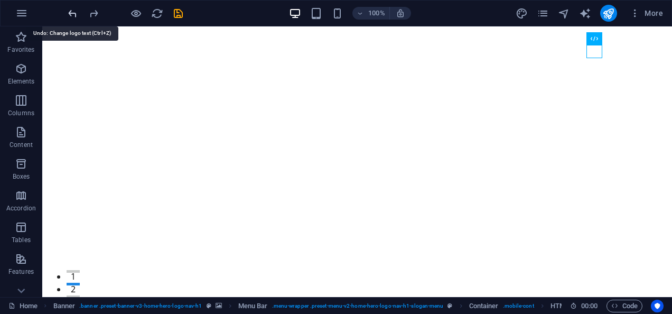
click at [73, 15] on icon "undo" at bounding box center [73, 13] width 12 height 12
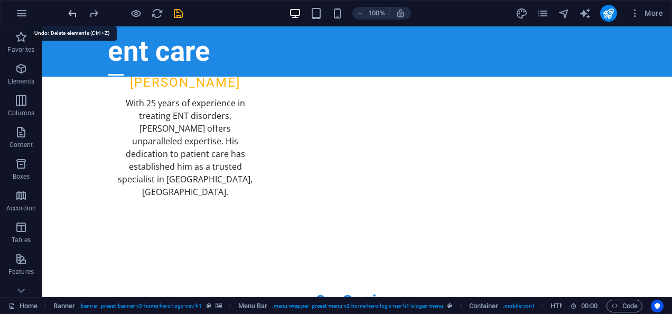
click at [73, 15] on icon "undo" at bounding box center [73, 13] width 12 height 12
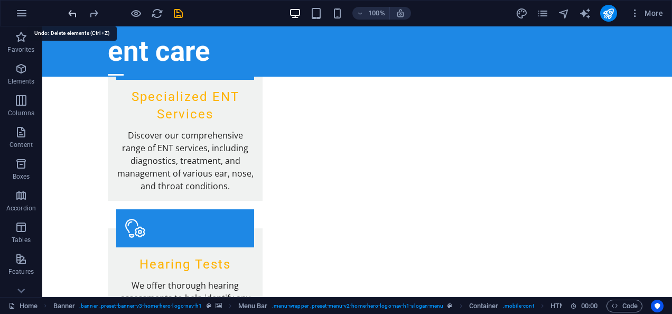
click at [73, 15] on icon "undo" at bounding box center [73, 13] width 12 height 12
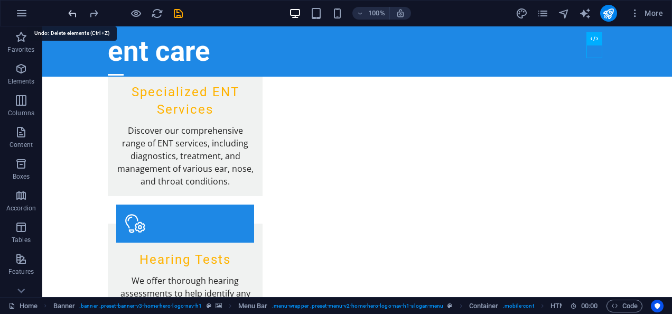
click at [73, 15] on icon "undo" at bounding box center [73, 13] width 12 height 12
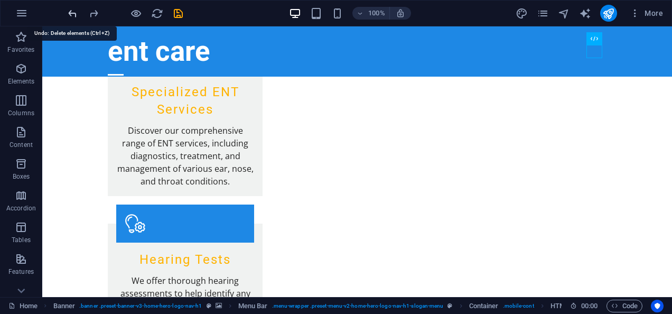
click at [73, 15] on icon "undo" at bounding box center [73, 13] width 12 height 12
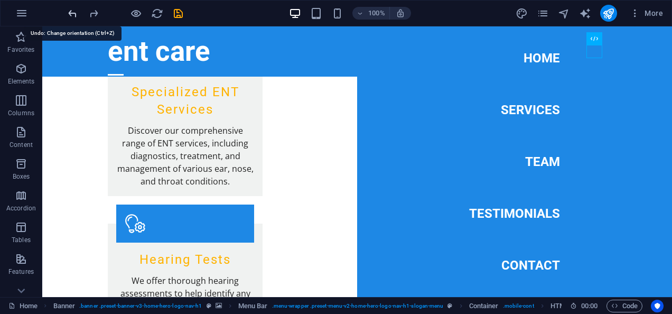
click at [73, 15] on icon "undo" at bounding box center [73, 13] width 12 height 12
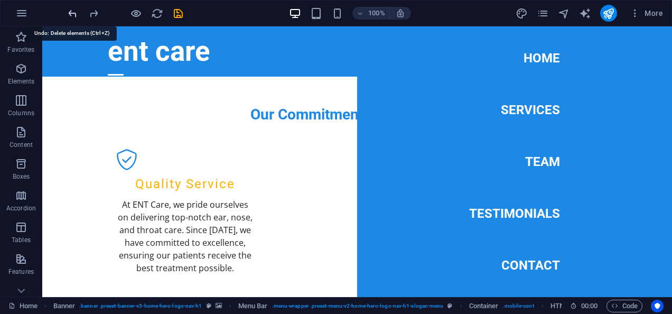
click at [73, 15] on icon "undo" at bounding box center [73, 13] width 12 height 12
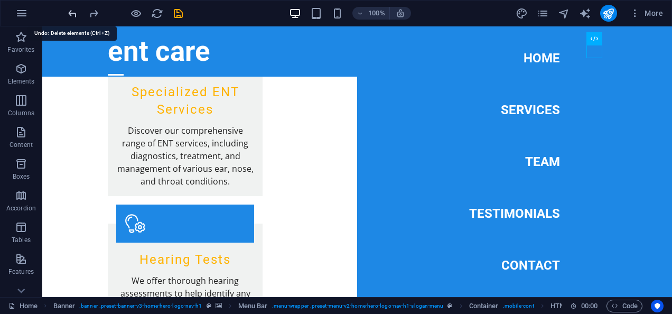
click at [73, 15] on icon "undo" at bounding box center [73, 13] width 12 height 12
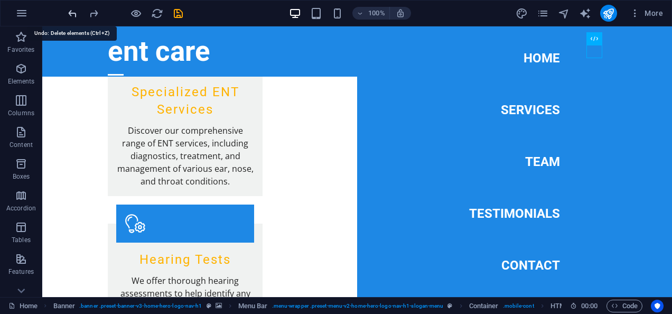
click at [73, 15] on icon "undo" at bounding box center [73, 13] width 12 height 12
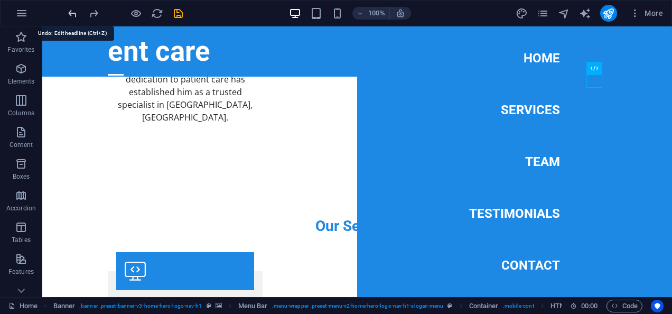
click at [73, 15] on icon "undo" at bounding box center [73, 13] width 12 height 12
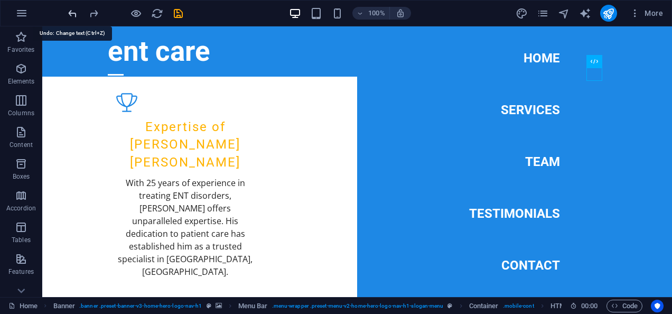
click at [73, 15] on icon "undo" at bounding box center [73, 13] width 12 height 12
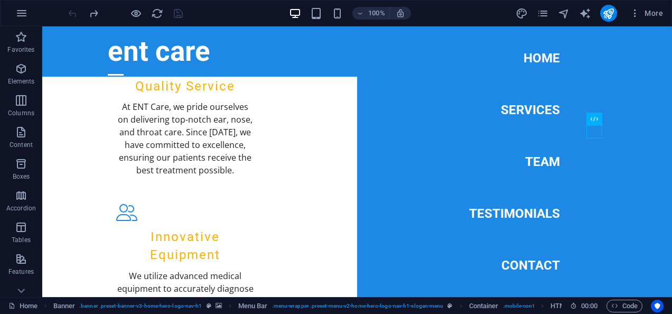
click at [73, 15] on div at bounding box center [125, 13] width 118 height 17
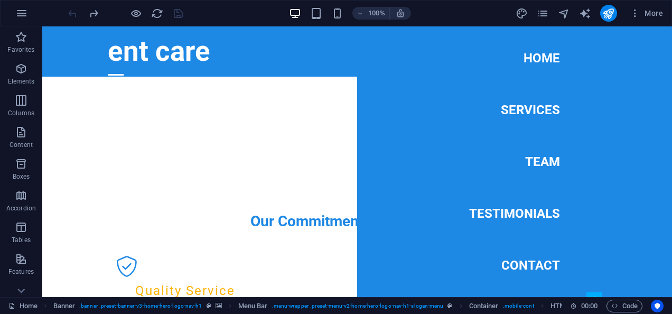
click at [73, 15] on div at bounding box center [125, 13] width 118 height 17
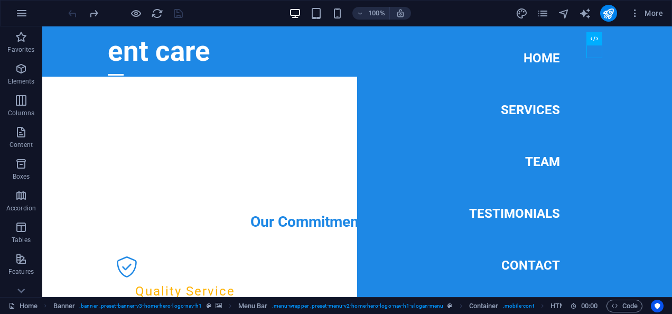
click at [73, 15] on div at bounding box center [125, 13] width 118 height 17
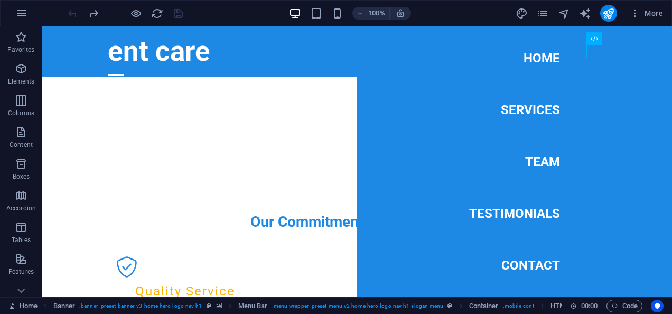
click at [73, 15] on div at bounding box center [125, 13] width 118 height 17
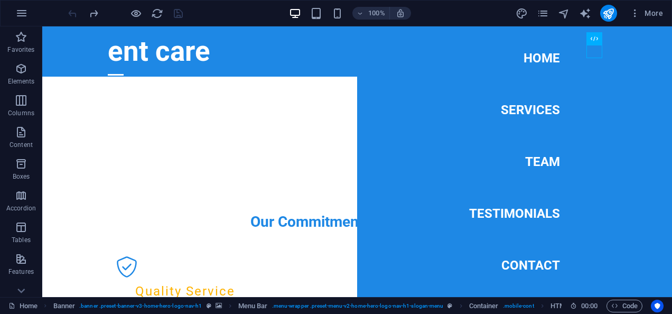
click at [73, 15] on div at bounding box center [125, 13] width 118 height 17
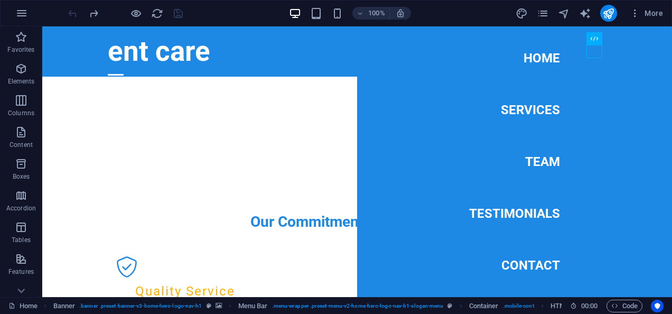
click at [73, 15] on div at bounding box center [125, 13] width 118 height 17
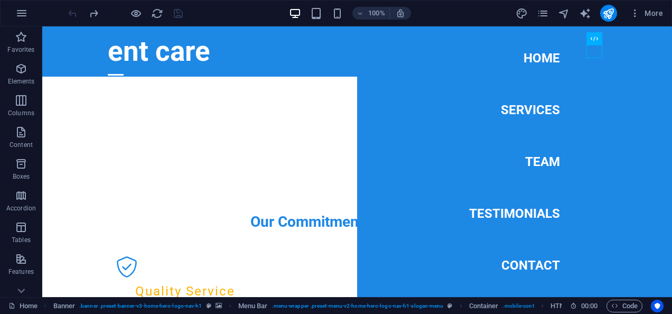
click at [73, 15] on div at bounding box center [125, 13] width 118 height 17
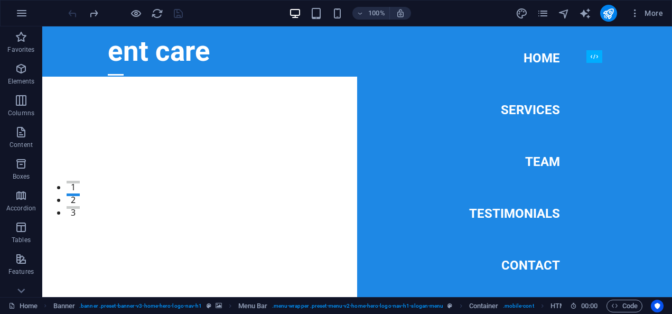
scroll to position [0, 0]
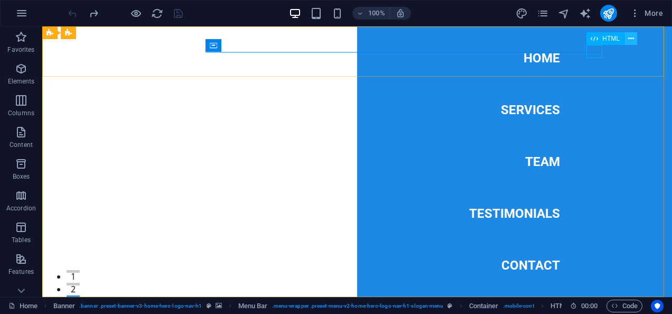
click at [630, 42] on icon at bounding box center [632, 38] width 6 height 11
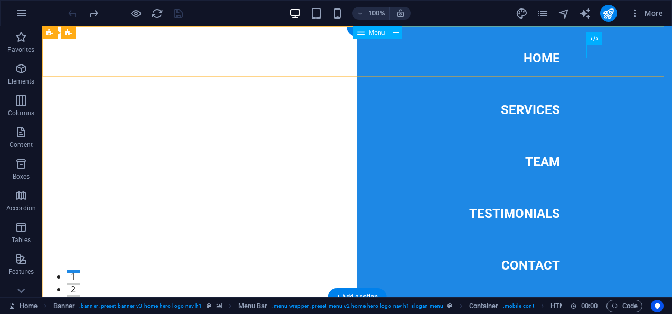
click at [444, 43] on nav "Home Services Team Testimonials Contact" at bounding box center [514, 161] width 315 height 271
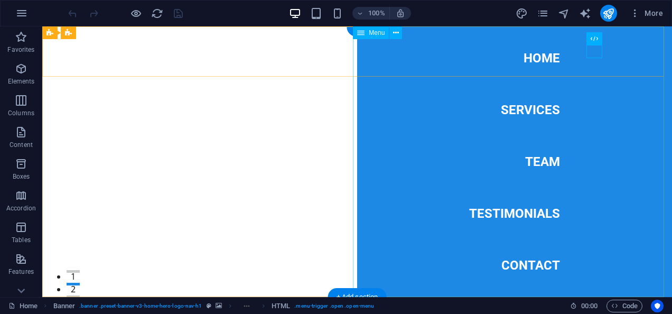
click at [538, 160] on nav "Home Services Team Testimonials Contact" at bounding box center [514, 161] width 315 height 271
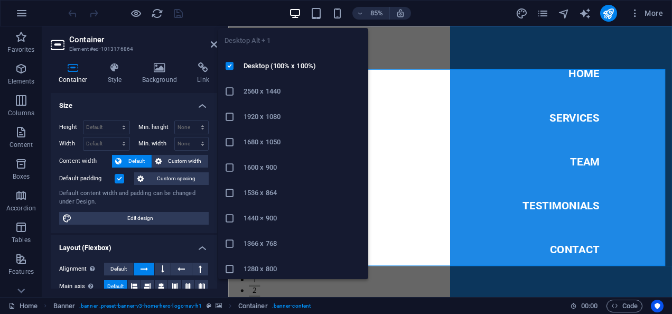
click at [298, 8] on icon "button" at bounding box center [295, 13] width 12 height 12
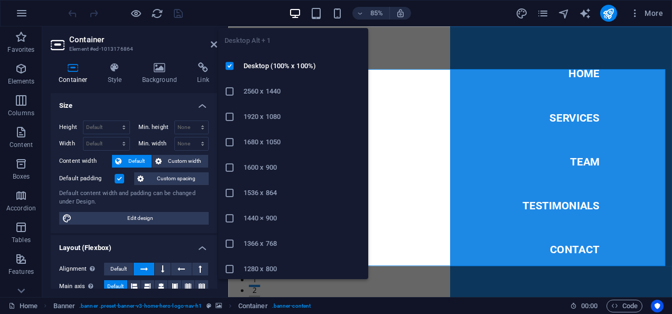
click at [298, 8] on icon "button" at bounding box center [295, 13] width 12 height 12
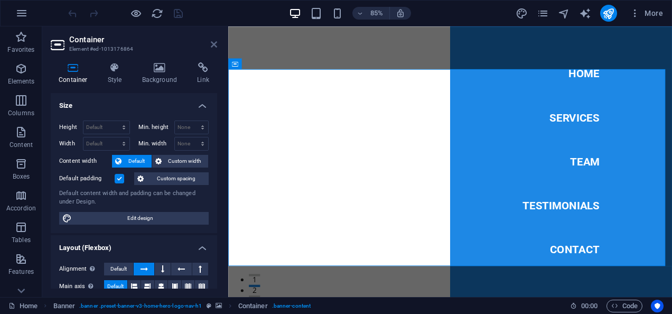
click at [213, 44] on icon at bounding box center [214, 44] width 6 height 8
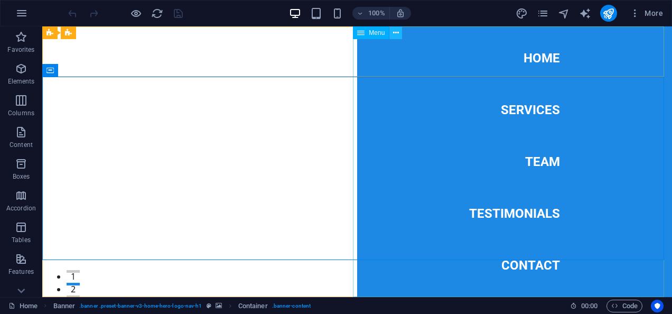
click at [395, 31] on icon at bounding box center [396, 32] width 6 height 11
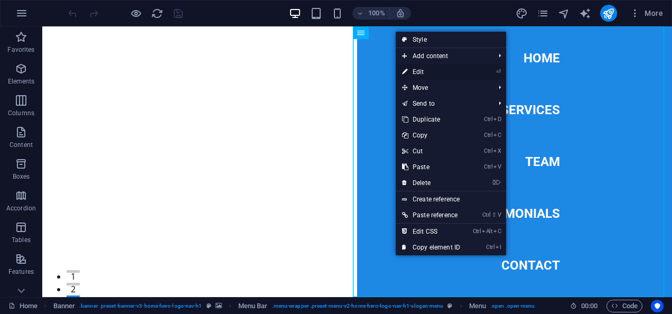
click at [415, 74] on link "⏎ Edit" at bounding box center [431, 72] width 71 height 16
select select
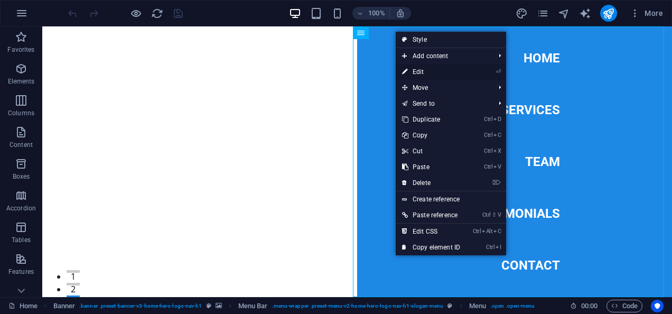
select select
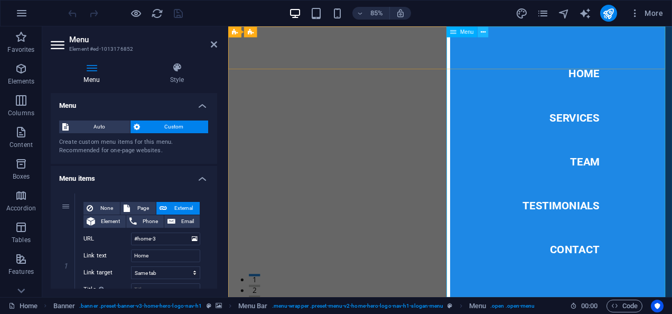
click at [483, 31] on icon at bounding box center [483, 32] width 5 height 10
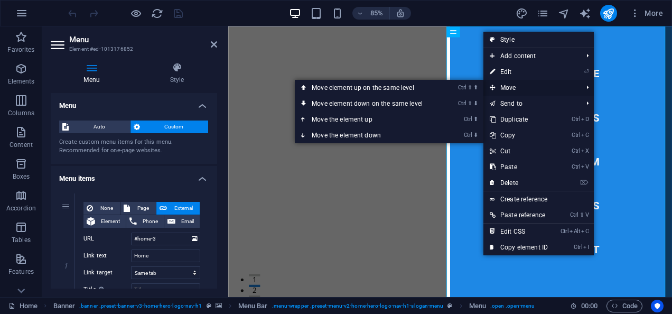
click at [503, 80] on span "Move" at bounding box center [531, 88] width 95 height 16
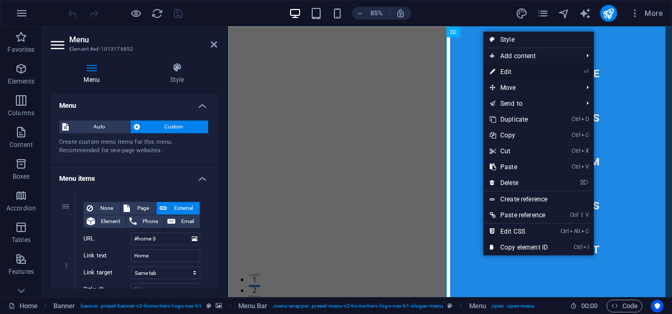
click at [507, 66] on link "⏎ Edit" at bounding box center [519, 72] width 71 height 16
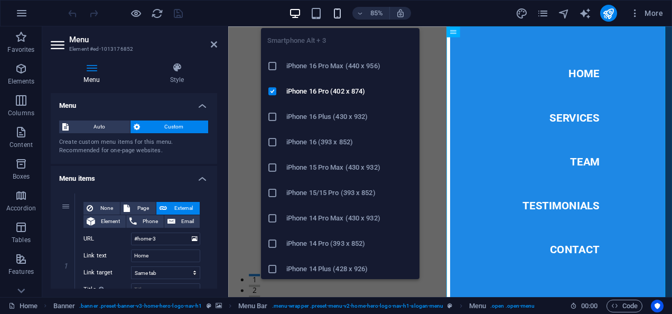
click at [340, 16] on icon "button" at bounding box center [337, 13] width 12 height 12
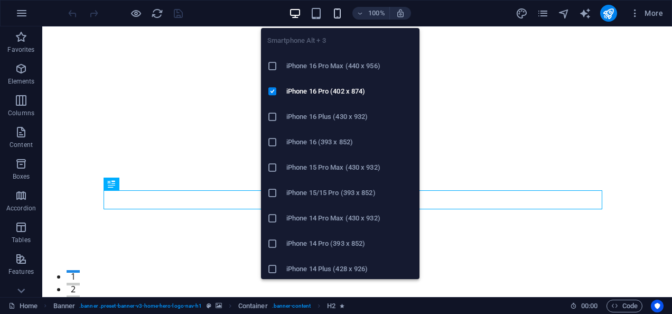
click at [337, 11] on icon "button" at bounding box center [337, 13] width 12 height 12
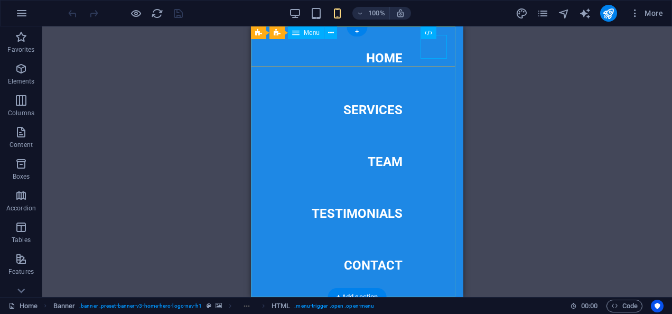
click at [389, 58] on nav "Home Services Team Testimonials Contact" at bounding box center [357, 161] width 213 height 271
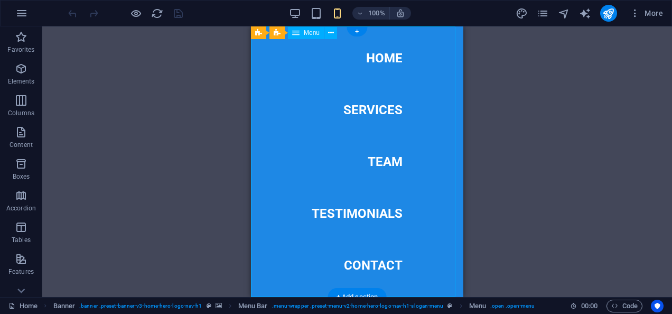
click at [389, 58] on nav "Home Services Team Testimonials Contact" at bounding box center [357, 161] width 213 height 271
select select
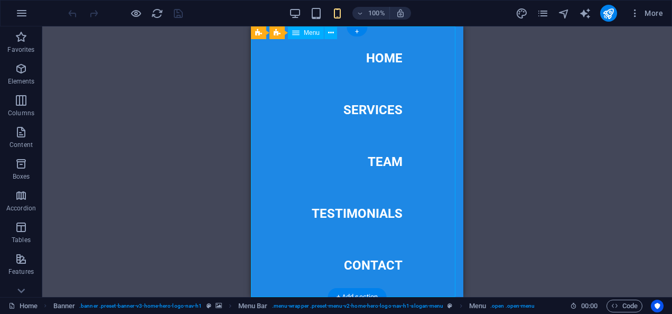
select select
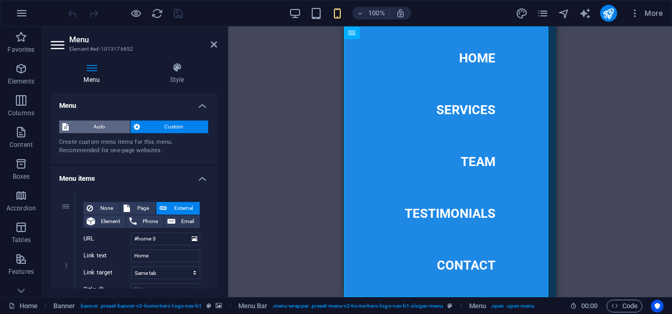
click at [122, 126] on span "Auto" at bounding box center [99, 127] width 55 height 13
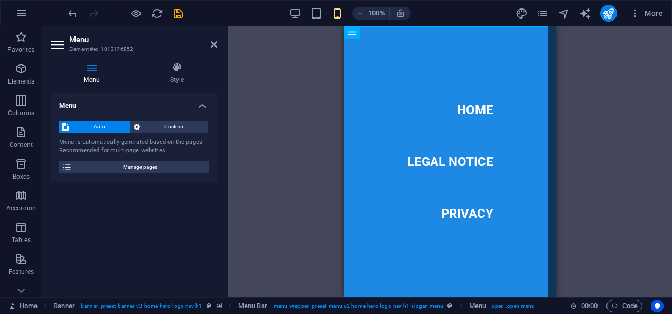
click at [115, 123] on span "Auto" at bounding box center [99, 127] width 55 height 13
click at [170, 73] on h4 "Style" at bounding box center [177, 73] width 80 height 22
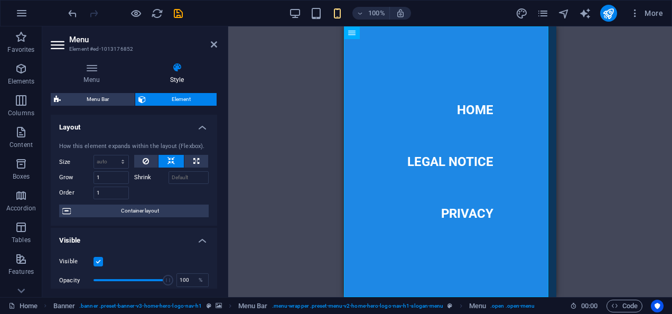
click at [144, 173] on label "Shrink" at bounding box center [151, 177] width 34 height 13
click at [146, 163] on icon at bounding box center [146, 161] width 6 height 13
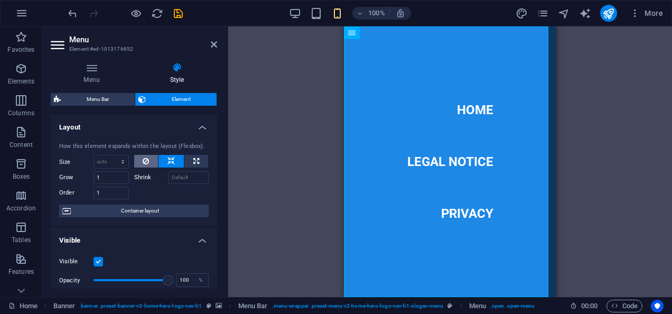
click at [146, 163] on icon at bounding box center [146, 161] width 6 height 13
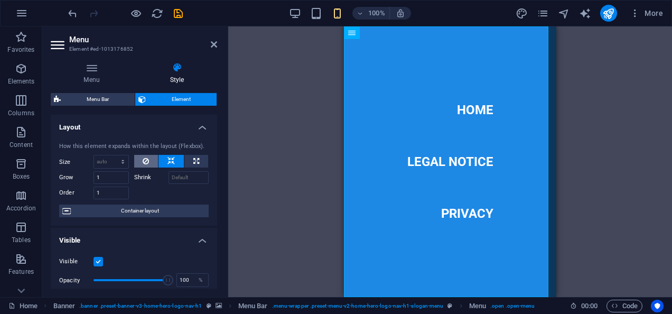
click at [146, 163] on icon at bounding box center [146, 161] width 6 height 13
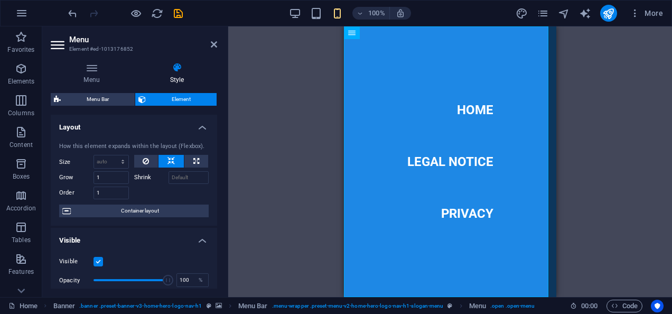
click at [199, 125] on h4 "Layout" at bounding box center [134, 124] width 167 height 19
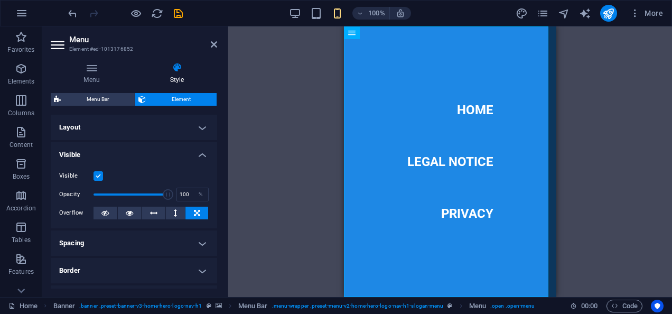
click at [199, 125] on h4 "Layout" at bounding box center [134, 127] width 167 height 25
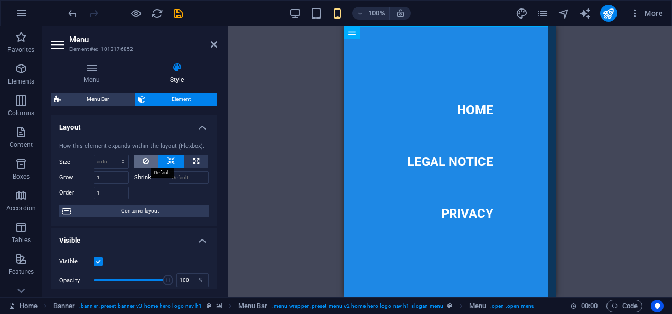
click at [146, 164] on icon at bounding box center [146, 161] width 6 height 13
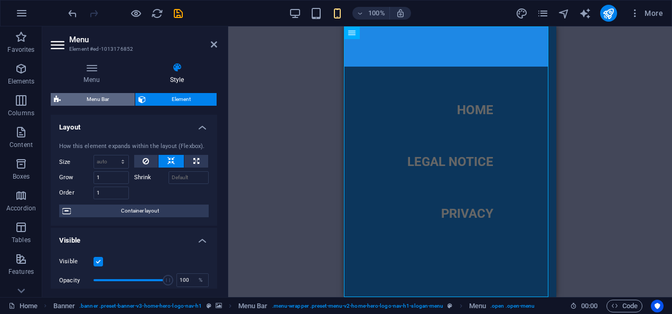
click at [101, 103] on span "Menu Bar" at bounding box center [98, 99] width 68 height 13
select select "rem"
select select "preset-menu-v2-home-hero-logo-nav-h1-slogan-menu"
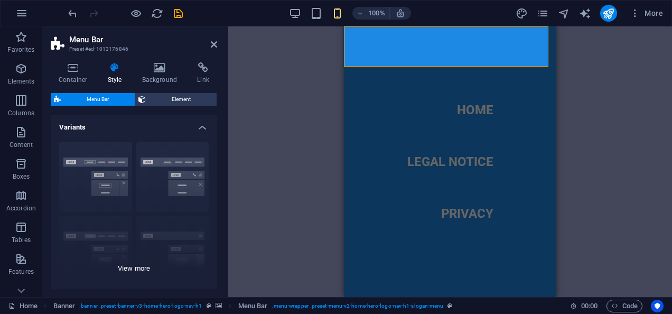
click at [179, 158] on div "Border Centered Default Fixed Loki Trigger Wide XXL" at bounding box center [134, 213] width 167 height 159
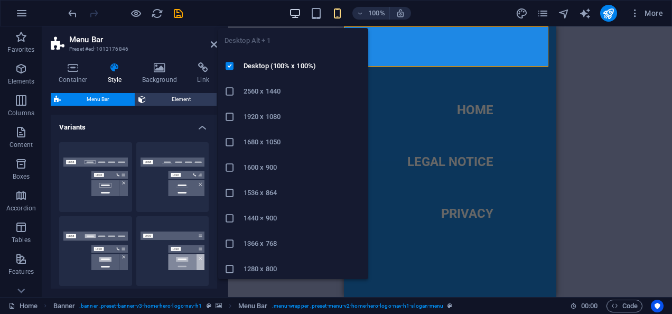
click at [292, 10] on icon "button" at bounding box center [295, 13] width 12 height 12
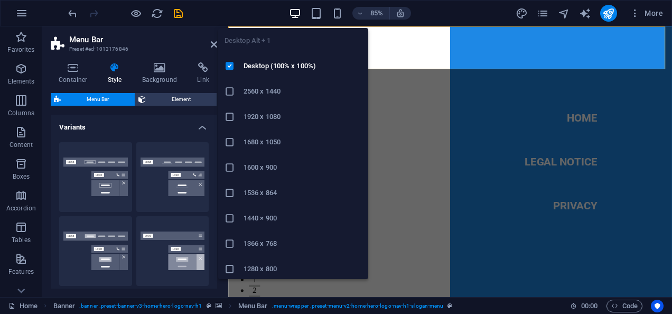
click at [293, 10] on icon "button" at bounding box center [295, 13] width 12 height 12
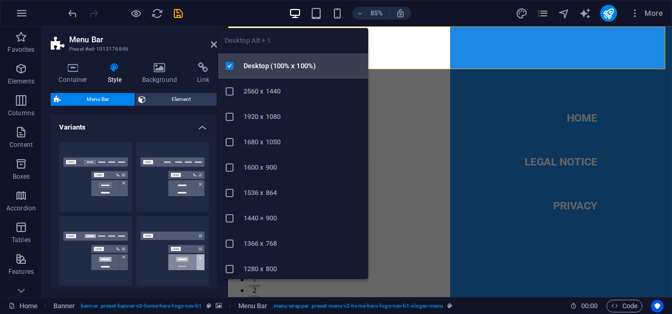
click at [285, 71] on h6 "Desktop (100% x 100%)" at bounding box center [303, 66] width 118 height 13
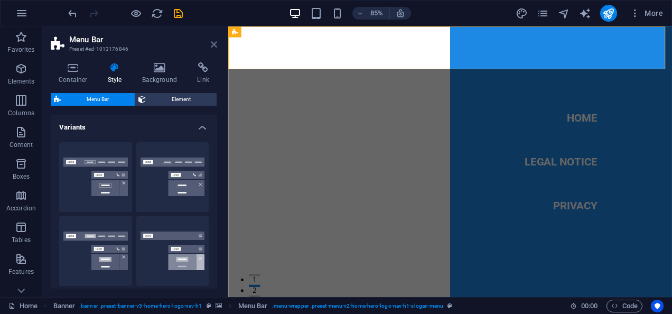
click at [212, 46] on icon at bounding box center [214, 44] width 6 height 8
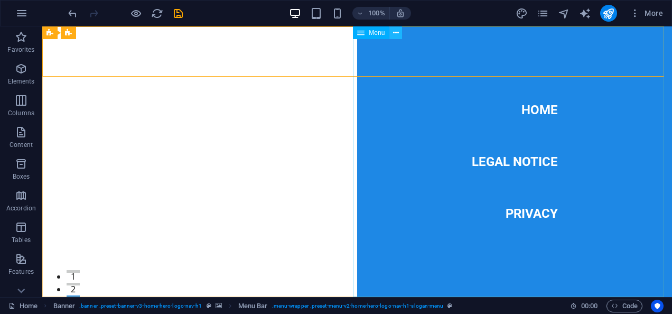
click at [400, 36] on button at bounding box center [396, 32] width 13 height 13
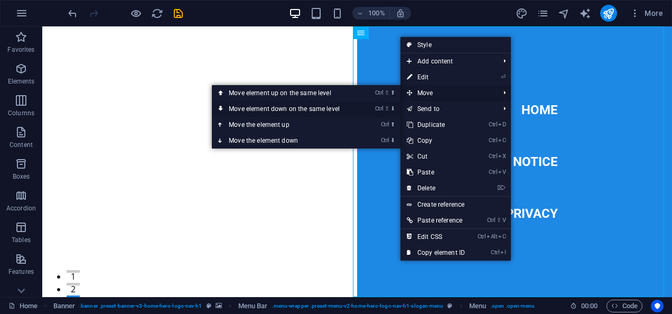
click at [336, 106] on link "Ctrl ⇧ ⬇ Move element down on the same level" at bounding box center [286, 109] width 149 height 16
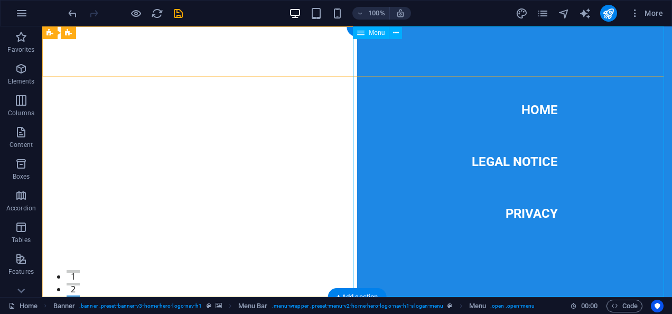
click at [430, 66] on nav "Home Legal Notice Privacy" at bounding box center [514, 161] width 315 height 271
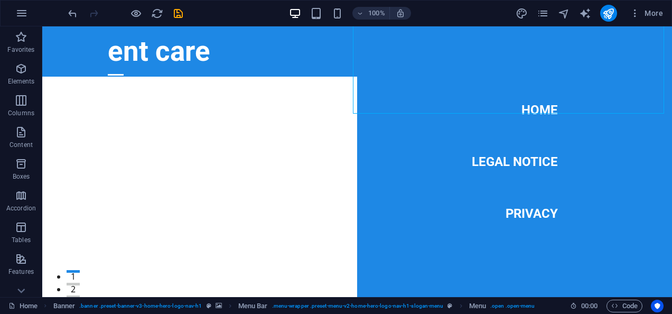
scroll to position [237, 0]
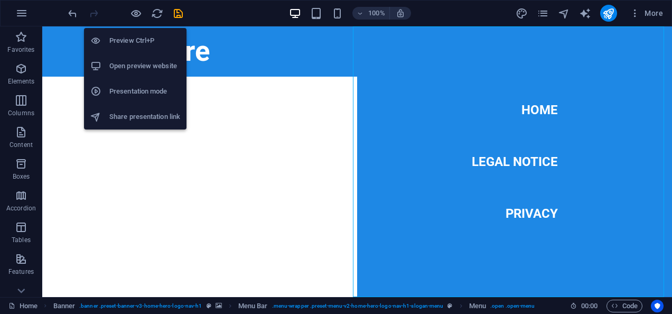
click at [128, 37] on h6 "Preview Ctrl+P" at bounding box center [144, 40] width 71 height 13
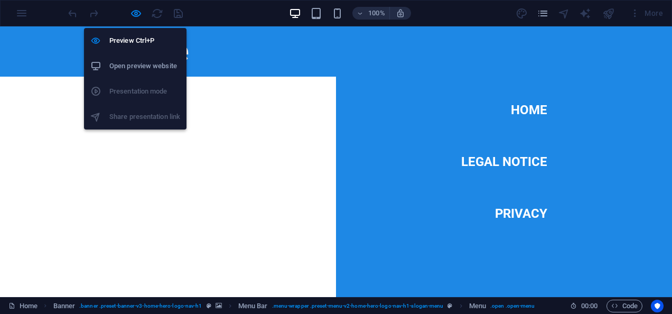
click at [141, 67] on h6 "Open preview website" at bounding box center [144, 66] width 71 height 13
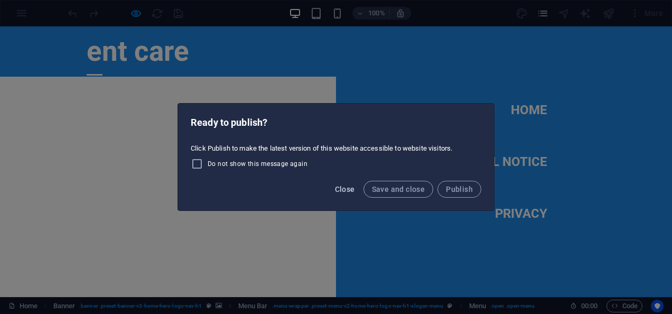
click at [346, 189] on span "Close" at bounding box center [345, 189] width 20 height 8
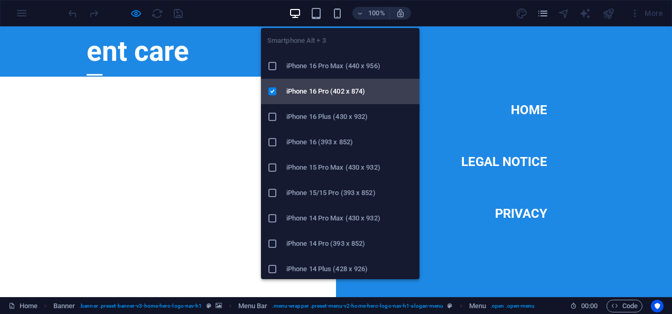
click at [327, 88] on h6 "iPhone 16 Pro (402 x 874)" at bounding box center [350, 91] width 127 height 13
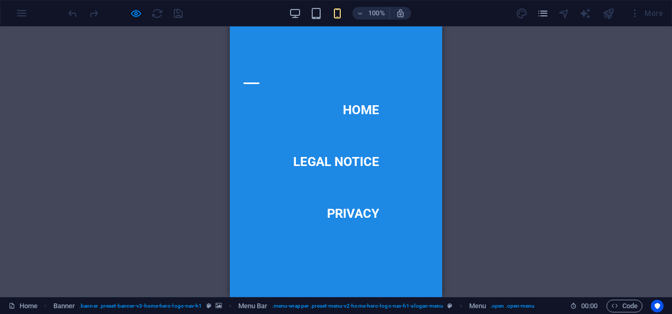
scroll to position [1500, 0]
click at [406, 70] on nav "Home Legal Notice Privacy" at bounding box center [336, 161] width 213 height 271
click at [377, 67] on nav "Home Legal Notice Privacy" at bounding box center [336, 161] width 213 height 271
click at [363, 11] on icon "button" at bounding box center [360, 13] width 7 height 7
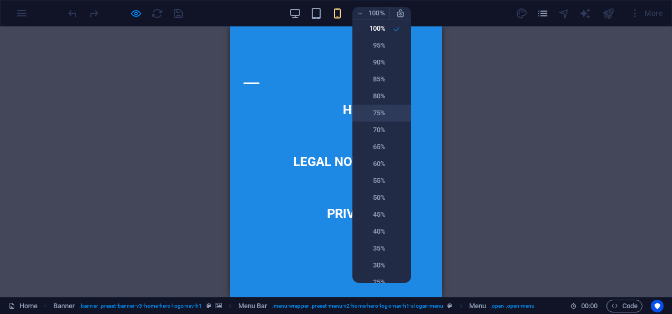
click at [380, 106] on li "75%" at bounding box center [382, 113] width 59 height 17
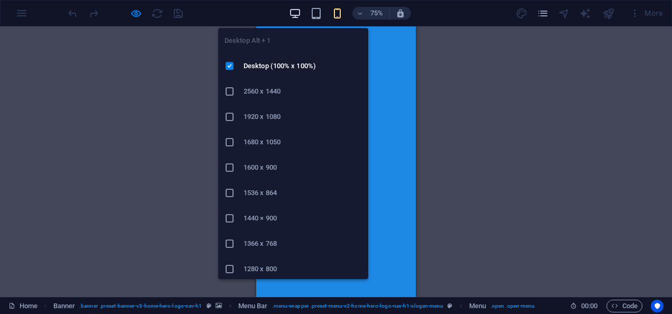
click at [291, 16] on icon "button" at bounding box center [295, 13] width 12 height 12
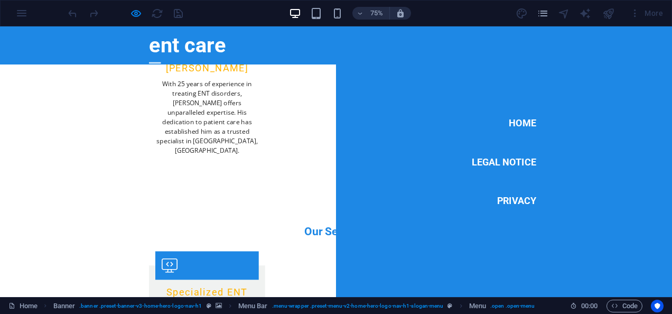
click at [528, 73] on nav "Home Legal Notice Privacy" at bounding box center [672, 206] width 448 height 361
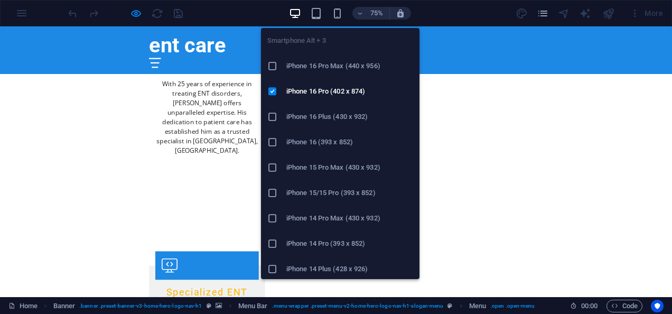
click at [301, 247] on h6 "iPhone 14 Pro (393 x 852)" at bounding box center [350, 243] width 127 height 13
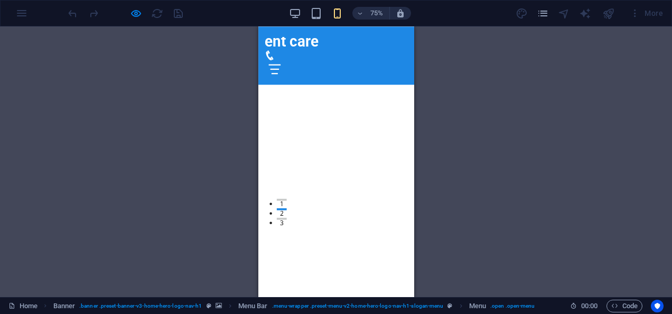
scroll to position [0, 0]
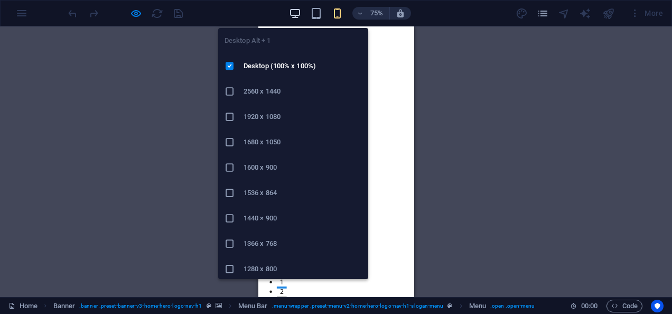
click at [292, 14] on icon "button" at bounding box center [295, 13] width 12 height 12
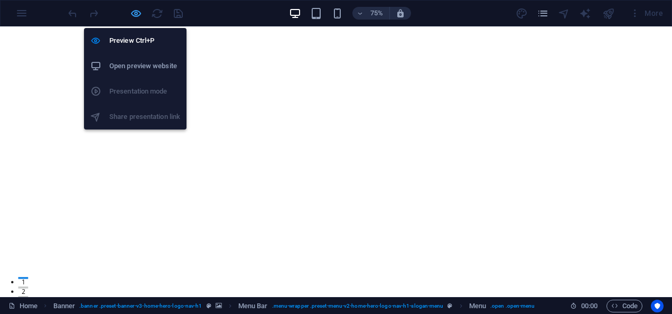
click at [137, 14] on icon "button" at bounding box center [136, 13] width 12 height 12
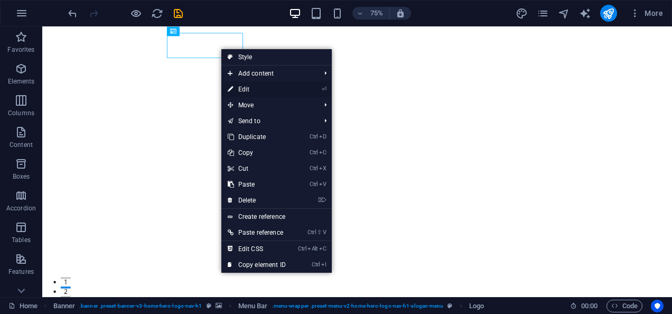
click at [251, 92] on link "⏎ Edit" at bounding box center [256, 89] width 71 height 16
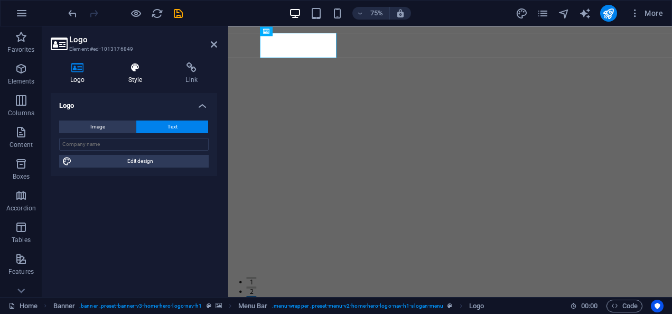
click at [137, 74] on h4 "Style" at bounding box center [138, 73] width 58 height 22
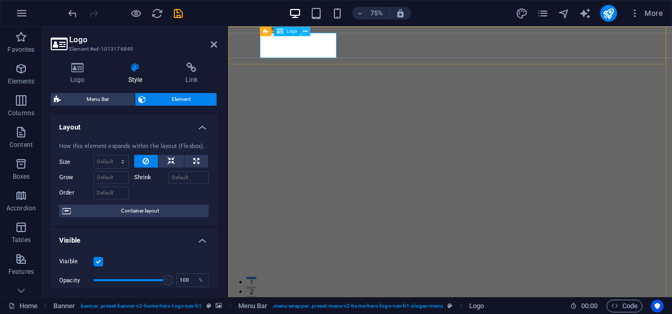
click at [303, 32] on icon at bounding box center [305, 31] width 4 height 8
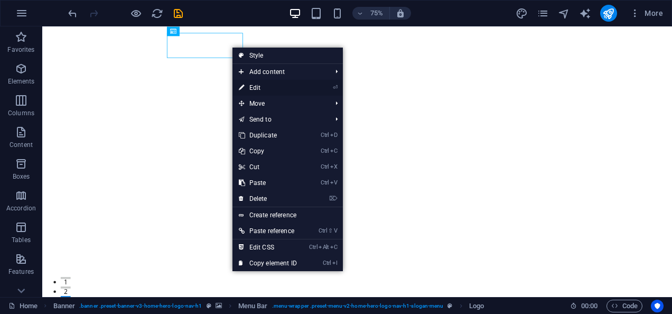
click at [256, 85] on link "⏎ Edit" at bounding box center [268, 88] width 71 height 16
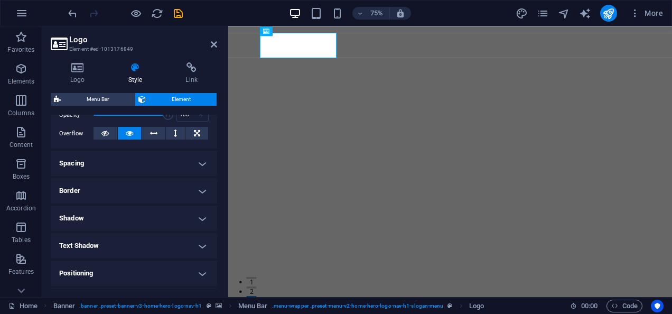
scroll to position [166, 0]
click at [200, 243] on h4 "Text Shadow" at bounding box center [134, 245] width 167 height 25
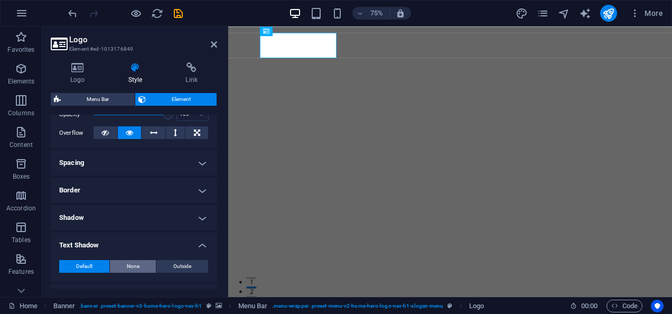
click at [128, 266] on span "None" at bounding box center [133, 266] width 13 height 13
click at [187, 259] on div "Default None Outside Color X offset 0 px rem vh vw Y offset 0 px rem vh vw Blur…" at bounding box center [134, 267] width 167 height 30
click at [186, 262] on span "Outside" at bounding box center [182, 266] width 18 height 13
type input "2"
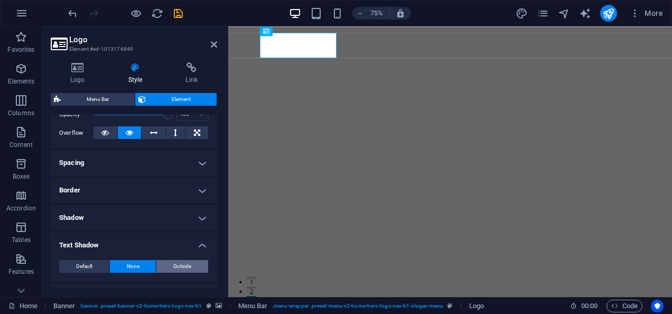
type input "4"
click at [186, 262] on span "Outside" at bounding box center [182, 266] width 18 height 13
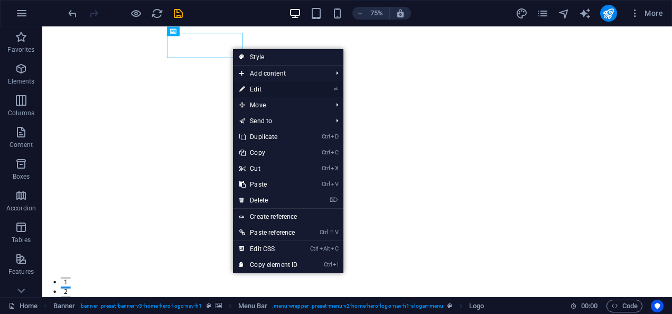
click at [261, 91] on link "⏎ Edit" at bounding box center [268, 89] width 71 height 16
select select "px"
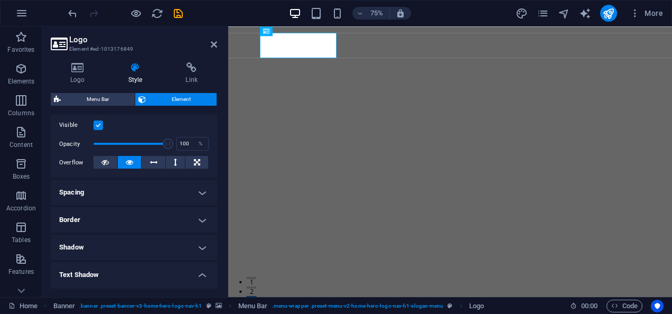
scroll to position [137, 0]
click at [196, 219] on h4 "Border" at bounding box center [134, 218] width 167 height 25
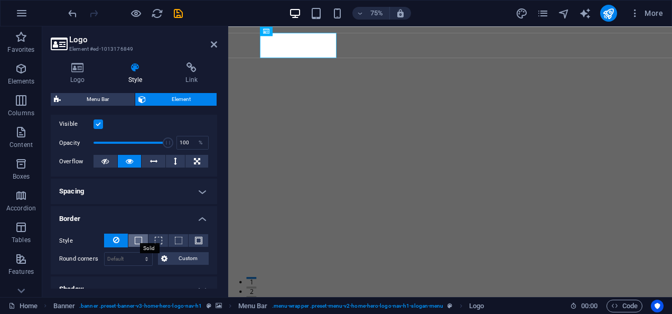
click at [139, 239] on span at bounding box center [138, 240] width 7 height 7
click at [197, 239] on span at bounding box center [198, 240] width 7 height 7
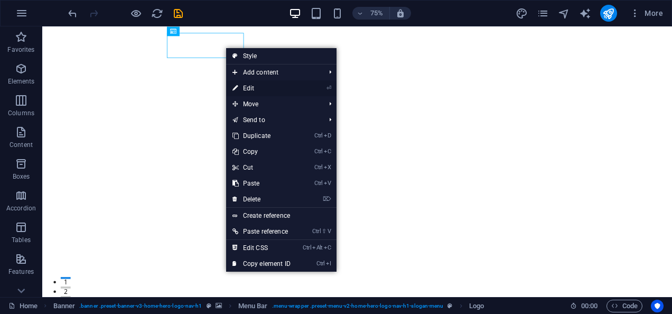
click at [250, 89] on link "⏎ Edit" at bounding box center [261, 88] width 71 height 16
select select "px"
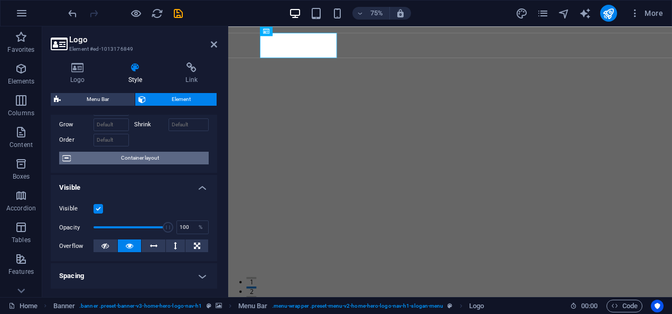
scroll to position [53, 0]
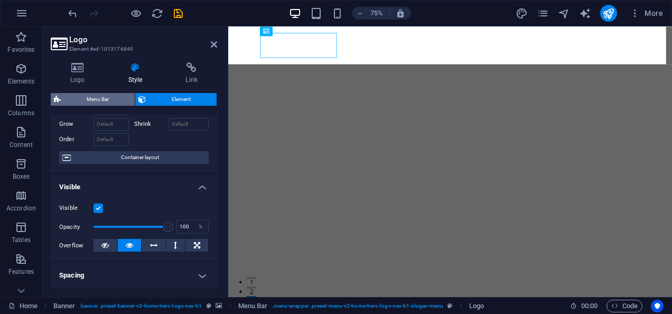
click at [114, 98] on span "Menu Bar" at bounding box center [98, 99] width 68 height 13
select select "rem"
select select "preset-menu-v2-home-hero-logo-nav-h1-slogan-menu"
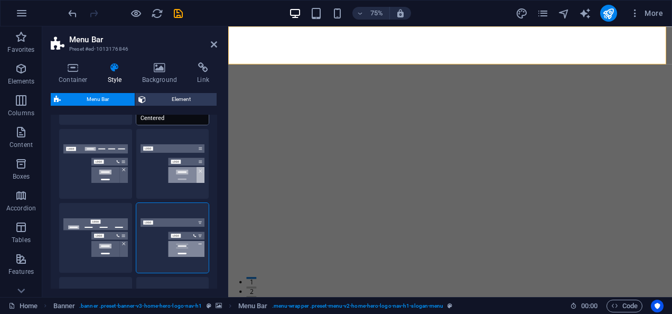
scroll to position [90, 0]
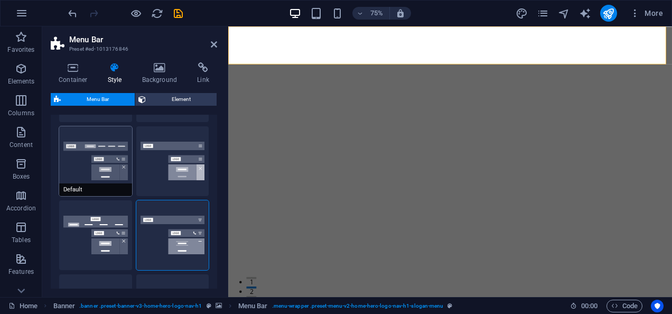
click at [108, 150] on button "Default" at bounding box center [95, 161] width 73 height 70
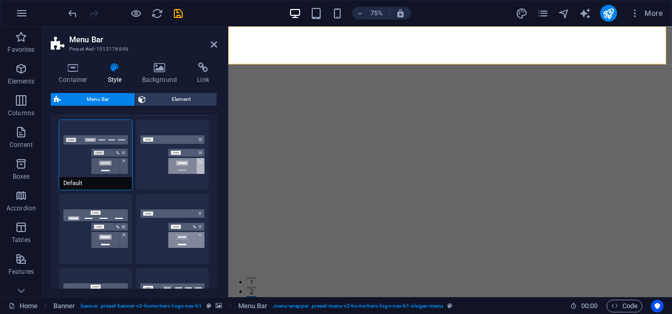
scroll to position [98, 0]
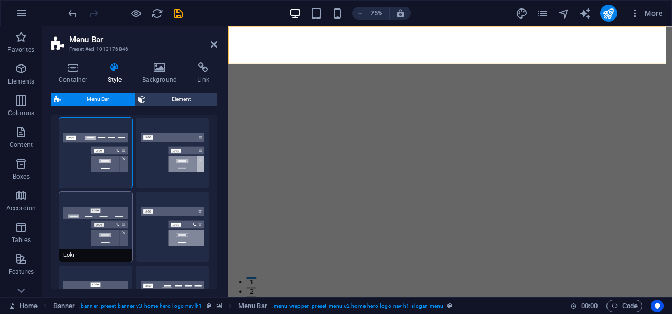
click at [106, 210] on button "Loki" at bounding box center [95, 227] width 73 height 70
type input "0"
select select "DISABLED_OPTION_VALUE"
type input "2"
type input "1"
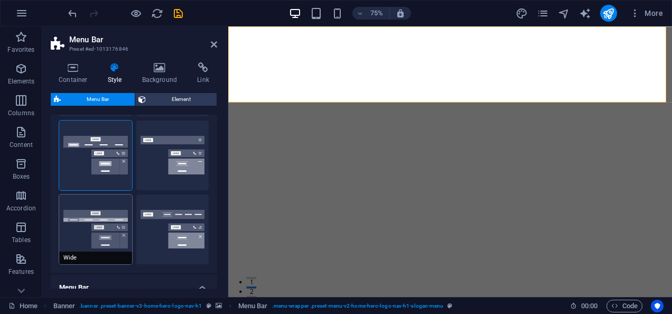
scroll to position [170, 0]
click at [109, 217] on button "Wide" at bounding box center [95, 229] width 73 height 70
type input "0"
type input "2"
select select "rem"
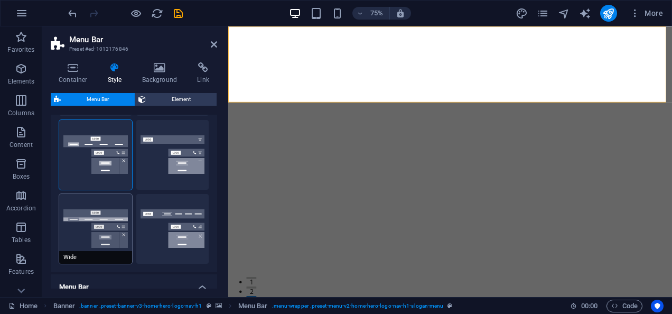
type input "2"
type input "0"
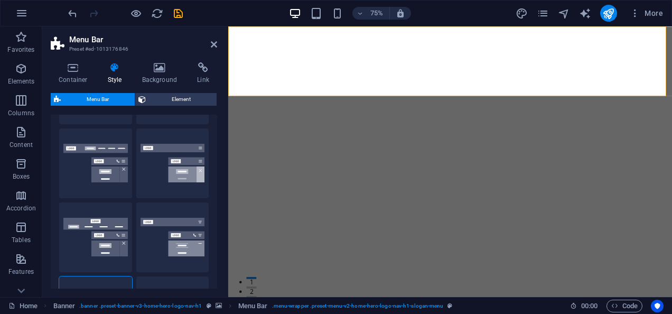
scroll to position [87, 0]
click at [108, 228] on button "Loki" at bounding box center [95, 238] width 73 height 70
type input "0"
select select "DISABLED_OPTION_VALUE"
type input "1"
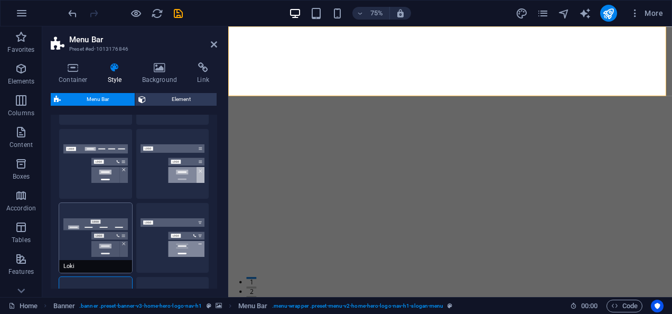
type input "2"
type input "1"
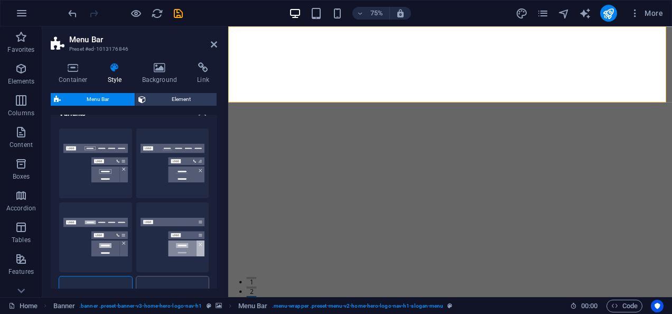
scroll to position [0, 0]
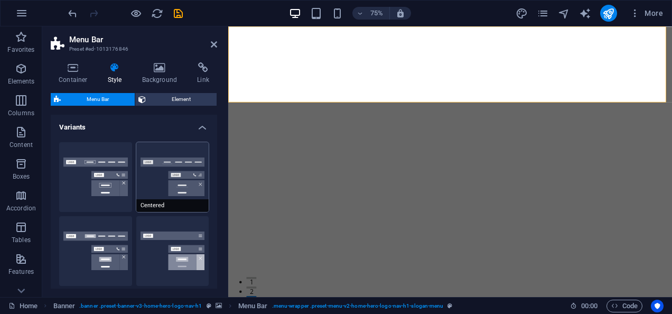
click at [176, 161] on button "Centered" at bounding box center [172, 177] width 73 height 70
type input "1"
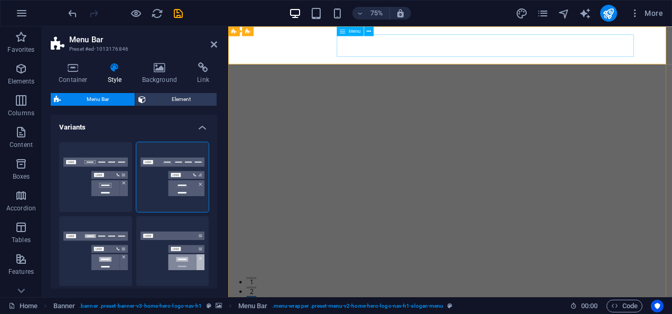
click at [352, 32] on span "Menu" at bounding box center [355, 31] width 12 height 5
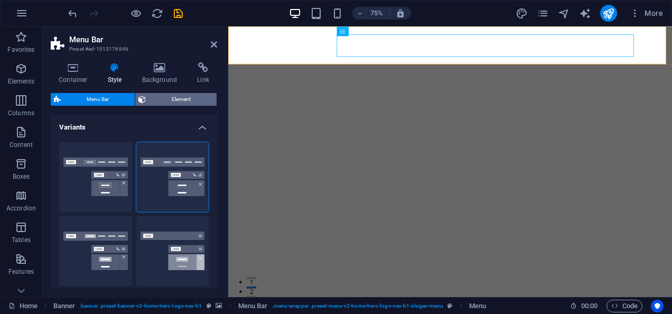
click at [176, 103] on span "Element" at bounding box center [181, 99] width 64 height 13
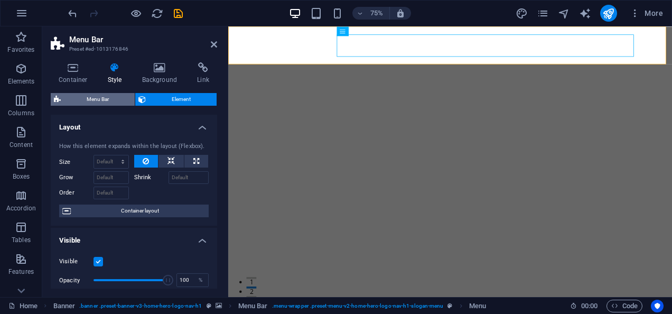
click at [113, 101] on span "Menu Bar" at bounding box center [98, 99] width 68 height 13
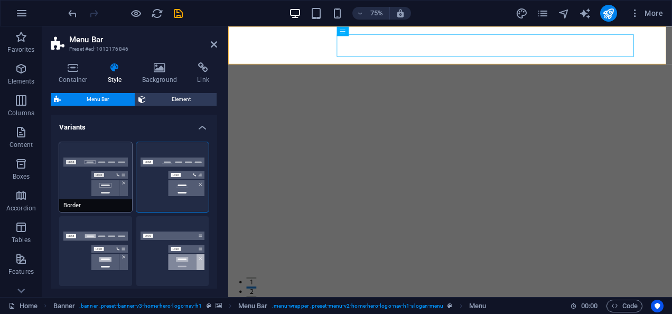
click at [108, 152] on button "Border" at bounding box center [95, 177] width 73 height 70
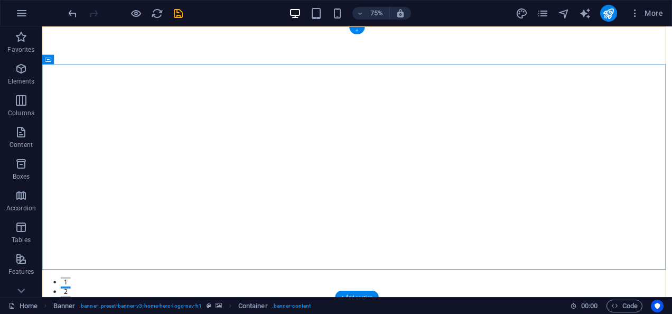
click at [357, 32] on div "+" at bounding box center [356, 30] width 15 height 7
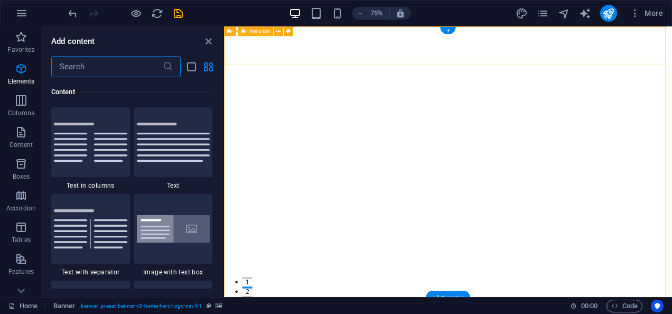
scroll to position [1850, 0]
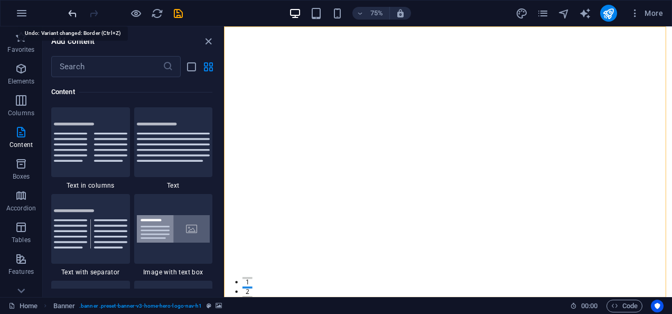
click at [75, 12] on icon "undo" at bounding box center [73, 13] width 12 height 12
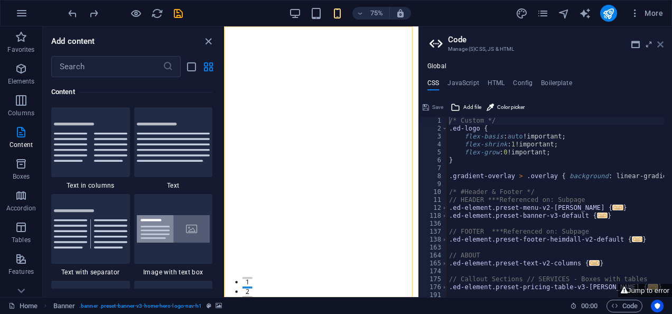
click at [662, 43] on icon at bounding box center [661, 44] width 6 height 8
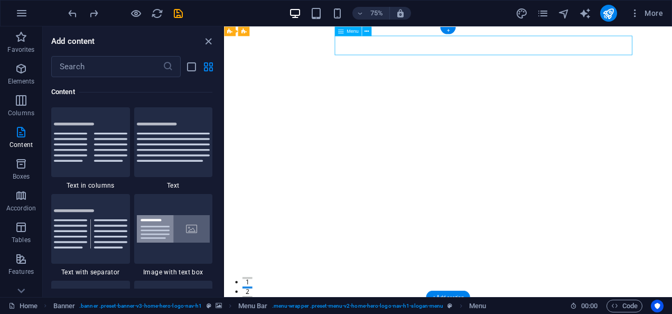
click at [206, 42] on icon "close panel" at bounding box center [208, 41] width 12 height 12
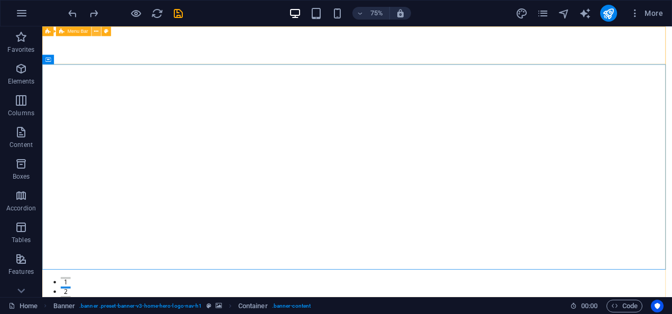
click at [97, 31] on icon at bounding box center [97, 31] width 4 height 8
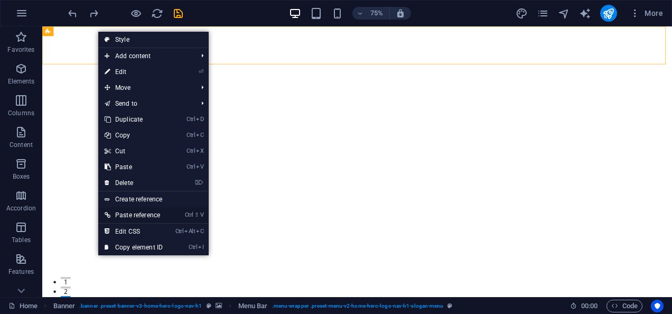
click at [135, 214] on link "Ctrl ⇧ V Paste reference" at bounding box center [133, 215] width 71 height 16
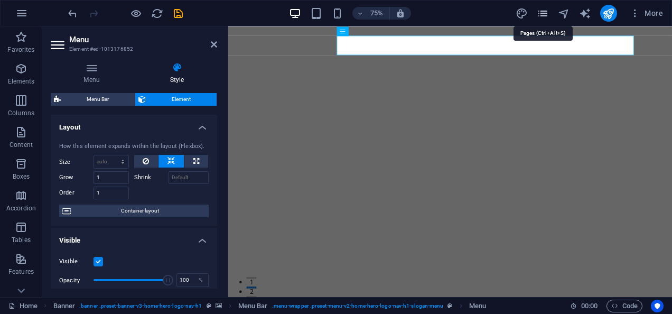
click at [544, 12] on icon "pages" at bounding box center [543, 13] width 12 height 12
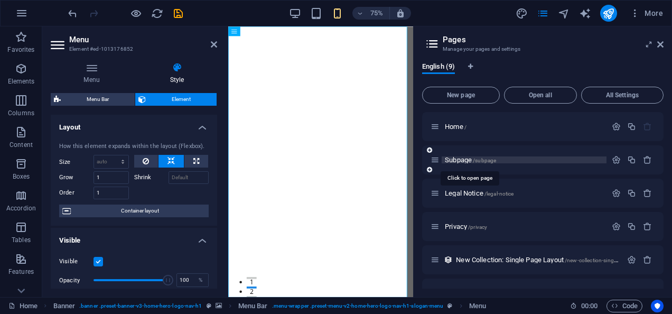
click at [461, 159] on span "Subpage /subpage" at bounding box center [470, 160] width 51 height 8
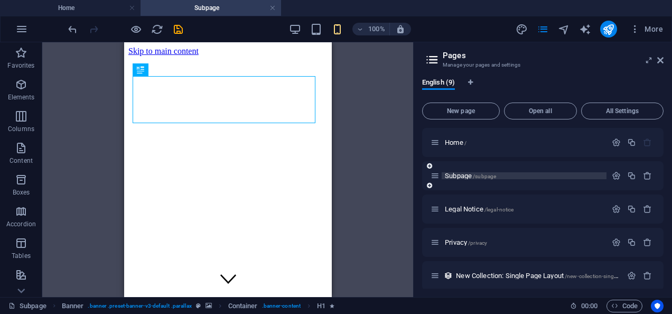
scroll to position [0, 0]
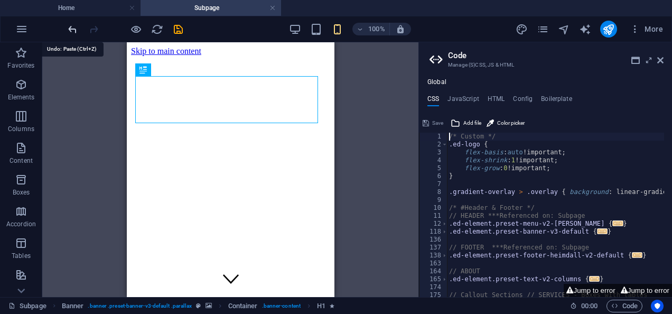
click at [73, 29] on icon "undo" at bounding box center [73, 29] width 12 height 12
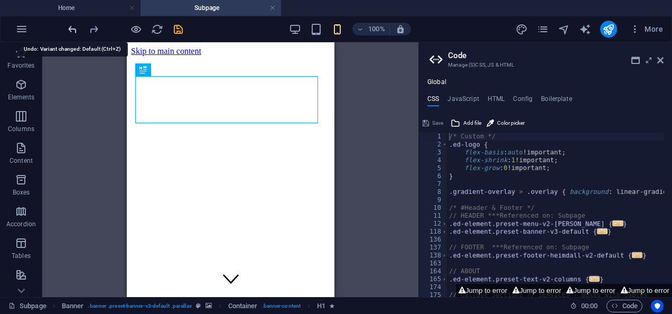
click at [73, 29] on icon "undo" at bounding box center [73, 29] width 12 height 12
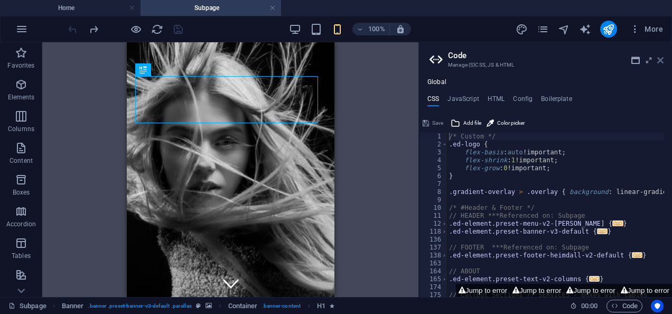
click at [661, 57] on icon at bounding box center [661, 60] width 6 height 8
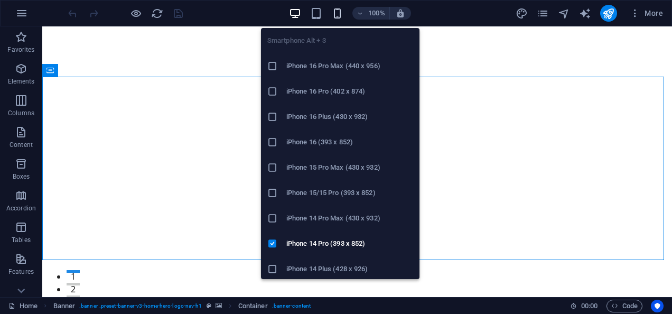
click at [339, 14] on icon "button" at bounding box center [337, 13] width 12 height 12
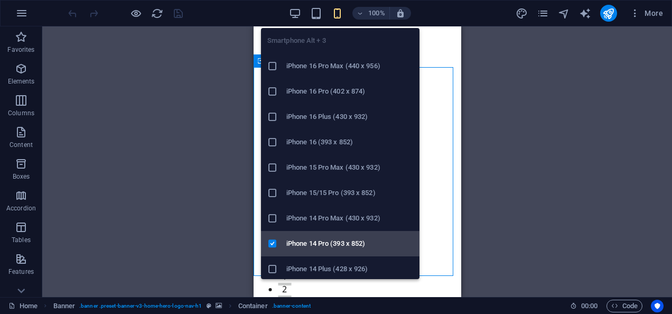
click at [324, 239] on h6 "iPhone 14 Pro (393 x 852)" at bounding box center [350, 243] width 127 height 13
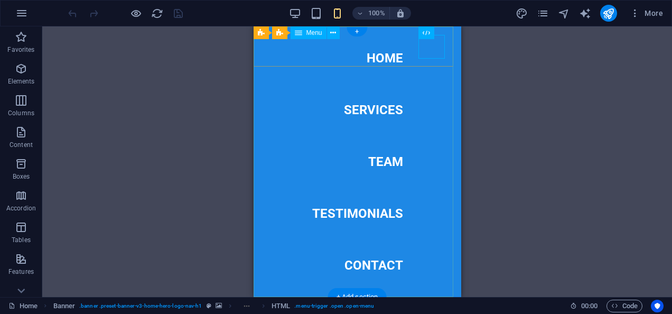
click at [385, 112] on nav "Home Services Team Testimonials Contact" at bounding box center [357, 161] width 208 height 271
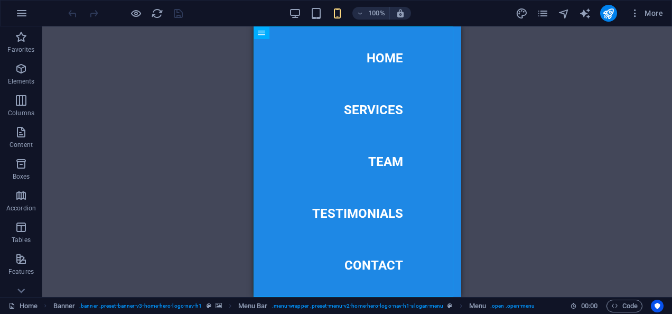
click at [498, 152] on div "Drag here to replace the existing content. Press “Ctrl” if you want to create a…" at bounding box center [357, 161] width 630 height 271
